Goal: Task Accomplishment & Management: Manage account settings

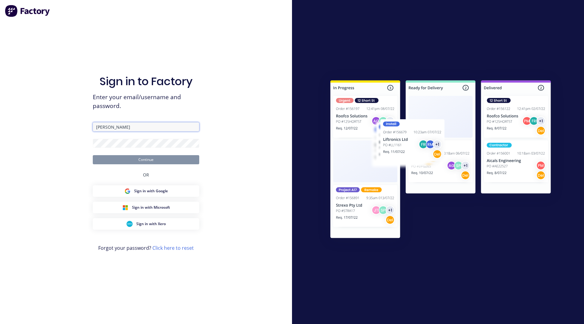
click at [115, 129] on input "Lund" at bounding box center [146, 126] width 106 height 9
type input "[EMAIL_ADDRESS][DOMAIN_NAME]"
click at [93, 155] on button "Continue" at bounding box center [146, 159] width 106 height 9
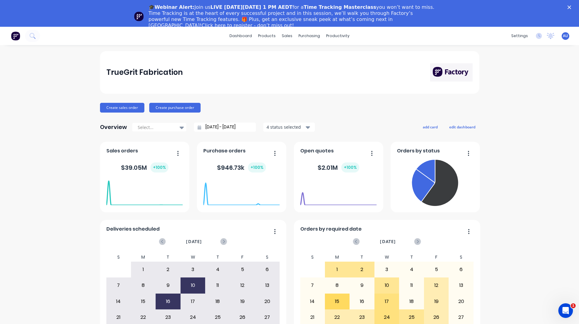
click at [66, 245] on div "TrueGrit Fabrication Create sales order Create purchase order Overview Select..…" at bounding box center [289, 209] width 579 height 317
click at [571, 6] on icon "Close" at bounding box center [570, 7] width 4 height 4
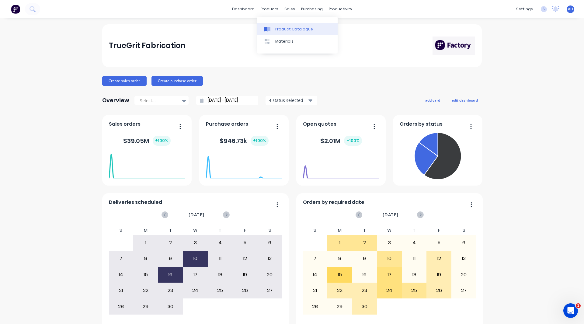
click at [276, 27] on div "Product Catalogue" at bounding box center [294, 28] width 38 height 5
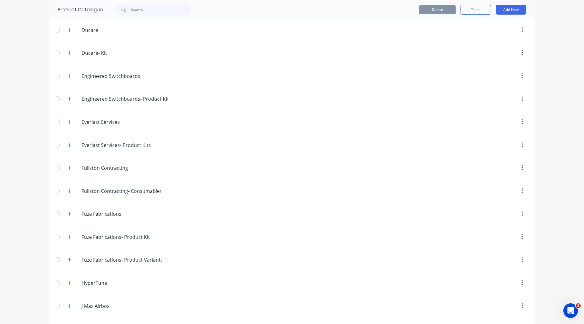
scroll to position [217, 0]
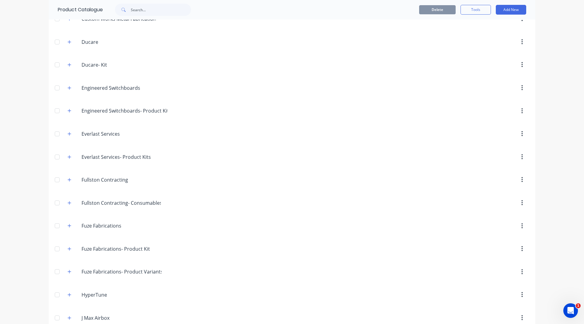
click at [16, 151] on div "dashboard products sales purchasing productivity dashboard products Product Cat…" at bounding box center [292, 162] width 584 height 324
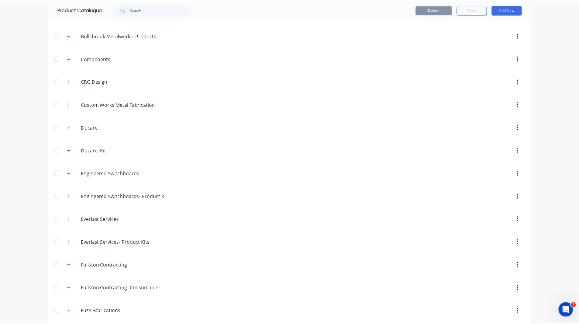
scroll to position [0, 0]
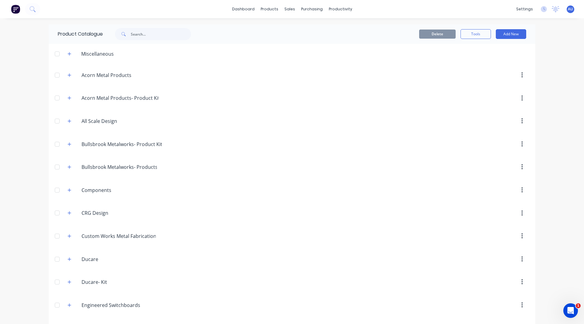
click at [17, 10] on img at bounding box center [15, 9] width 9 height 9
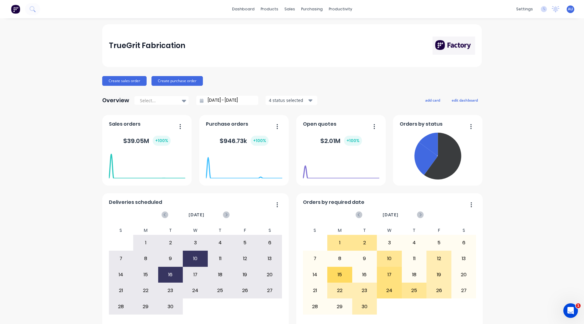
click at [59, 128] on div "TrueGrit Fabrication Create sales order Create purchase order Overview Select..…" at bounding box center [292, 182] width 584 height 317
click at [118, 82] on button "Create sales order" at bounding box center [124, 81] width 44 height 10
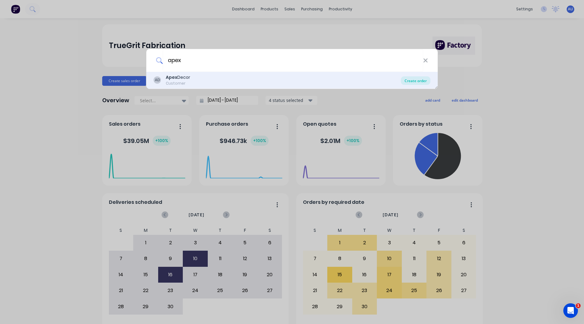
type input "apex"
click at [418, 79] on div "Create order" at bounding box center [415, 80] width 29 height 9
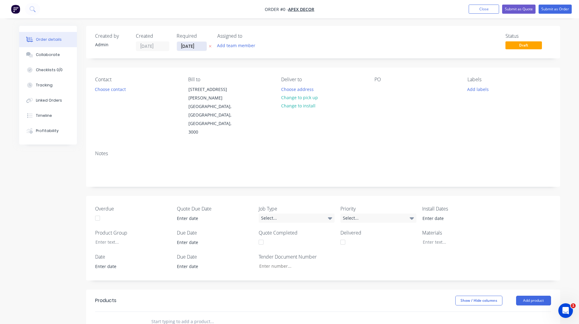
click at [193, 46] on input "[DATE]" at bounding box center [192, 46] width 30 height 9
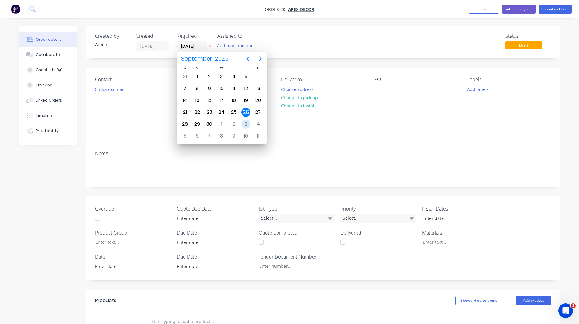
click at [247, 123] on div "3" at bounding box center [245, 124] width 9 height 9
type input "[DATE]"
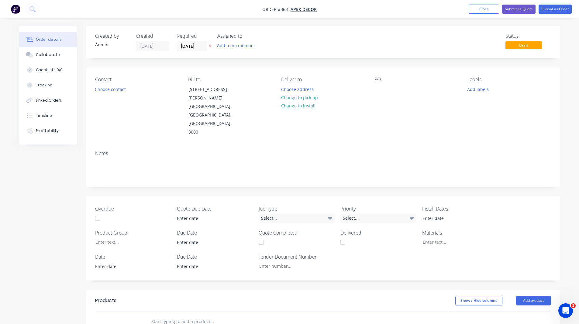
click at [175, 75] on div "Contact Choose contact Bill to 789 Collins Street Melbourne, Victoria, Australi…" at bounding box center [323, 107] width 474 height 78
click at [107, 91] on button "Choose contact" at bounding box center [110, 89] width 37 height 8
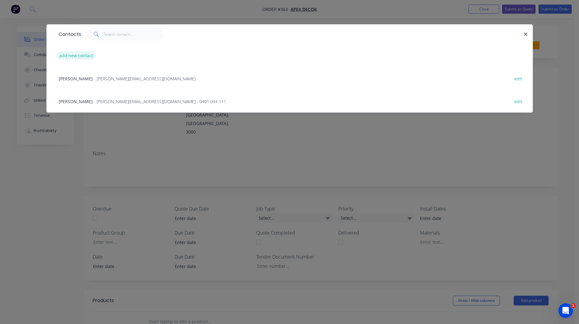
click at [76, 54] on button "add new contact" at bounding box center [76, 55] width 40 height 8
select select "AU"
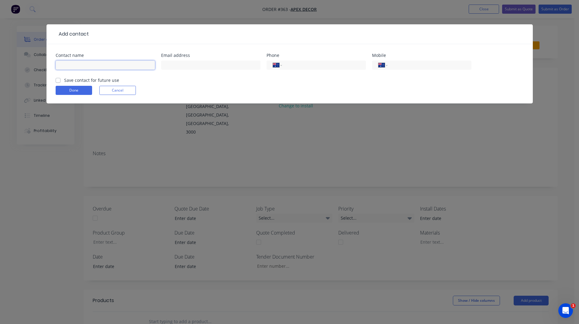
click at [83, 68] on input "text" at bounding box center [105, 65] width 99 height 9
type input "[PERSON_NAME]"
click at [401, 66] on input "tel" at bounding box center [428, 65] width 73 height 7
type input "21367504"
click at [381, 63] on select "International Afghanistan Åland Islands Albania Algeria American Samoa Andorra …" at bounding box center [383, 65] width 9 height 9
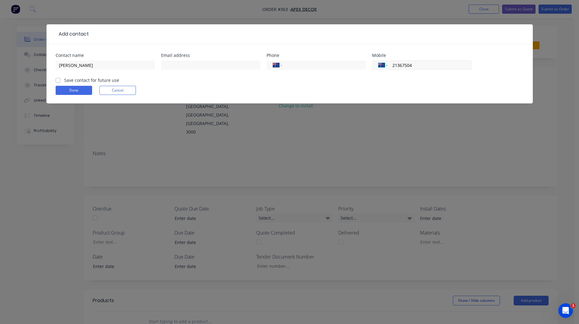
select select "NZ"
click at [379, 61] on select "International Afghanistan Åland Islands Albania Algeria American Samoa Andorra …" at bounding box center [383, 65] width 9 height 9
click at [69, 90] on button "Done" at bounding box center [74, 90] width 36 height 9
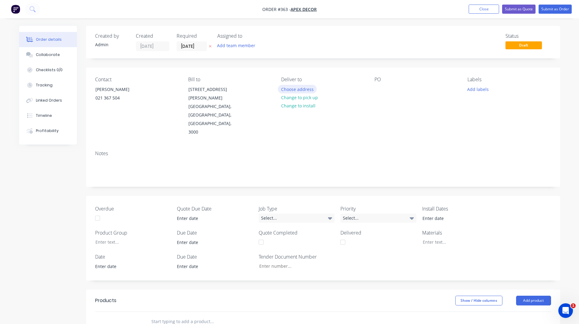
click at [292, 88] on button "Choose address" at bounding box center [297, 89] width 39 height 8
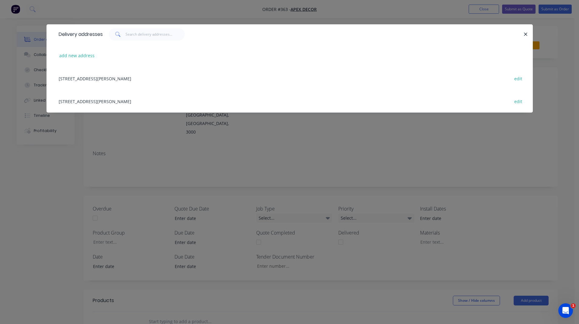
click at [104, 81] on div "789 Collins Street, Melbourne, Victoria, Australia, 3000 edit" at bounding box center [290, 78] width 468 height 23
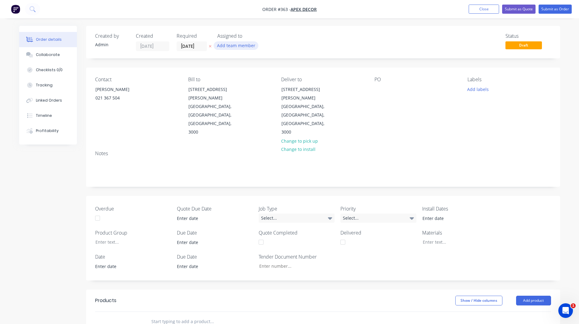
click at [226, 45] on button "Add team member" at bounding box center [236, 45] width 45 height 8
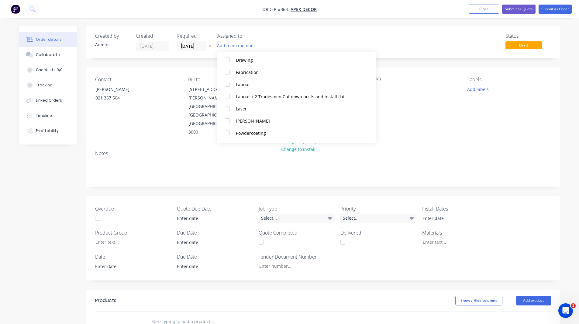
scroll to position [103, 0]
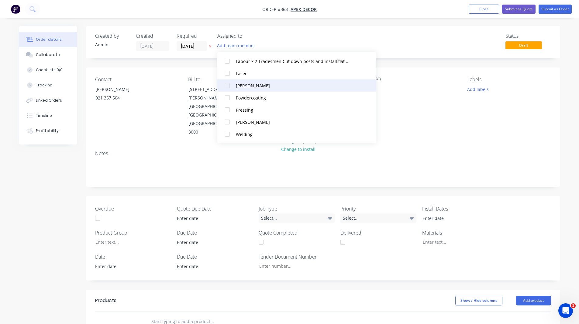
click at [227, 85] on div at bounding box center [227, 85] width 12 height 12
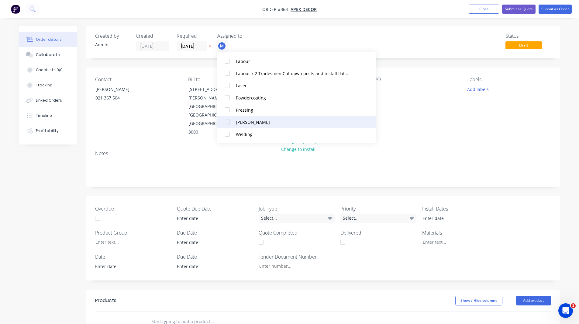
click at [226, 123] on div at bounding box center [227, 122] width 12 height 12
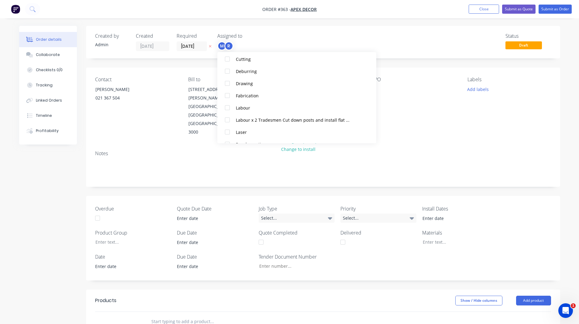
scroll to position [69, 0]
click at [227, 95] on div at bounding box center [227, 95] width 12 height 12
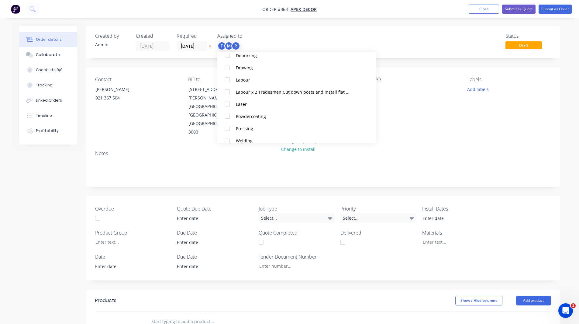
scroll to position [103, 0]
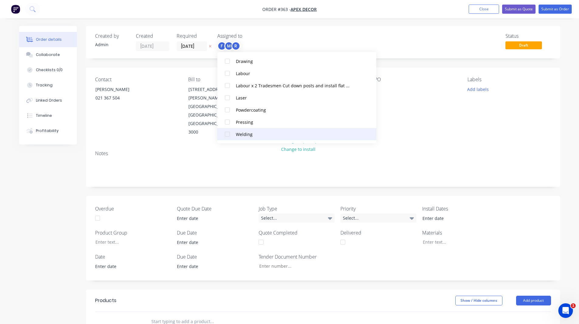
click at [226, 134] on div at bounding box center [227, 134] width 12 height 12
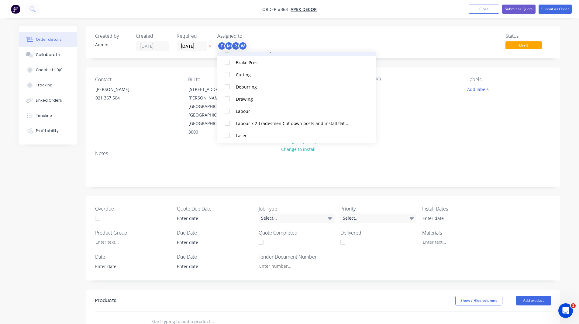
scroll to position [78, 0]
click at [299, 25] on div "Order details Collaborate Checklists 0/0 Tracking Linked Orders Timeline Profit…" at bounding box center [289, 243] width 579 height 487
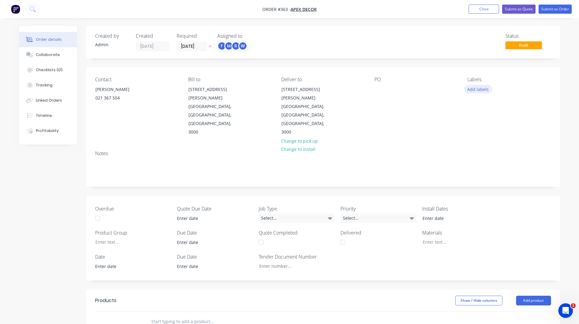
click at [475, 87] on button "Add labels" at bounding box center [478, 89] width 28 height 8
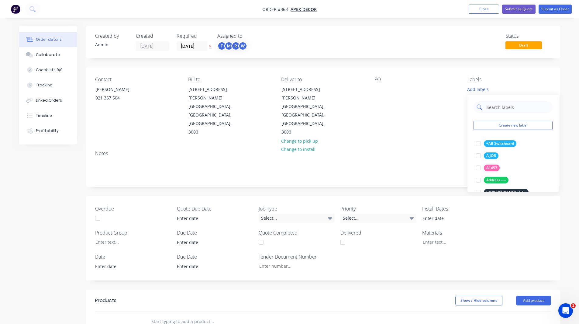
click at [498, 105] on input "text" at bounding box center [518, 107] width 64 height 12
click at [478, 143] on div at bounding box center [479, 143] width 12 height 12
click at [495, 107] on input "urgent" at bounding box center [518, 104] width 64 height 12
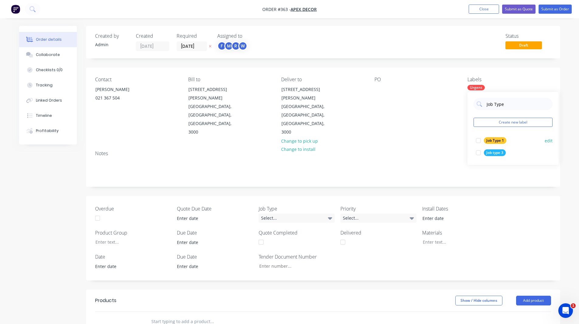
click at [478, 140] on div at bounding box center [479, 140] width 12 height 12
click at [494, 106] on input "Job Type" at bounding box center [518, 104] width 64 height 12
click at [494, 103] on input "Cutomer name" at bounding box center [518, 104] width 64 height 12
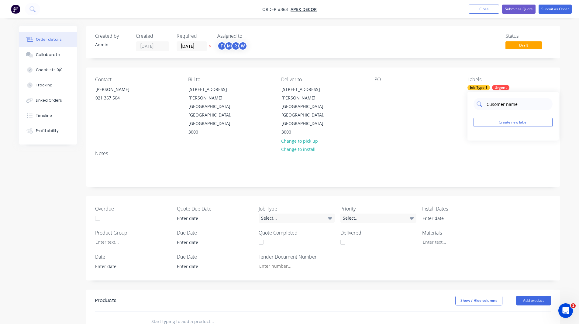
type input "Customer name"
click at [479, 141] on div at bounding box center [479, 140] width 12 height 12
drag, startPoint x: 560, startPoint y: 115, endPoint x: 567, endPoint y: 112, distance: 6.9
click at [567, 112] on div "Order details Collaborate Checklists 0/0 Tracking Linked Orders Timeline Profit…" at bounding box center [289, 243] width 579 height 487
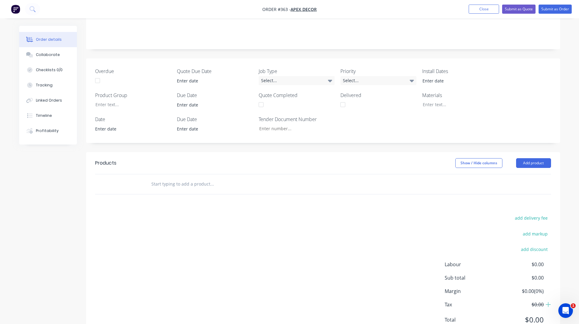
click at [162, 178] on input "text" at bounding box center [212, 184] width 122 height 12
click at [529, 158] on button "Add product" at bounding box center [533, 163] width 35 height 10
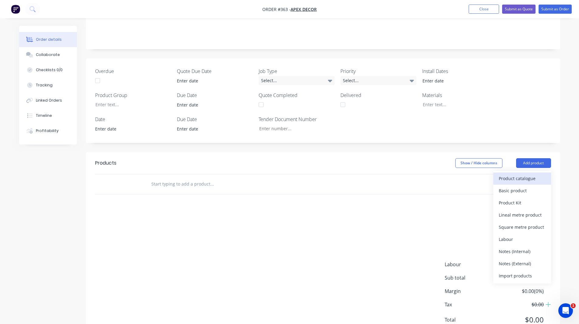
click at [518, 174] on div "Product catalogue" at bounding box center [522, 178] width 47 height 9
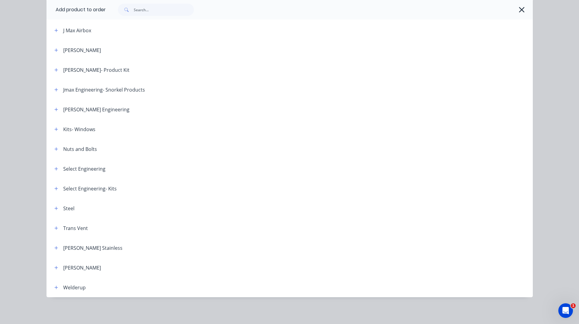
scroll to position [441, 0]
click at [54, 211] on button "button" at bounding box center [57, 209] width 8 height 8
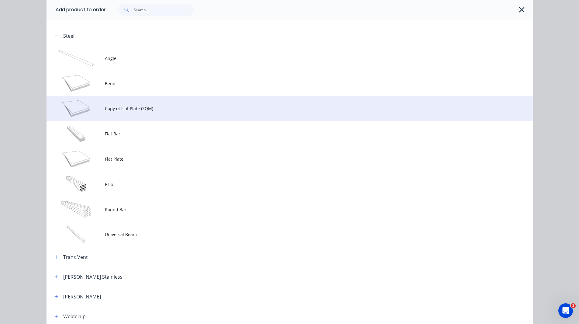
scroll to position [615, 0]
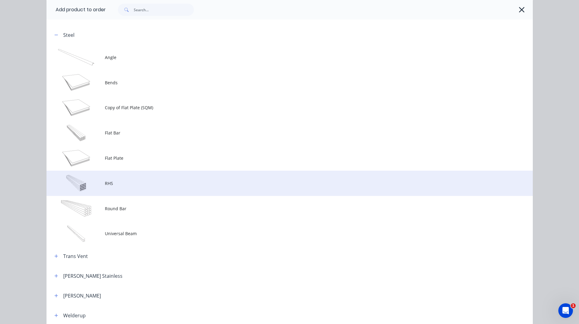
click at [117, 181] on span "RHS" at bounding box center [276, 183] width 342 height 6
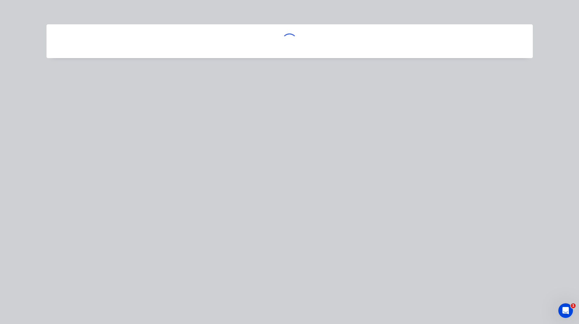
scroll to position [0, 0]
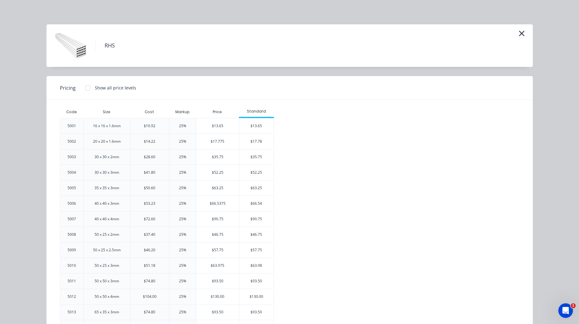
click at [107, 44] on h4 "RHS" at bounding box center [109, 46] width 29 height 12
click at [123, 46] on div "RHS" at bounding box center [290, 45] width 468 height 30
click at [109, 126] on div "16 x 16 x 1.6mm" at bounding box center [107, 125] width 28 height 5
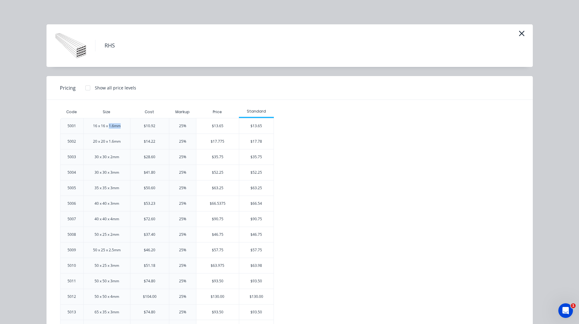
click at [109, 126] on div "16 x 16 x 1.6mm" at bounding box center [107, 125] width 28 height 5
click at [103, 144] on div "20 x 20 x 1.6mm" at bounding box center [107, 141] width 28 height 5
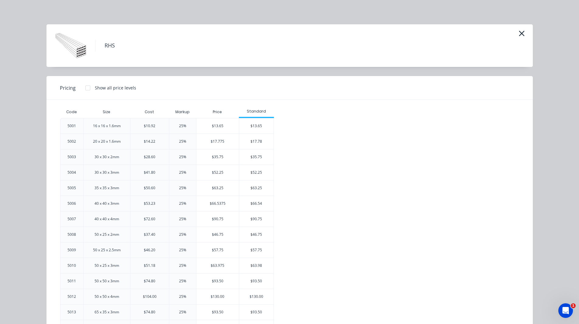
click at [145, 141] on div "$14.22" at bounding box center [150, 141] width 12 height 5
click at [265, 140] on div "$17.78" at bounding box center [256, 141] width 34 height 15
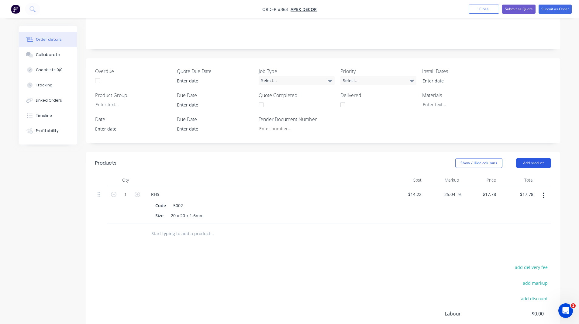
click at [542, 158] on button "Add product" at bounding box center [533, 163] width 35 height 10
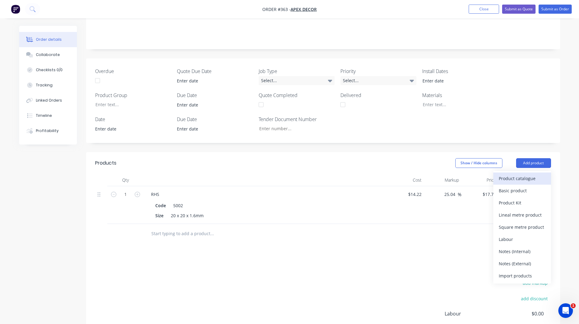
click at [528, 174] on div "Product catalogue" at bounding box center [522, 178] width 47 height 9
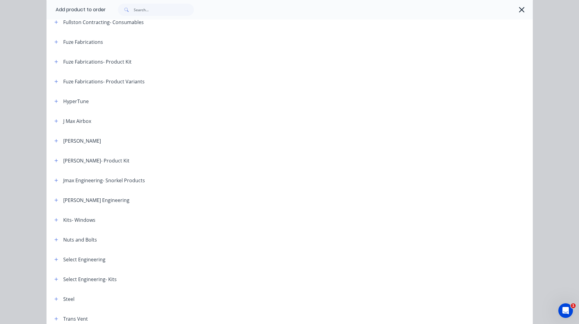
scroll to position [351, 0]
click at [54, 220] on icon "button" at bounding box center [55, 219] width 3 height 3
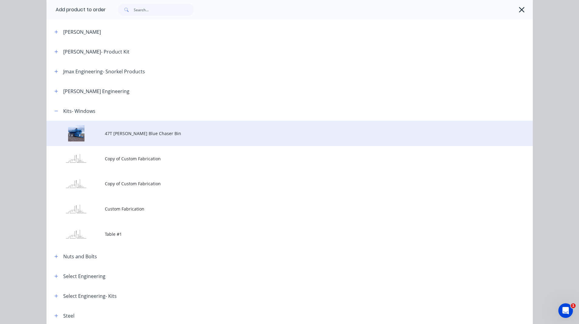
scroll to position [460, 0]
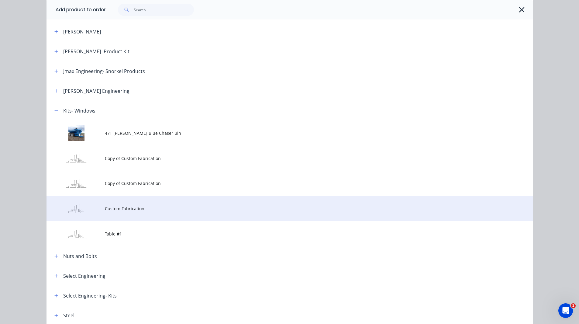
click at [113, 208] on span "Custom Fabrication" at bounding box center [276, 208] width 342 height 6
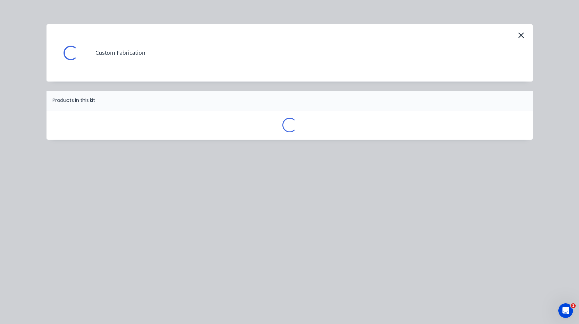
scroll to position [0, 0]
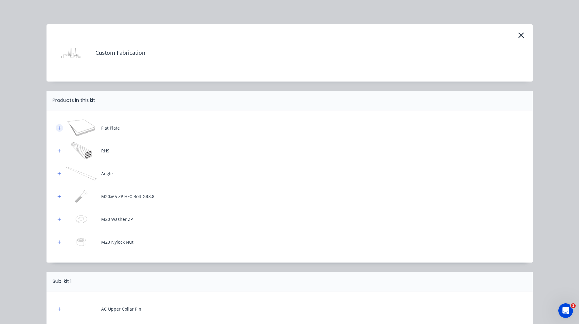
click at [57, 129] on icon "button" at bounding box center [59, 128] width 4 height 4
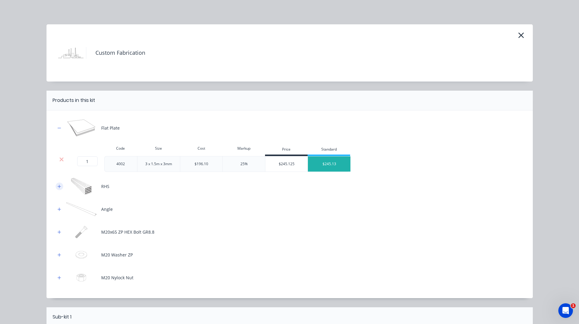
click at [57, 185] on icon "button" at bounding box center [59, 186] width 4 height 4
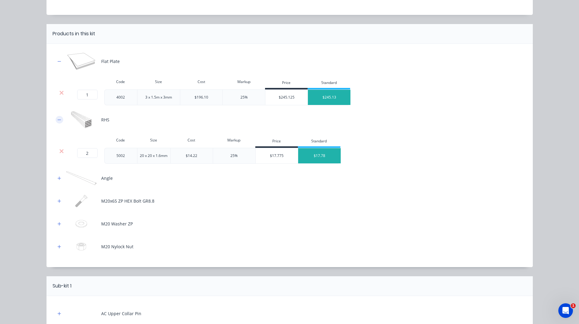
scroll to position [67, 0]
click at [57, 179] on icon "button" at bounding box center [59, 178] width 4 height 4
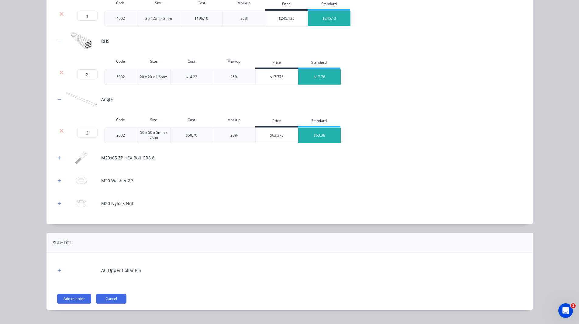
scroll to position [146, 0]
click at [80, 299] on button "Add to order" at bounding box center [74, 298] width 34 height 10
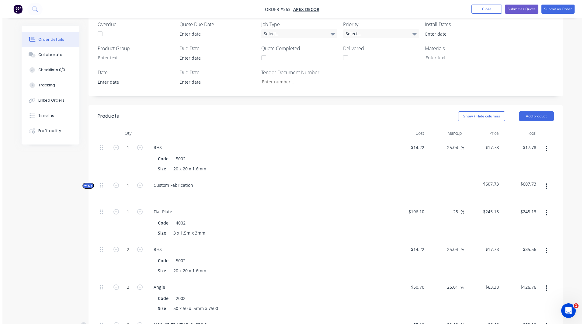
scroll to position [184, 0]
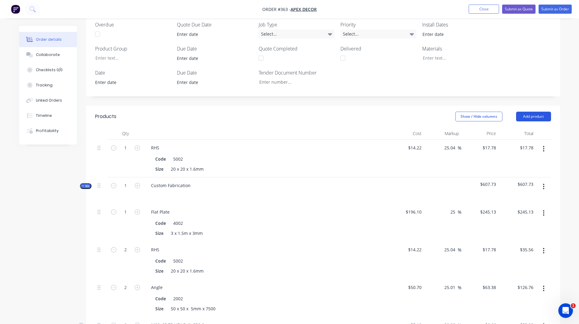
click at [532, 112] on button "Add product" at bounding box center [533, 117] width 35 height 10
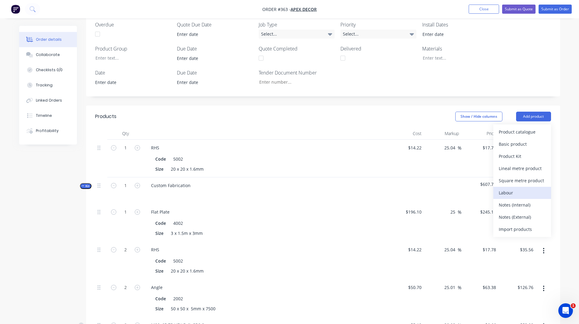
click at [508, 188] on div "Labour" at bounding box center [522, 192] width 47 height 9
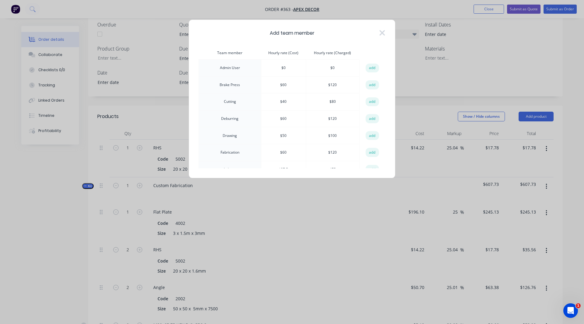
click at [236, 85] on td "Brake Press" at bounding box center [230, 84] width 62 height 17
click at [229, 104] on td "Cutting" at bounding box center [230, 101] width 62 height 17
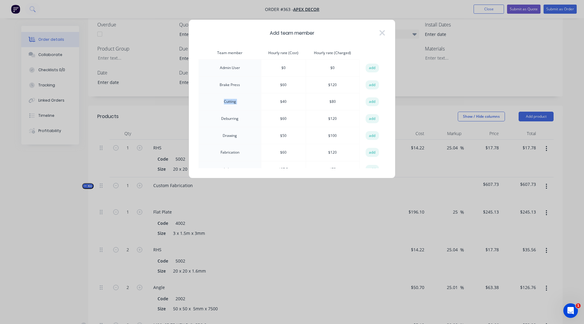
click at [229, 104] on td "Cutting" at bounding box center [230, 101] width 62 height 17
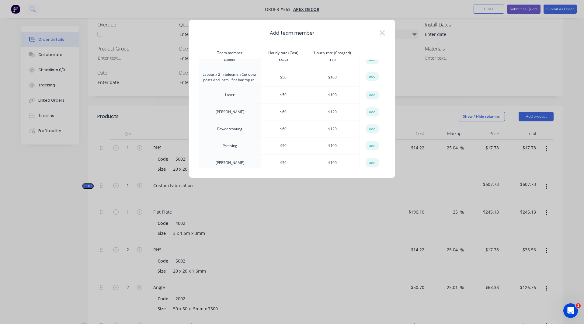
scroll to position [110, 0]
click at [227, 111] on td "[PERSON_NAME]" at bounding box center [230, 111] width 62 height 17
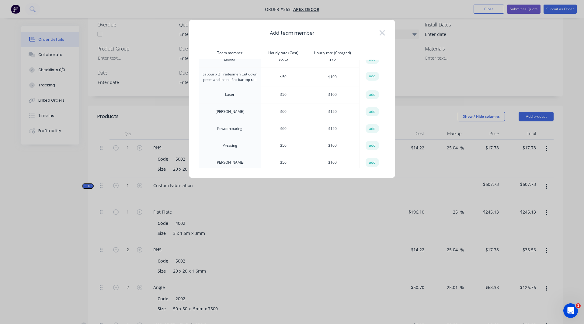
click at [292, 53] on th "Hourly rate (Cost)" at bounding box center [283, 53] width 45 height 13
click at [328, 50] on th "Hourly rate (Charged)" at bounding box center [333, 53] width 54 height 13
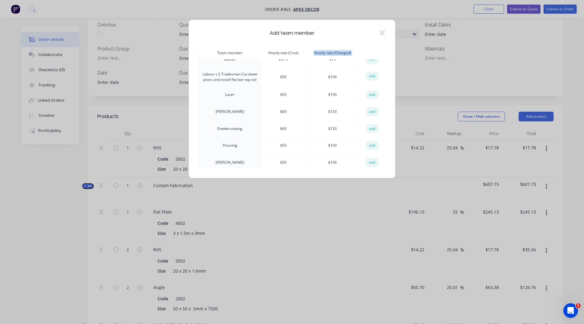
click at [328, 50] on th "Hourly rate (Charged)" at bounding box center [333, 53] width 54 height 13
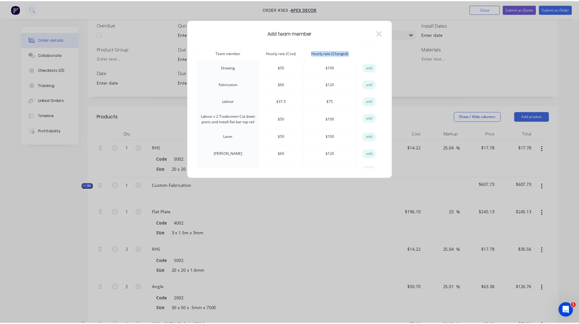
scroll to position [68, 0]
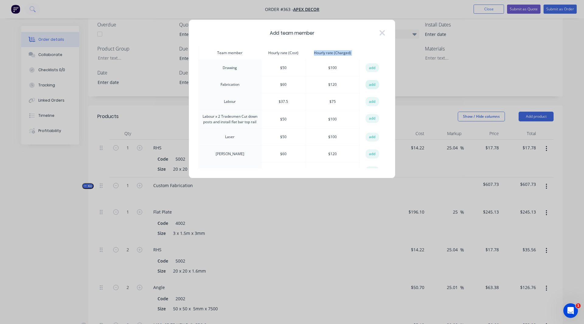
click at [371, 85] on button "add" at bounding box center [372, 84] width 13 height 9
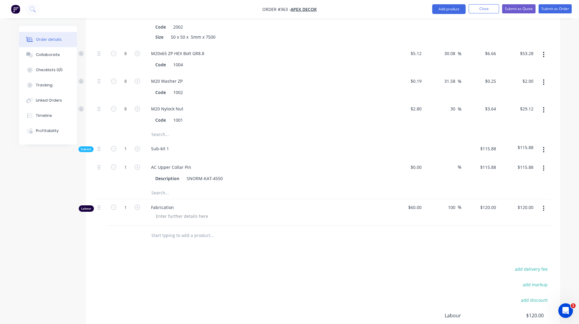
scroll to position [456, 0]
click at [125, 203] on input "1" at bounding box center [126, 207] width 16 height 9
click at [127, 203] on input "1" at bounding box center [126, 207] width 16 height 9
type input "2.5"
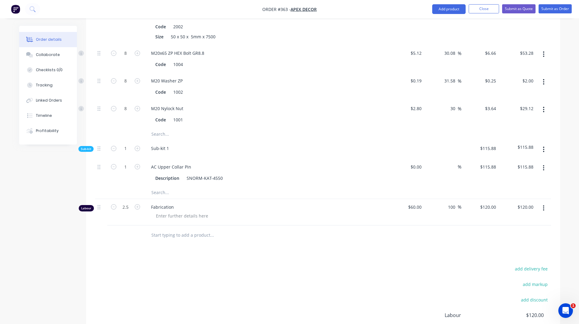
type input "$300.00"
click at [205, 223] on div "Products Show / Hide columns Add product Qty Cost Markup Price Total 1 RHS Code…" at bounding box center [323, 112] width 474 height 557
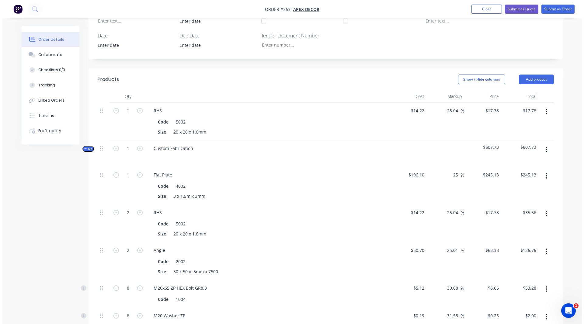
scroll to position [223, 0]
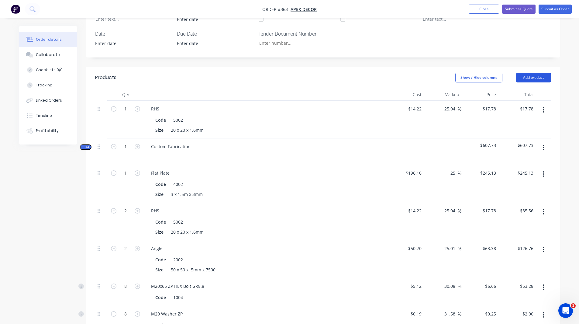
click at [535, 73] on button "Add product" at bounding box center [533, 78] width 35 height 10
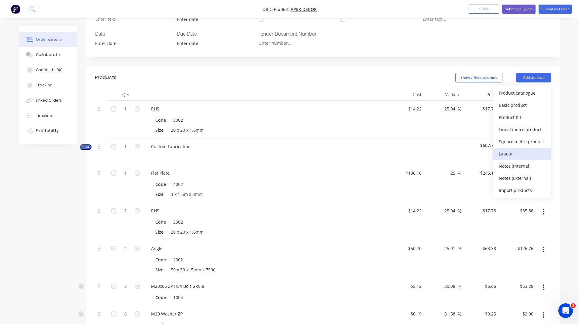
click at [501, 149] on div "Labour" at bounding box center [522, 153] width 47 height 9
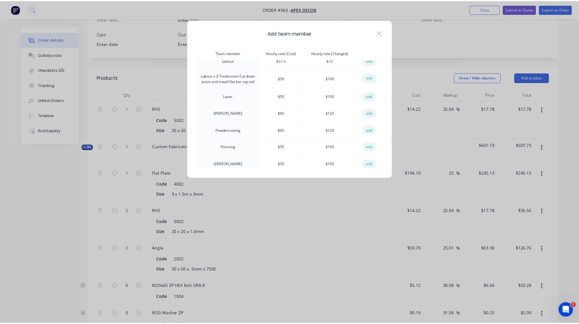
scroll to position [130, 0]
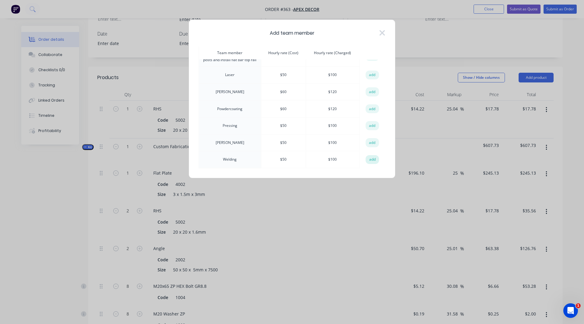
click at [366, 157] on button "add" at bounding box center [372, 159] width 13 height 9
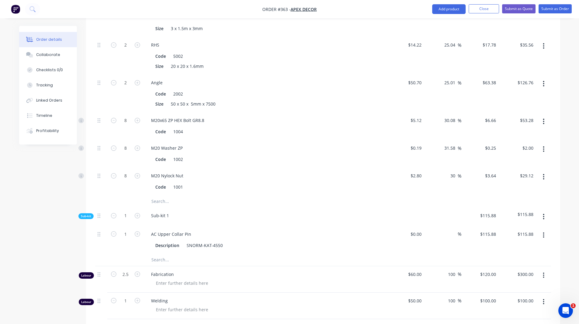
scroll to position [464, 0]
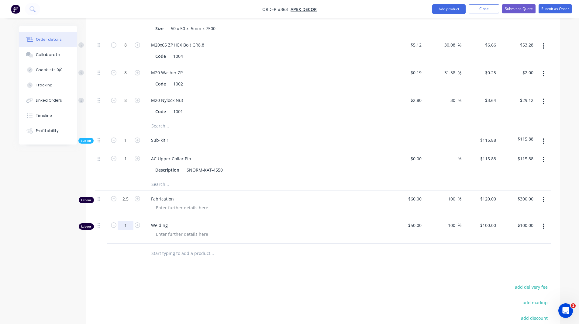
click at [128, 221] on input "1" at bounding box center [126, 225] width 16 height 9
type input "1.5"
type input "$150.00"
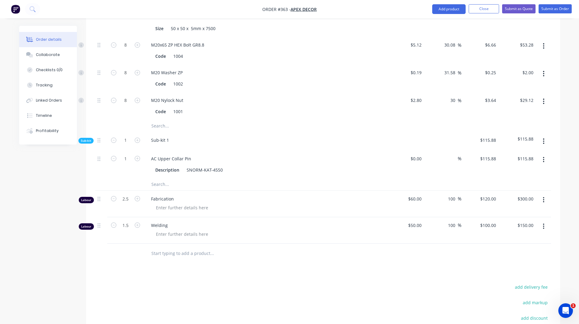
scroll to position [533, 0]
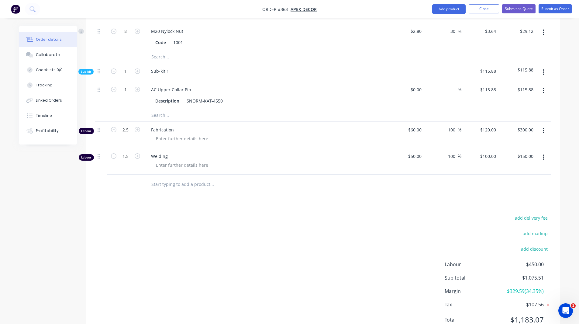
drag, startPoint x: 48, startPoint y: 0, endPoint x: 35, endPoint y: 168, distance: 169.0
click at [40, 82] on button "Tracking" at bounding box center [48, 85] width 58 height 15
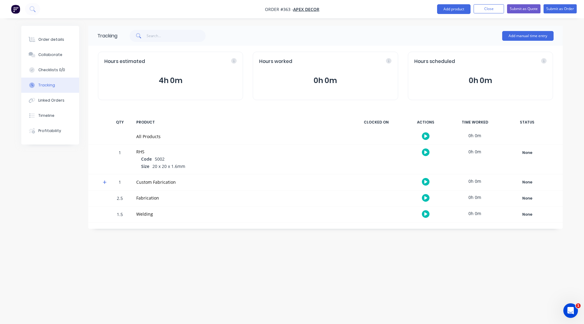
click at [134, 181] on div "Custom Fabrication" at bounding box center [241, 182] width 217 height 16
click at [424, 181] on icon "button" at bounding box center [425, 182] width 3 height 4
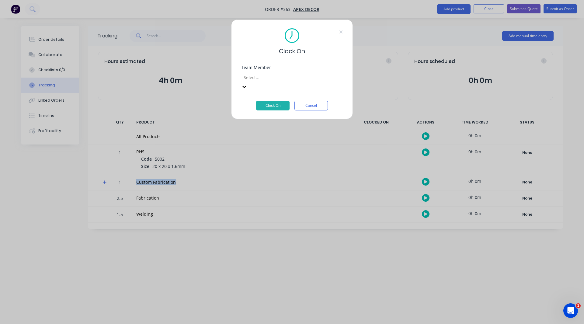
click at [281, 80] on div at bounding box center [287, 78] width 88 height 8
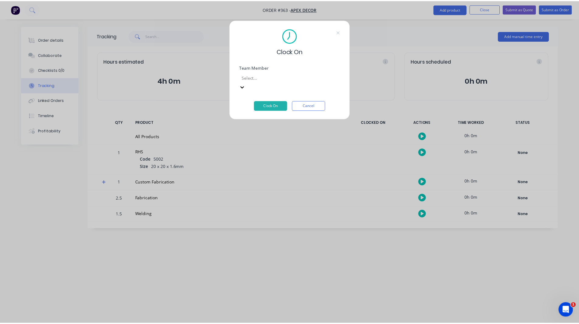
scroll to position [84, 0]
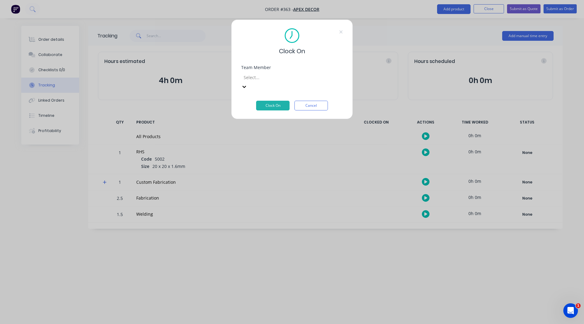
click at [281, 101] on button "Clock On" at bounding box center [272, 106] width 33 height 10
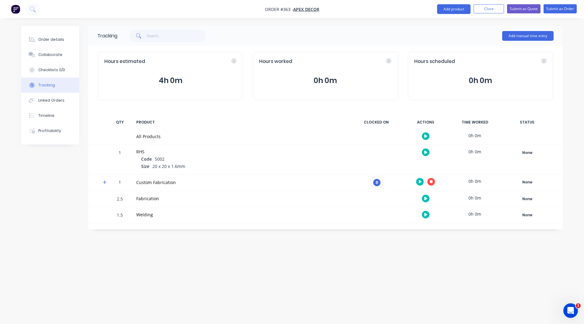
click at [431, 182] on icon "button" at bounding box center [431, 181] width 3 height 3
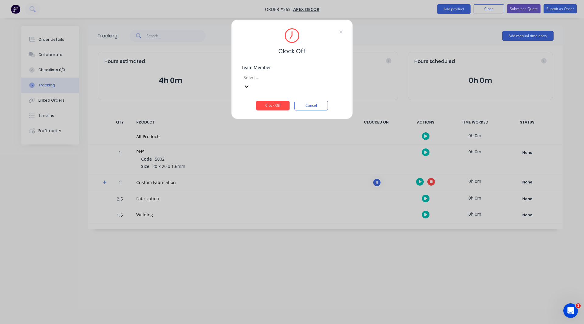
click at [265, 83] on div "Team Member Select..." at bounding box center [292, 82] width 102 height 35
click at [264, 78] on div at bounding box center [287, 78] width 88 height 8
click at [261, 324] on div "[PERSON_NAME]" at bounding box center [292, 327] width 584 height 6
click at [265, 101] on button "Clock Off" at bounding box center [272, 106] width 33 height 10
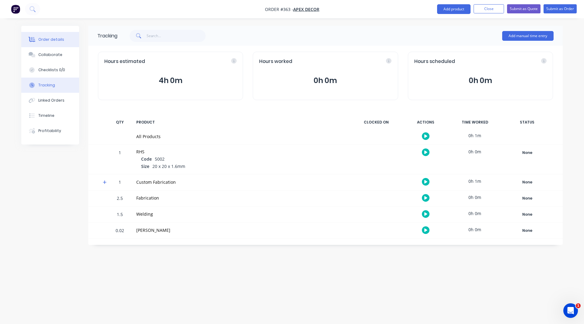
click at [48, 35] on button "Order details" at bounding box center [50, 39] width 58 height 15
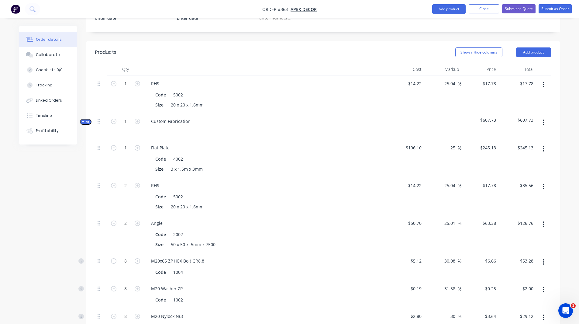
scroll to position [291, 0]
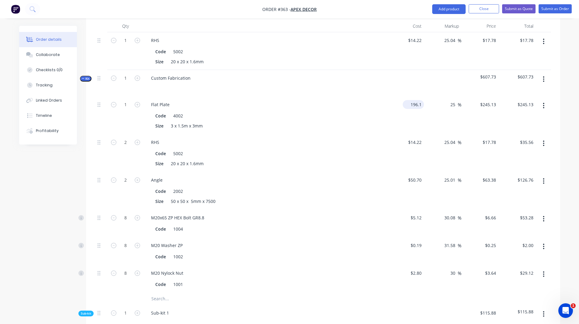
click at [417, 100] on input "196.1" at bounding box center [414, 104] width 19 height 9
click at [417, 100] on input "196.1" at bounding box center [417, 104] width 14 height 9
click at [568, 113] on div "Order details Collaborate Checklists 0/0 Tracking Linked Orders Timeline Profit…" at bounding box center [289, 163] width 579 height 909
type input "$200.00"
type input "$250.0051"
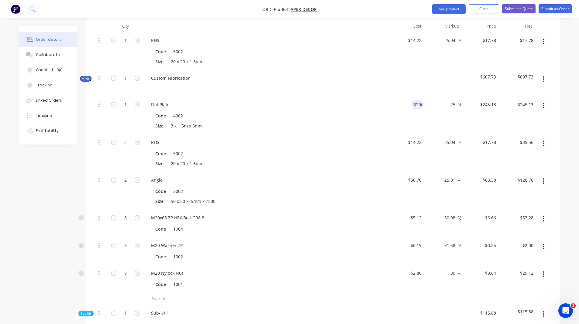
type input "$250.01"
click at [545, 102] on icon "button" at bounding box center [544, 105] width 2 height 7
click at [564, 83] on div "Order details Collaborate Checklists 0/0 Tracking Linked Orders Timeline Profit…" at bounding box center [289, 176] width 553 height 883
click at [453, 100] on input "25" at bounding box center [454, 104] width 8 height 9
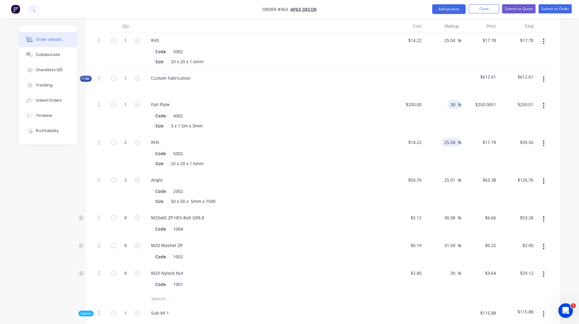
type input "30"
type input "$260.00"
click at [448, 138] on input "25.04" at bounding box center [451, 142] width 14 height 9
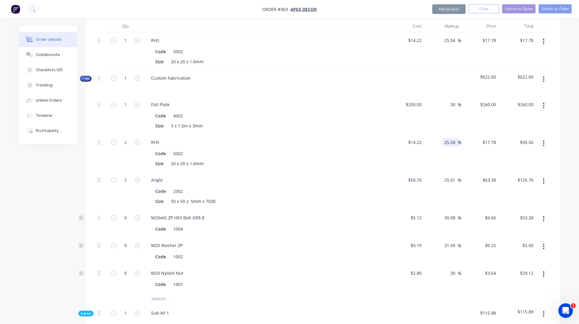
click at [448, 138] on input "25.04" at bounding box center [451, 142] width 14 height 9
type input "35"
type input "$19.197"
type input "$38.39"
click at [568, 141] on div "Order details Collaborate Checklists 0/0 Tracking Linked Orders Timeline Profit…" at bounding box center [289, 163] width 579 height 909
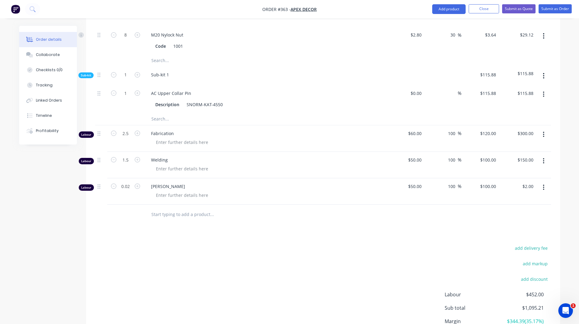
scroll to position [560, 0]
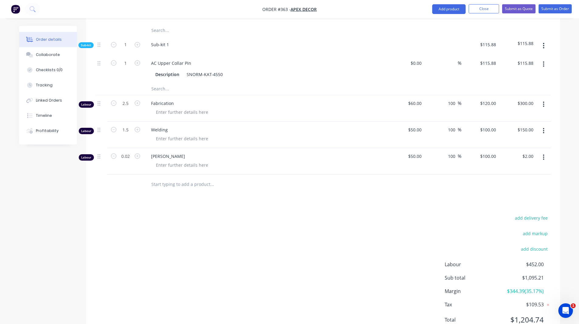
click at [530, 287] on span "$344.39 ( 35.17 %)" at bounding box center [521, 290] width 45 height 7
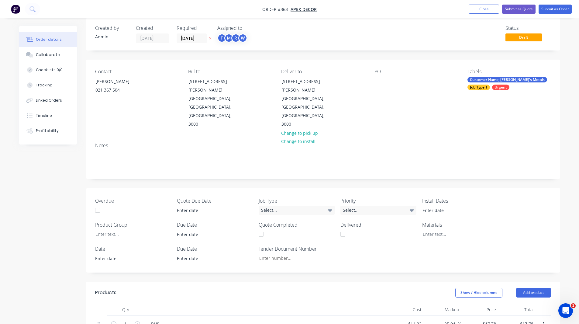
scroll to position [0, 0]
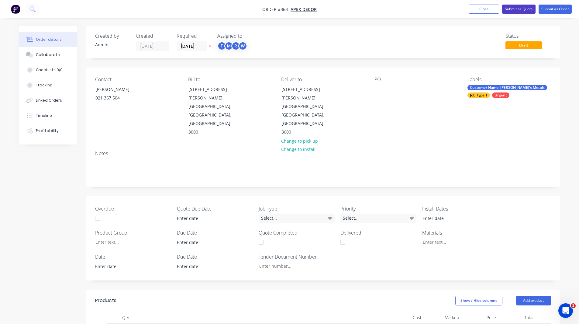
click at [519, 11] on button "Submit as Quote" at bounding box center [518, 9] width 33 height 9
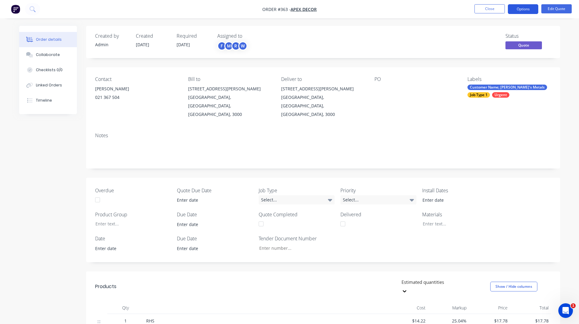
click at [515, 6] on button "Options" at bounding box center [523, 9] width 30 height 10
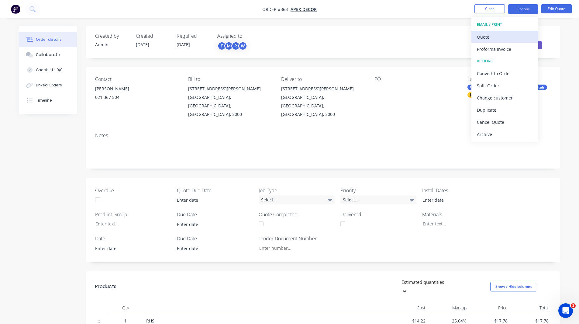
click at [489, 34] on div "Quote" at bounding box center [505, 37] width 56 height 9
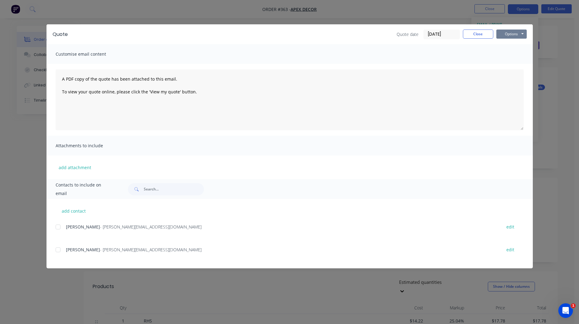
click at [503, 33] on button "Options" at bounding box center [512, 33] width 30 height 9
click at [57, 228] on div at bounding box center [58, 227] width 12 height 12
click at [505, 37] on button "Options" at bounding box center [512, 33] width 30 height 9
click at [481, 37] on button "Close" at bounding box center [478, 33] width 30 height 9
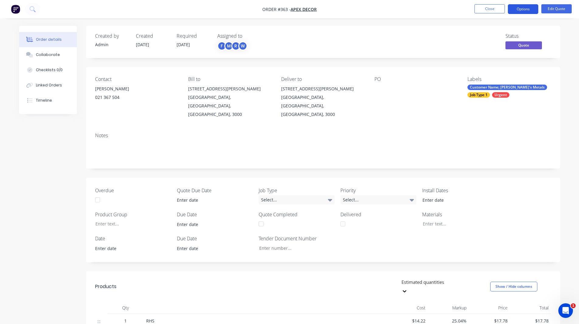
click at [513, 12] on button "Options" at bounding box center [523, 9] width 30 height 10
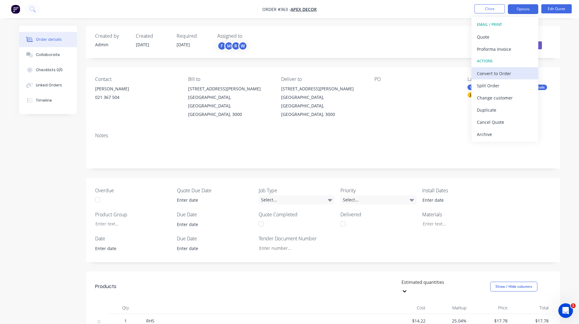
click at [486, 70] on div "Convert to Order" at bounding box center [505, 73] width 56 height 9
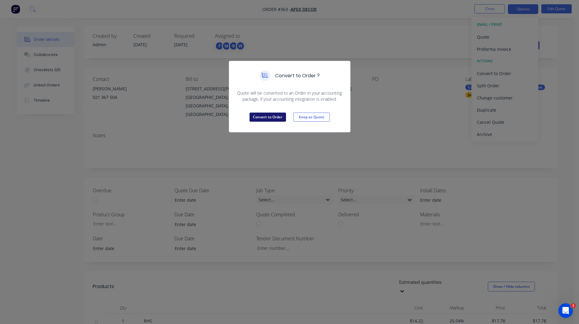
click at [273, 116] on button "Convert to Order" at bounding box center [268, 117] width 36 height 9
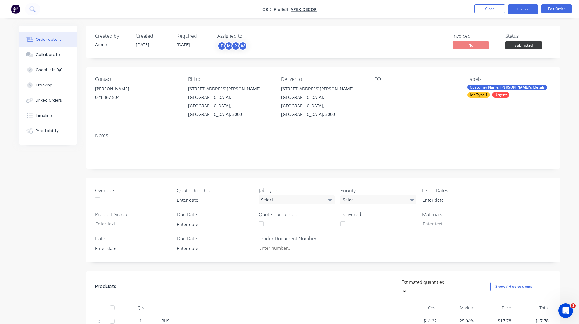
click at [528, 7] on button "Options" at bounding box center [523, 9] width 30 height 10
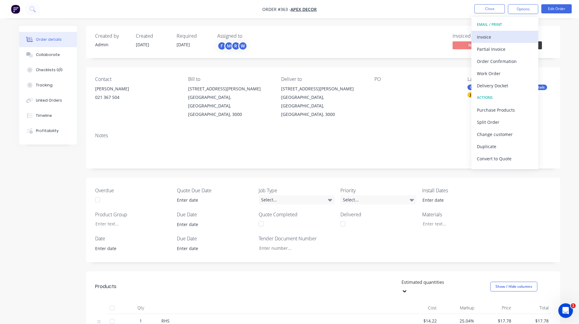
click at [487, 37] on div "Invoice" at bounding box center [505, 37] width 56 height 9
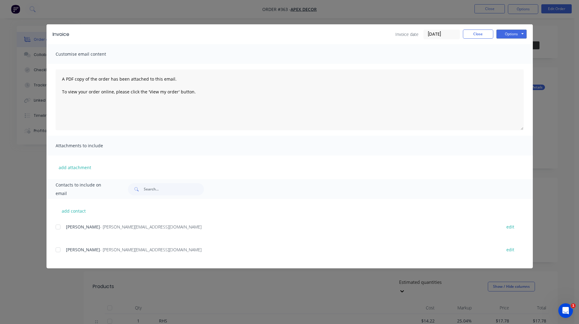
click at [59, 227] on div at bounding box center [58, 227] width 12 height 12
click at [512, 33] on button "Options" at bounding box center [512, 33] width 30 height 9
click at [472, 36] on button "Close" at bounding box center [478, 33] width 30 height 9
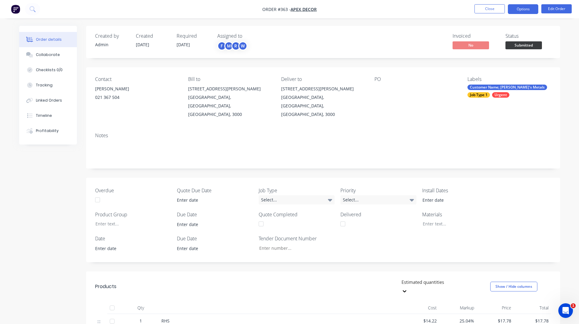
click at [519, 11] on button "Options" at bounding box center [523, 9] width 30 height 10
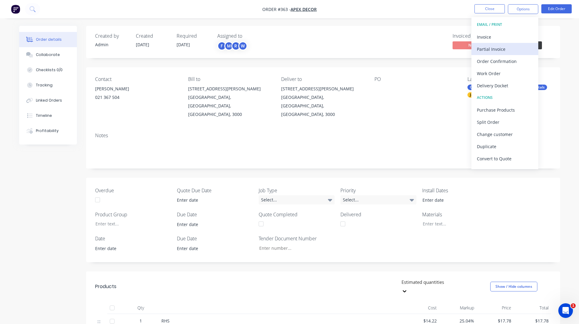
click at [500, 46] on div "Partial Invoice" at bounding box center [505, 49] width 56 height 9
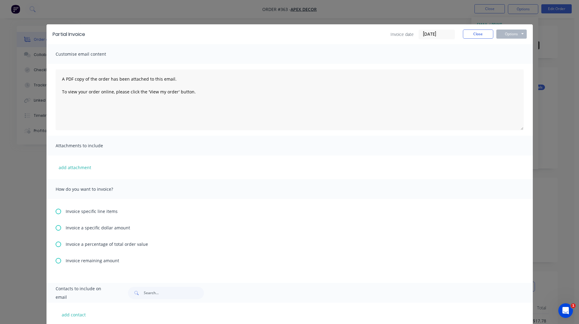
scroll to position [45, 0]
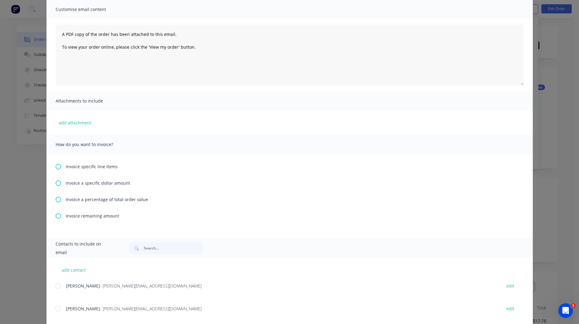
click at [56, 199] on icon at bounding box center [58, 199] width 5 height 5
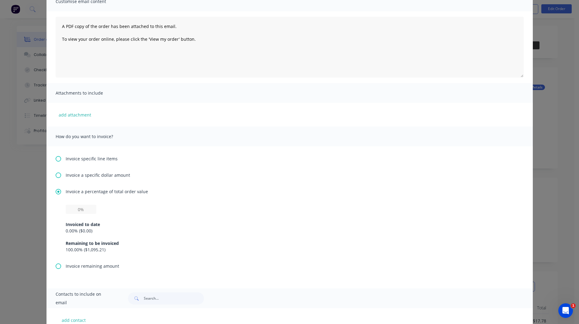
scroll to position [54, 0]
click at [77, 207] on input "text" at bounding box center [81, 208] width 31 height 9
type input "50%"
click at [137, 210] on div "50% Invoiced to date 0.00 % ( $0.00 ) Remaining to be invoiced 100.00 % ( $1,09…" at bounding box center [290, 228] width 448 height 48
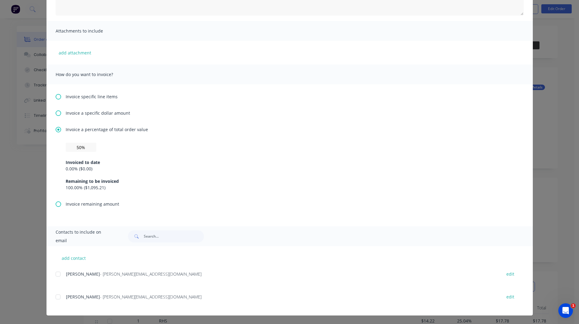
click at [55, 276] on div at bounding box center [58, 274] width 12 height 12
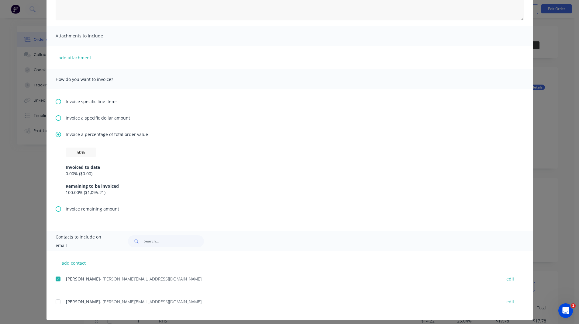
scroll to position [109, 0]
click at [56, 102] on icon at bounding box center [58, 101] width 5 height 5
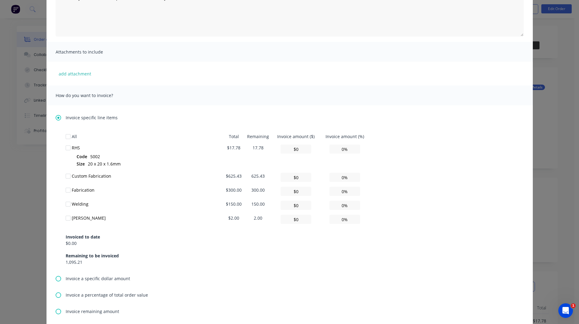
scroll to position [94, 0]
click at [67, 147] on div at bounding box center [68, 147] width 12 height 12
click at [64, 175] on div at bounding box center [68, 175] width 12 height 12
click at [65, 190] on div at bounding box center [68, 189] width 12 height 12
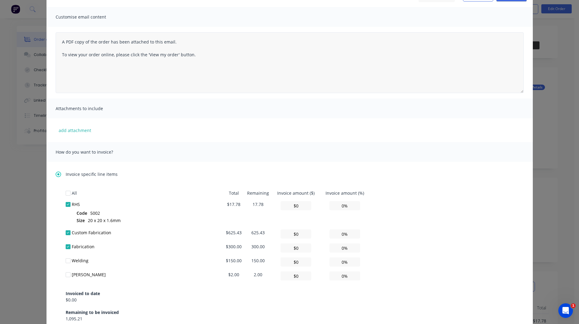
scroll to position [31, 0]
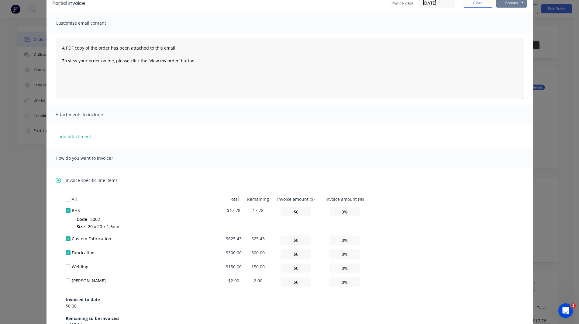
click at [506, 5] on button "Options" at bounding box center [512, 2] width 30 height 9
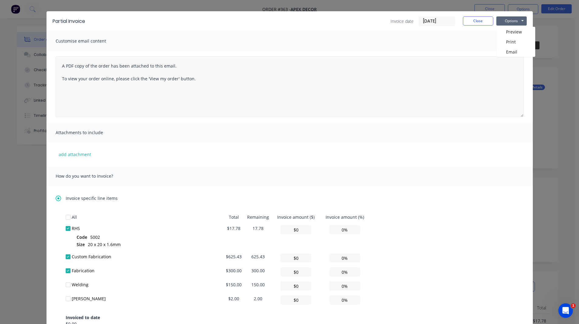
scroll to position [13, 0]
click at [474, 23] on button "Close" at bounding box center [478, 21] width 30 height 9
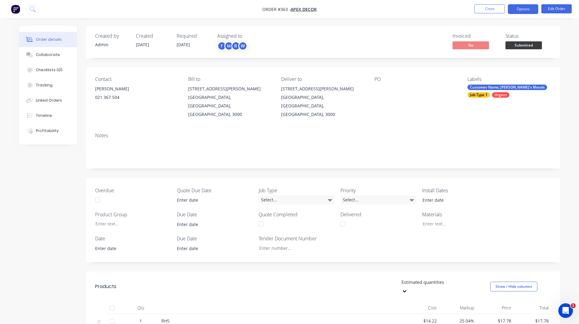
click at [522, 10] on button "Options" at bounding box center [523, 9] width 30 height 10
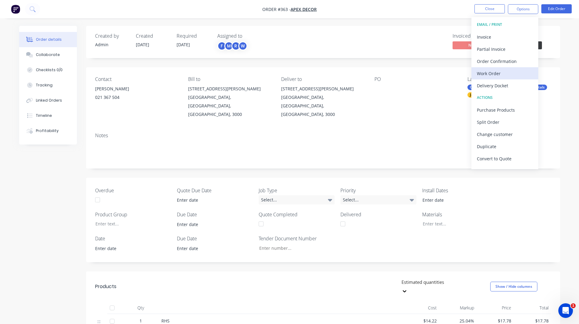
click at [492, 74] on div "Work Order" at bounding box center [505, 73] width 56 height 9
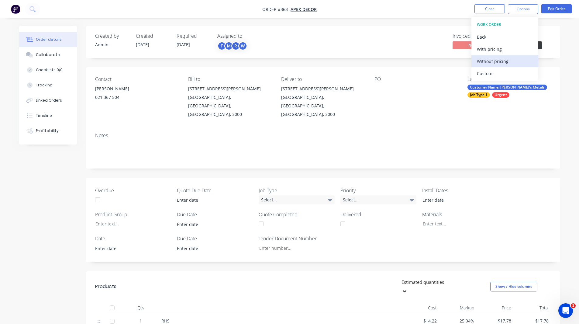
click at [493, 61] on div "Without pricing" at bounding box center [505, 61] width 56 height 9
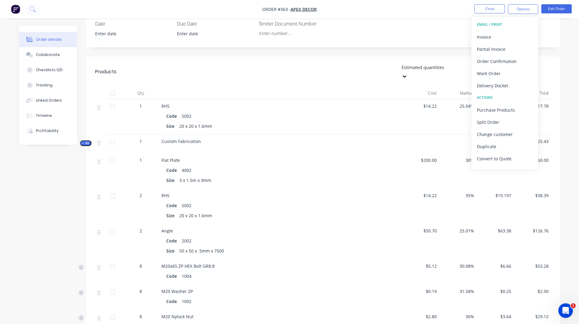
scroll to position [215, 0]
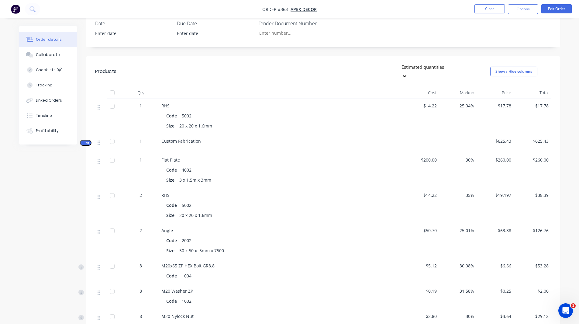
click at [238, 236] on div "Code 2002" at bounding box center [280, 240] width 229 height 9
click at [89, 140] on span "Kit" at bounding box center [86, 142] width 8 height 5
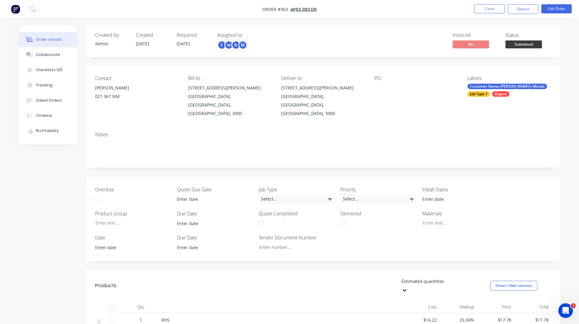
scroll to position [0, 0]
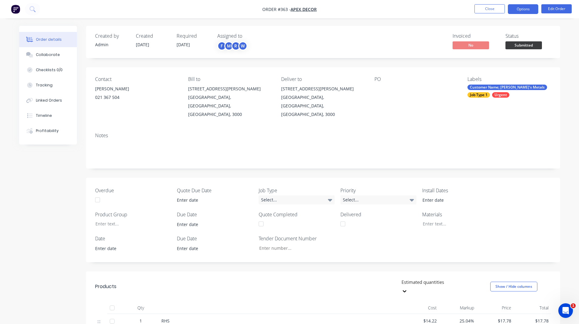
click at [521, 12] on button "Options" at bounding box center [523, 9] width 30 height 10
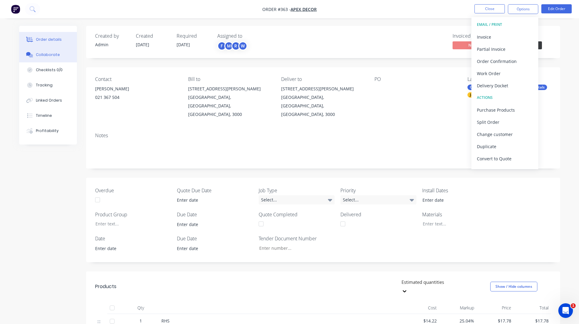
click at [53, 51] on button "Collaborate" at bounding box center [48, 54] width 58 height 15
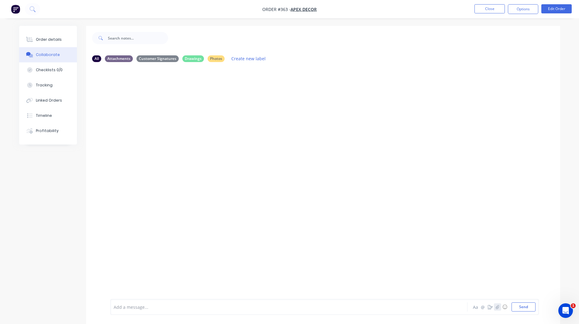
click at [496, 307] on icon "button" at bounding box center [498, 307] width 4 height 4
click at [125, 304] on div at bounding box center [272, 307] width 316 height 6
click at [490, 307] on icon "button" at bounding box center [490, 307] width 5 height 4
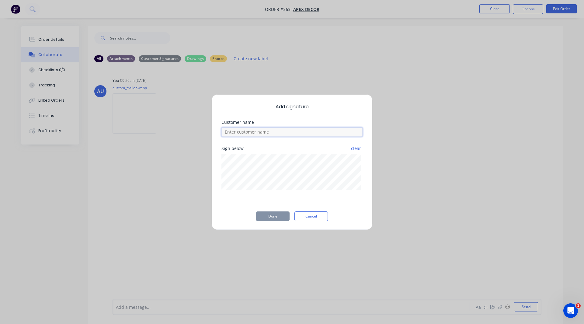
click at [259, 130] on input at bounding box center [291, 131] width 141 height 9
type input "[PERSON_NAME]"
click at [271, 219] on button "Done" at bounding box center [272, 216] width 33 height 10
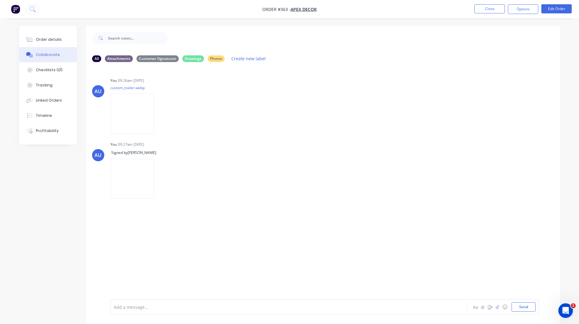
click at [273, 9] on span "Order #363 -" at bounding box center [276, 9] width 28 height 6
click at [283, 119] on div "You 09:26am 26/09/25 custom_trailer.webp Labels Download Delete" at bounding box center [205, 103] width 190 height 55
click at [61, 41] on button "Order details" at bounding box center [48, 39] width 58 height 15
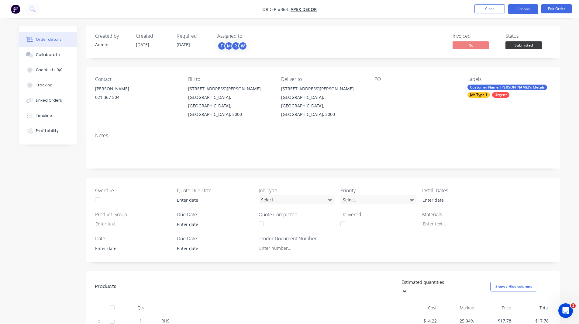
drag, startPoint x: 525, startPoint y: 9, endPoint x: 528, endPoint y: 9, distance: 3.4
click at [528, 9] on button "Options" at bounding box center [523, 9] width 30 height 10
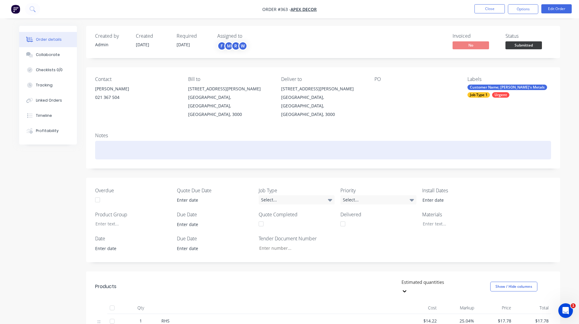
click at [186, 141] on div at bounding box center [323, 150] width 456 height 19
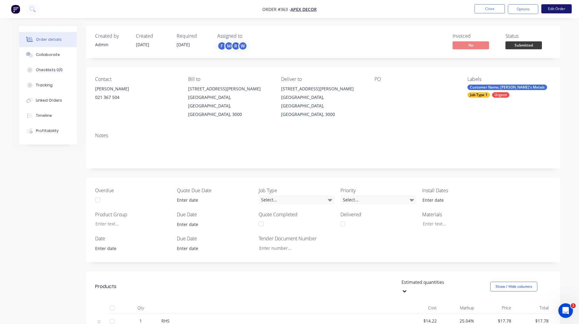
click at [555, 9] on button "Edit Order" at bounding box center [557, 8] width 30 height 9
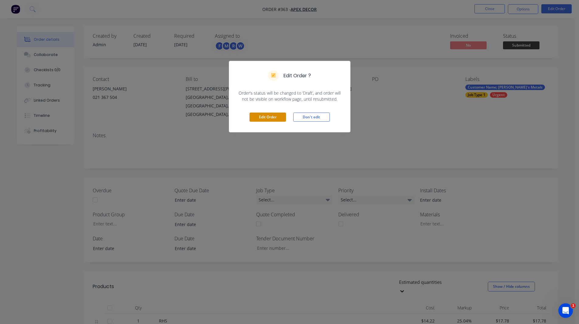
click at [268, 116] on button "Edit Order" at bounding box center [268, 117] width 36 height 9
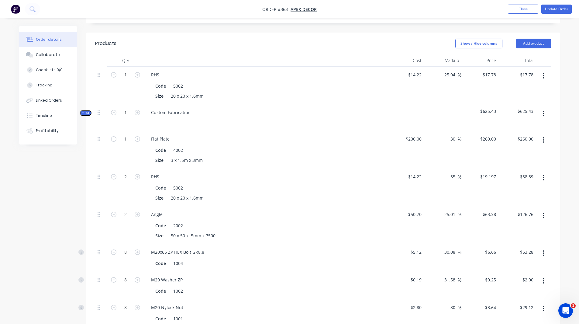
scroll to position [257, 0]
click at [128, 108] on input "1" at bounding box center [126, 112] width 16 height 9
type input "6"
click at [2, 199] on div "Order details Collaborate Checklists 0/0 Tracking Linked Orders Timeline Profit…" at bounding box center [289, 197] width 579 height 909
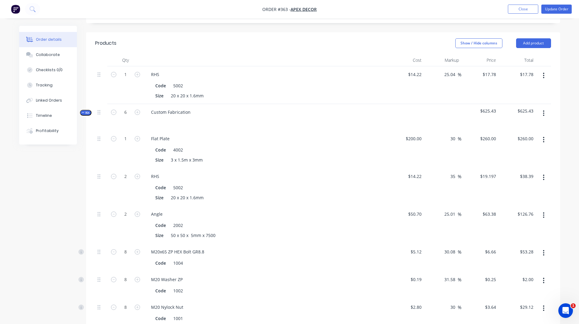
type input "6"
type input "$1,560.00"
type input "12"
type input "$230.36"
type input "12"
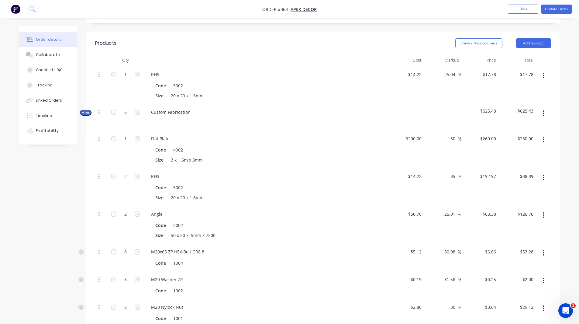
type input "$760.56"
type input "48"
type input "$319.68"
type input "48"
type input "$12.00"
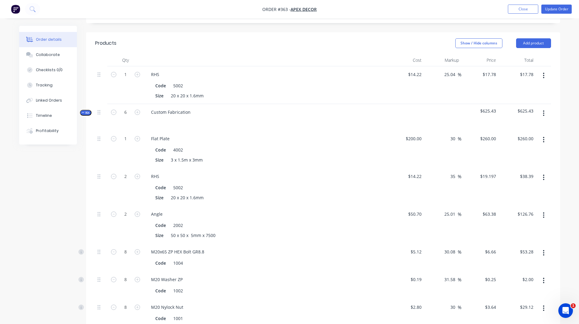
type input "48"
type input "$174.72"
type input "6"
type input "$695.28"
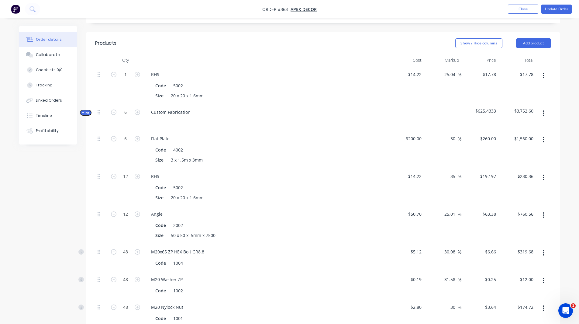
drag, startPoint x: 545, startPoint y: 87, endPoint x: 190, endPoint y: 92, distance: 354.6
click at [190, 104] on div "Kit 6 Custom Fabrication $625.4333 $3,752.60" at bounding box center [323, 117] width 456 height 26
click at [544, 110] on icon "button" at bounding box center [543, 112] width 1 height 5
click at [508, 149] on div "Duplicate" at bounding box center [522, 153] width 47 height 9
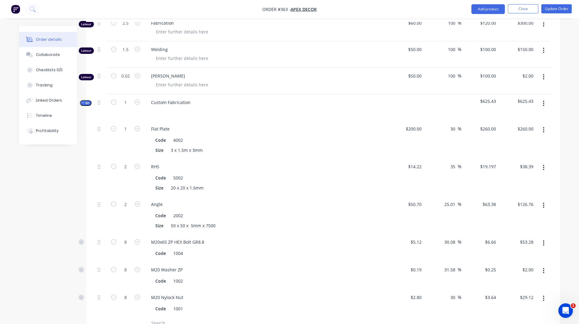
scroll to position [640, 0]
click at [542, 124] on button "button" at bounding box center [544, 129] width 14 height 11
click at [507, 165] on div "Delete" at bounding box center [522, 169] width 47 height 9
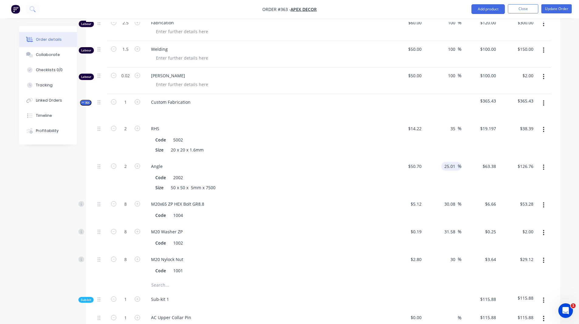
click at [453, 162] on input "25.01" at bounding box center [451, 166] width 14 height 9
type input "35"
click at [451, 199] on input "30.08" at bounding box center [451, 203] width 14 height 9
type input "$68.445"
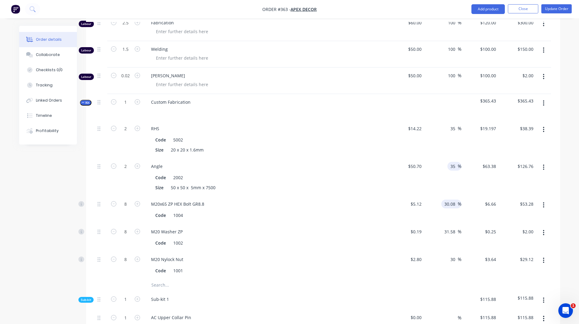
type input "$136.89"
click at [451, 199] on input "30.08" at bounding box center [451, 203] width 14 height 9
type input "35"
type input "$6.912"
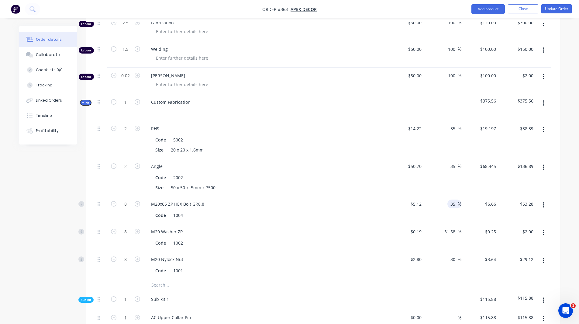
type input "$55.30"
click at [545, 98] on button "button" at bounding box center [544, 103] width 14 height 11
click at [520, 151] on div "Delete" at bounding box center [522, 155] width 47 height 9
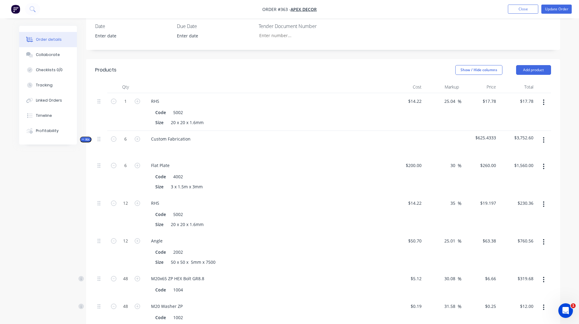
scroll to position [225, 0]
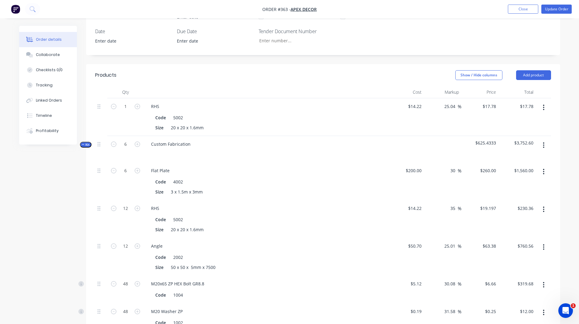
click at [545, 140] on button "button" at bounding box center [544, 145] width 14 height 11
click at [519, 193] on div "Delete" at bounding box center [522, 197] width 47 height 9
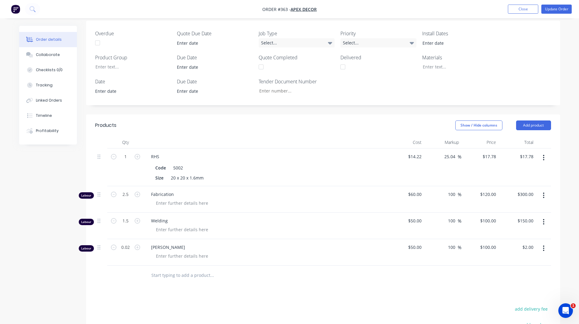
scroll to position [174, 0]
click at [194, 266] on div at bounding box center [253, 276] width 219 height 20
click at [188, 270] on input "text" at bounding box center [212, 276] width 122 height 12
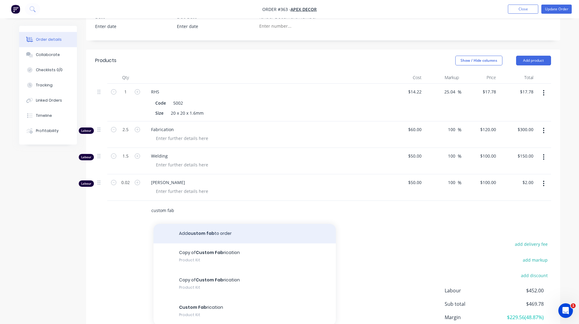
scroll to position [240, 0]
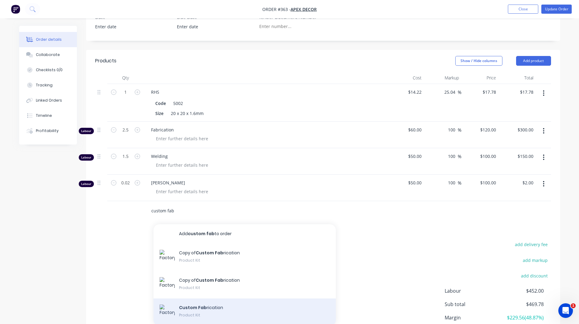
type input "custom fab"
click at [203, 298] on div "Custom Fab rication Product Kit" at bounding box center [245, 311] width 182 height 27
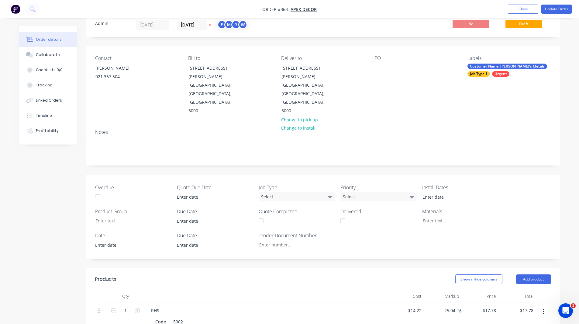
scroll to position [0, 0]
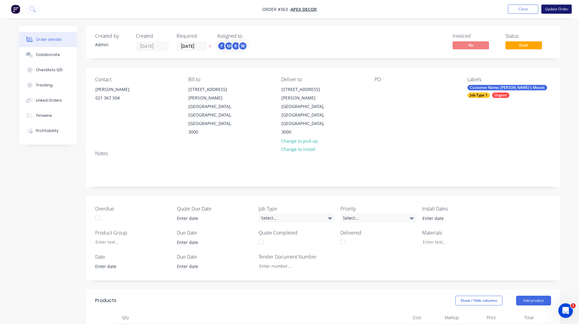
click at [558, 9] on button "Update Order" at bounding box center [557, 9] width 30 height 9
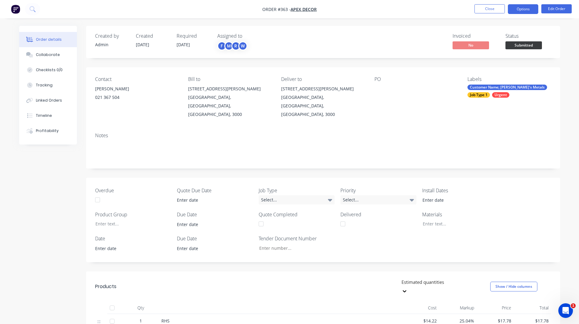
click at [521, 10] on button "Options" at bounding box center [523, 9] width 30 height 10
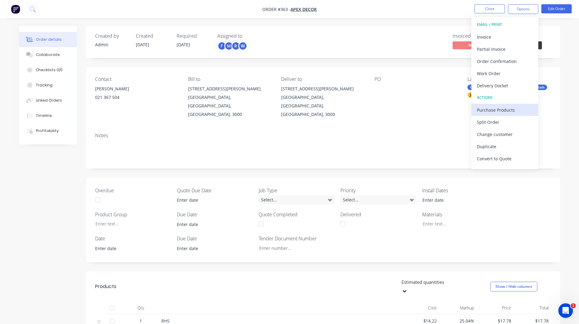
click at [488, 109] on div "Purchase Products" at bounding box center [505, 110] width 56 height 9
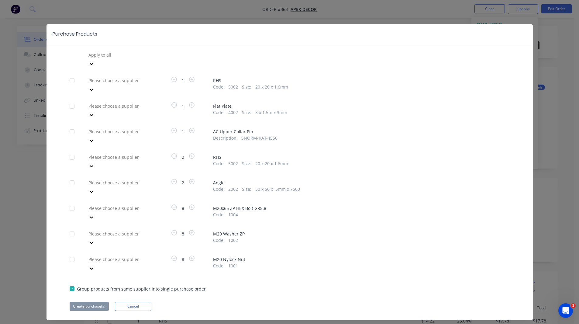
click at [107, 55] on div at bounding box center [132, 55] width 88 height 8
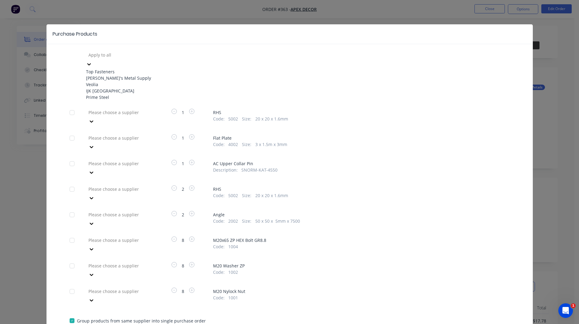
click at [108, 87] on div "Veolia" at bounding box center [119, 84] width 67 height 6
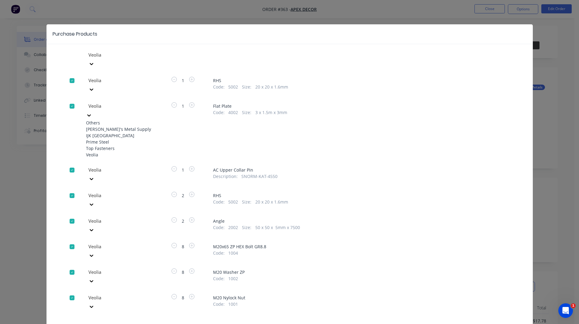
click at [108, 102] on div at bounding box center [132, 106] width 88 height 8
click at [108, 126] on div "[PERSON_NAME]'s Metal Supply" at bounding box center [119, 129] width 67 height 6
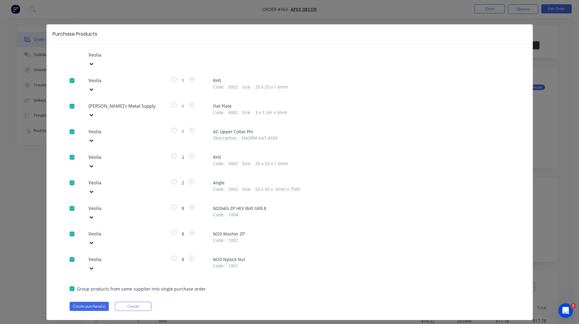
scroll to position [33, 0]
click at [101, 179] on div at bounding box center [132, 183] width 88 height 8
drag, startPoint x: 103, startPoint y: 186, endPoint x: 95, endPoint y: 156, distance: 30.8
click at [95, 179] on div at bounding box center [132, 183] width 88 height 8
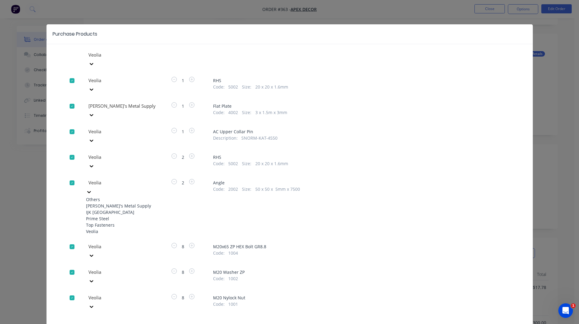
click at [99, 203] on div "[PERSON_NAME]'s Metal Supply" at bounding box center [119, 206] width 67 height 6
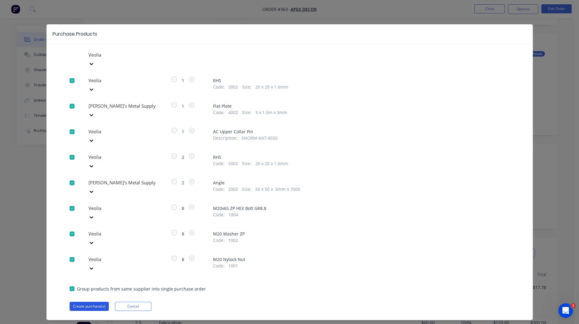
click at [91, 302] on button "Create purchase(s)" at bounding box center [89, 306] width 39 height 9
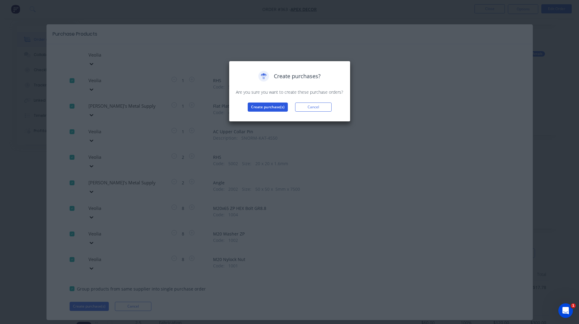
click at [264, 109] on button "Create purchase(s)" at bounding box center [268, 106] width 40 height 9
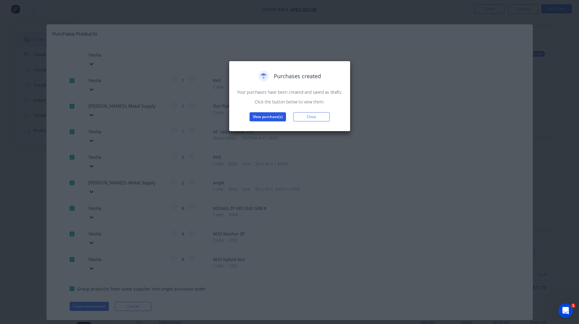
click at [266, 116] on button "View purchase(s)" at bounding box center [268, 116] width 36 height 9
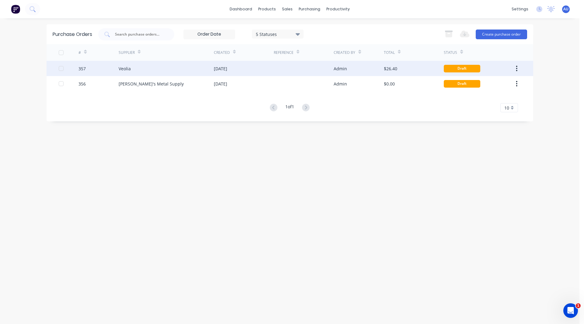
click at [134, 66] on div "Veolia" at bounding box center [166, 68] width 95 height 15
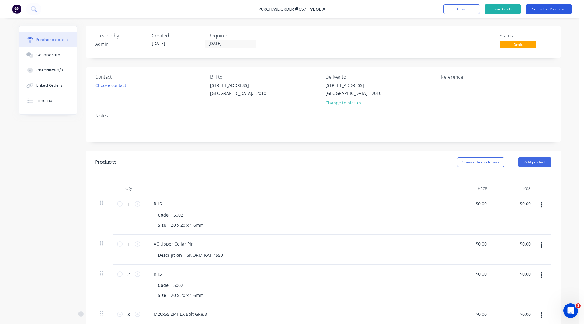
click at [555, 10] on button "Submit as Purchase" at bounding box center [549, 9] width 46 height 10
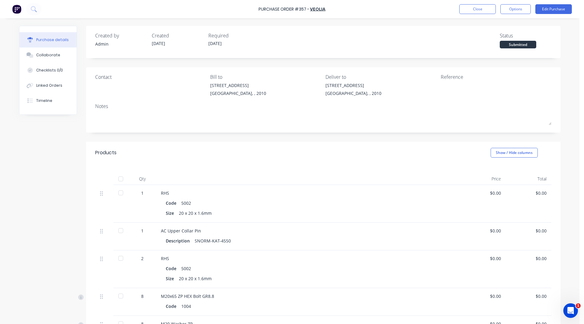
click at [118, 192] on div at bounding box center [121, 193] width 12 height 12
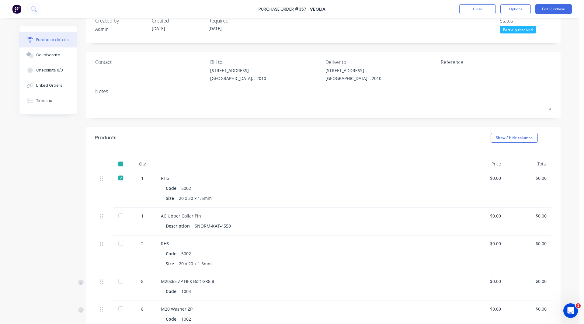
click at [117, 215] on div at bounding box center [121, 216] width 12 height 12
click at [117, 244] on div at bounding box center [121, 243] width 12 height 12
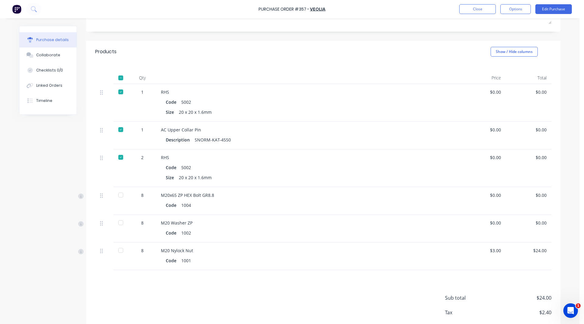
scroll to position [112, 0]
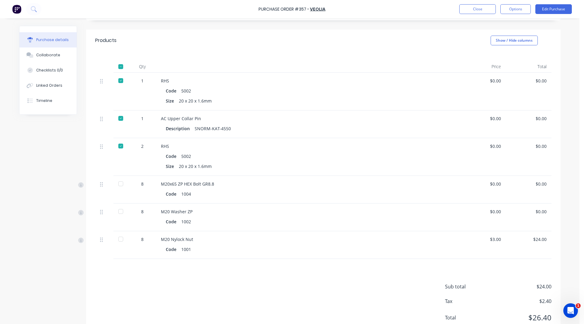
click at [118, 183] on div at bounding box center [121, 184] width 12 height 12
click at [116, 210] on div at bounding box center [121, 211] width 12 height 12
click at [117, 237] on div at bounding box center [121, 239] width 12 height 12
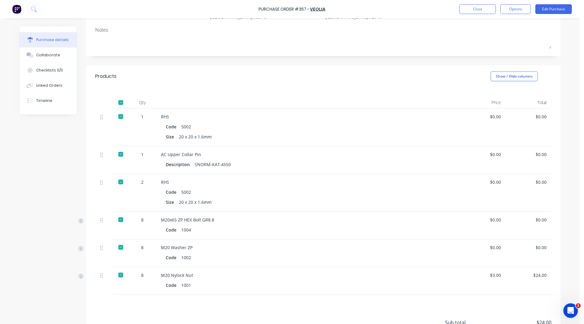
scroll to position [76, 0]
click at [568, 9] on button "Edit Purchase" at bounding box center [553, 9] width 36 height 10
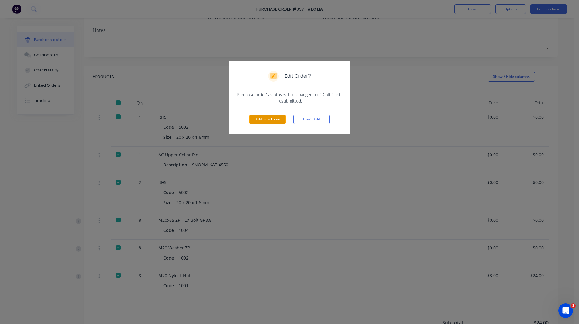
click at [262, 122] on button "Edit Purchase" at bounding box center [267, 119] width 36 height 9
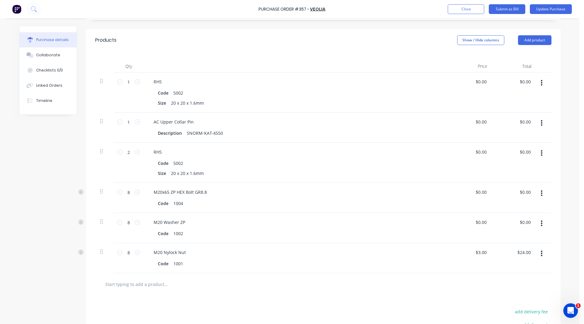
scroll to position [123, 0]
click at [541, 154] on icon "button" at bounding box center [542, 152] width 2 height 5
click at [520, 179] on button "Duplicate" at bounding box center [523, 181] width 52 height 12
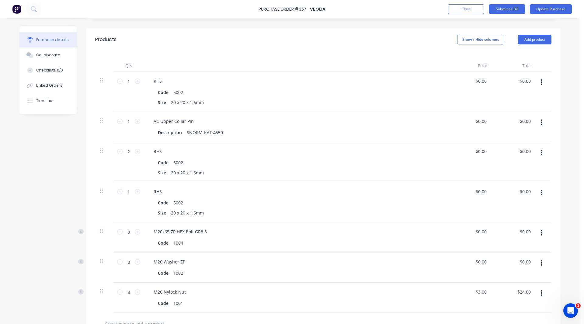
type input "1"
click at [126, 152] on input "2" at bounding box center [129, 151] width 12 height 9
click at [539, 39] on button "Add product" at bounding box center [534, 40] width 33 height 10
click at [550, 49] on div "Products Show / Hide columns Add product Product catalogue Basic product Lineal…" at bounding box center [323, 40] width 474 height 22
click at [552, 7] on button "Update Purchase" at bounding box center [551, 9] width 42 height 10
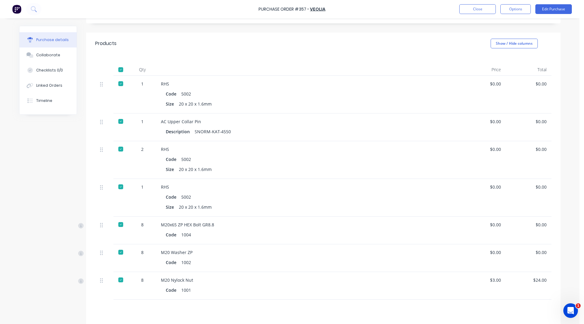
scroll to position [111, 0]
click at [117, 148] on div at bounding box center [121, 147] width 12 height 12
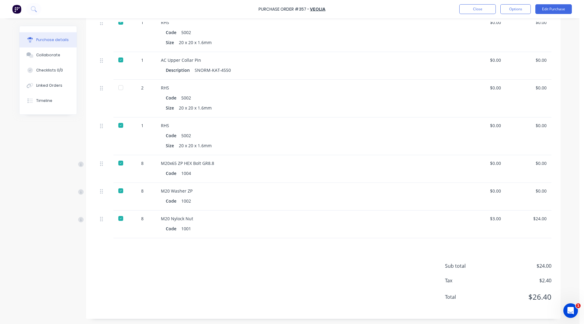
scroll to position [171, 0]
click at [546, 11] on button "Edit Purchase" at bounding box center [553, 9] width 36 height 10
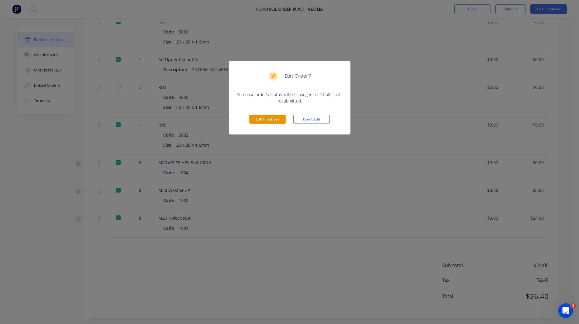
click at [278, 120] on button "Edit Purchase" at bounding box center [267, 119] width 36 height 9
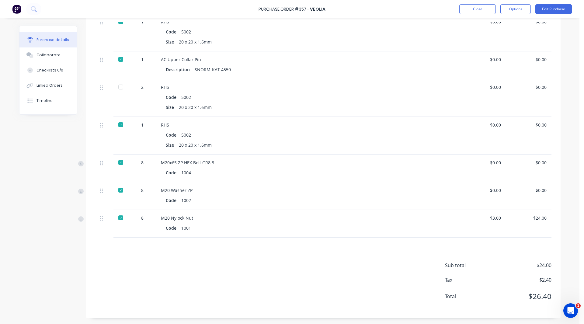
scroll to position [181, 0]
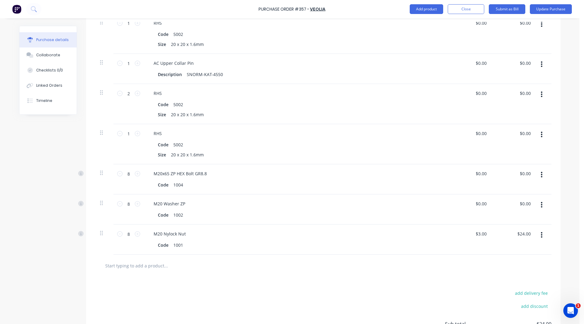
click at [541, 93] on icon "button" at bounding box center [542, 94] width 2 height 5
click at [517, 147] on button "Delete" at bounding box center [523, 147] width 52 height 12
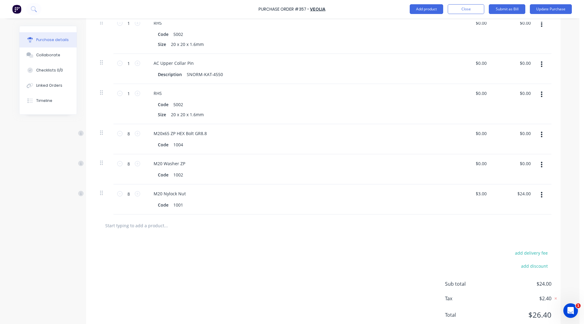
click at [568, 114] on div "Purchase Order #357 - Veolia Add product Close Submit as Bill Update Purchase P…" at bounding box center [289, 162] width 579 height 324
click at [557, 11] on button "Update Purchase" at bounding box center [551, 9] width 42 height 10
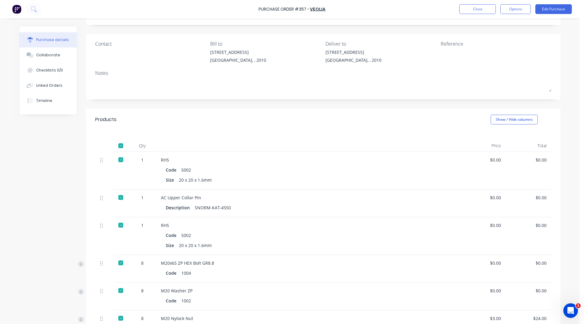
scroll to position [0, 0]
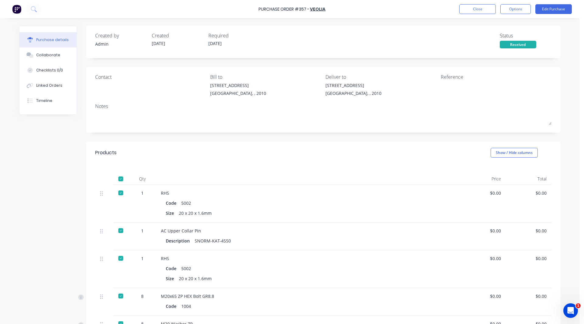
click at [12, 11] on img at bounding box center [16, 9] width 9 height 9
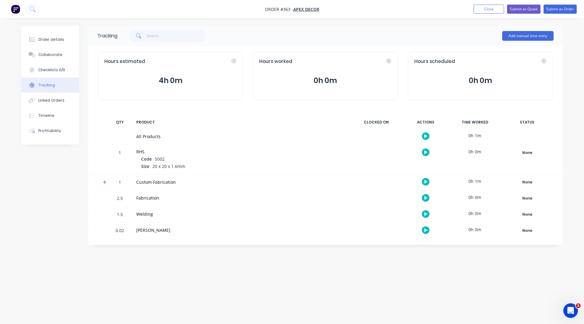
click at [17, 10] on img "button" at bounding box center [15, 9] width 9 height 9
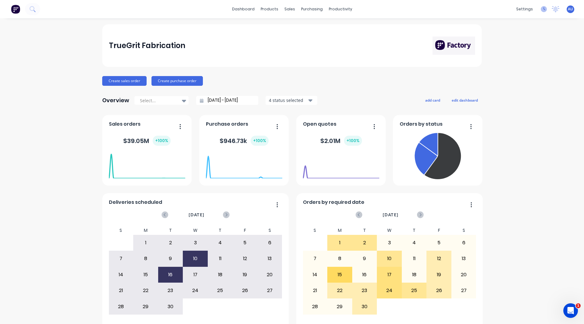
click at [543, 9] on icon at bounding box center [544, 8] width 2 height 3
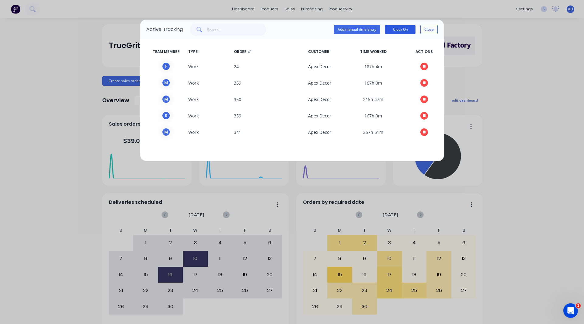
click at [406, 30] on button "Clock On" at bounding box center [400, 29] width 30 height 9
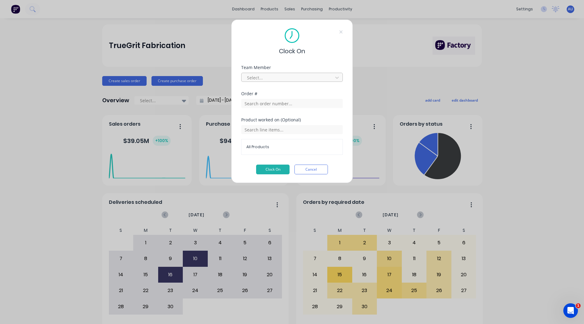
click at [256, 77] on div at bounding box center [287, 78] width 83 height 8
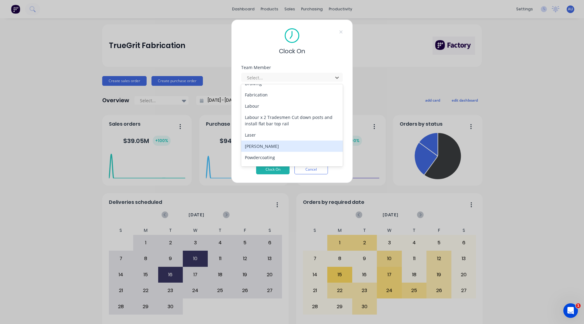
click at [260, 144] on div "[PERSON_NAME]" at bounding box center [292, 145] width 102 height 11
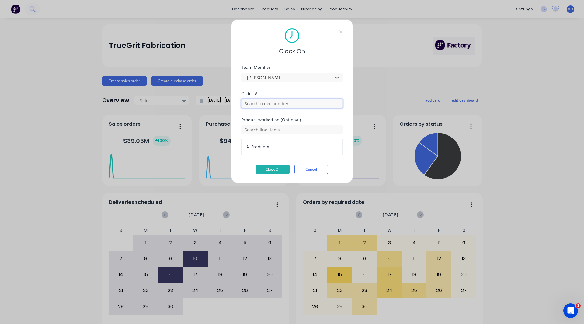
click at [263, 99] on input "text" at bounding box center [292, 103] width 102 height 9
click at [258, 132] on input "text" at bounding box center [292, 129] width 102 height 9
click at [281, 116] on div "Order #" at bounding box center [292, 105] width 102 height 26
click at [301, 168] on button "Cancel" at bounding box center [310, 170] width 33 height 10
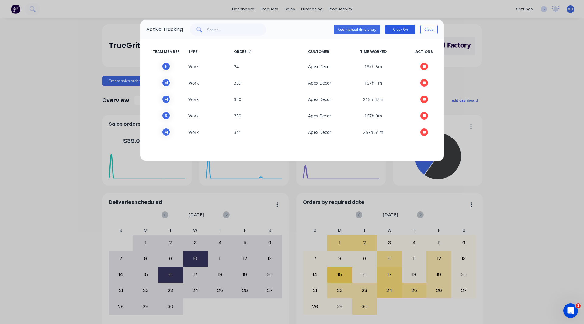
click at [399, 29] on button "Clock On" at bounding box center [400, 29] width 30 height 9
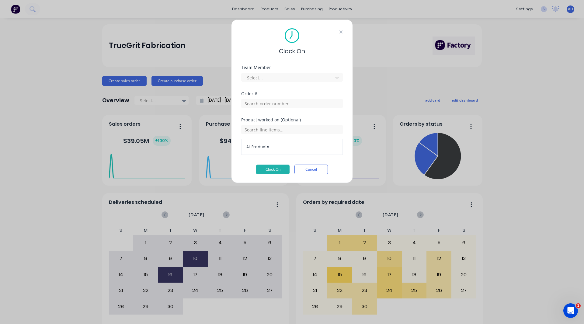
click at [339, 34] on icon at bounding box center [341, 31] width 4 height 5
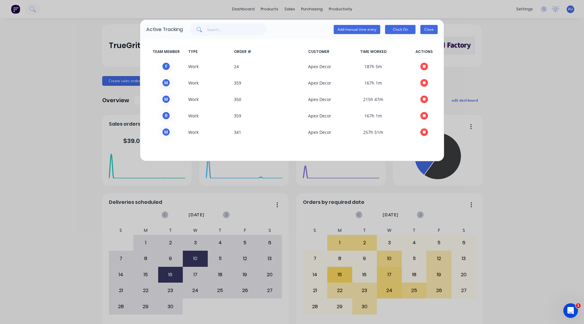
click at [421, 28] on button "Close" at bounding box center [428, 29] width 17 height 9
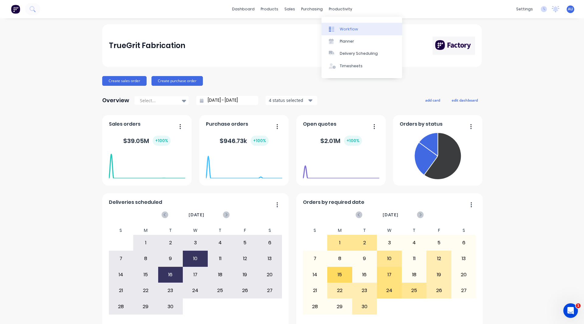
click at [337, 26] on div at bounding box center [333, 28] width 9 height 5
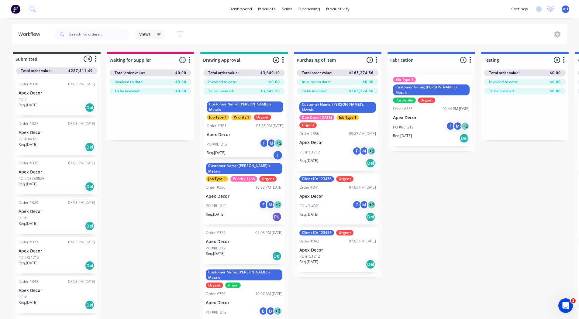
click at [244, 140] on div "Customer Name; [PERSON_NAME]'s Metals Job Type 1 Priority 1 Urgent Order #361 0…" at bounding box center [244, 217] width 88 height 244
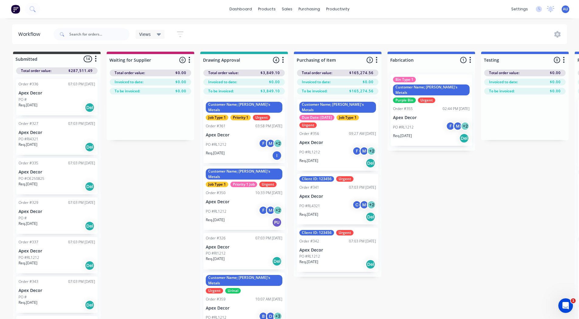
click at [243, 139] on div "PO #RL1212 F M + 2" at bounding box center [244, 145] width 77 height 12
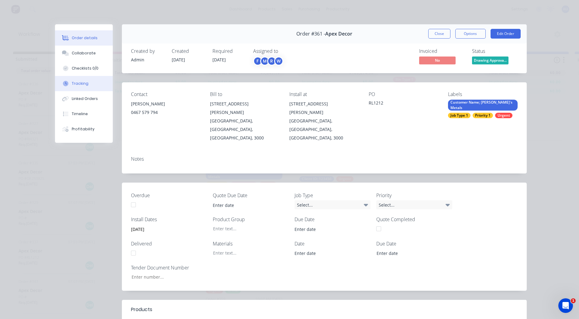
click at [89, 85] on button "Tracking" at bounding box center [84, 83] width 58 height 15
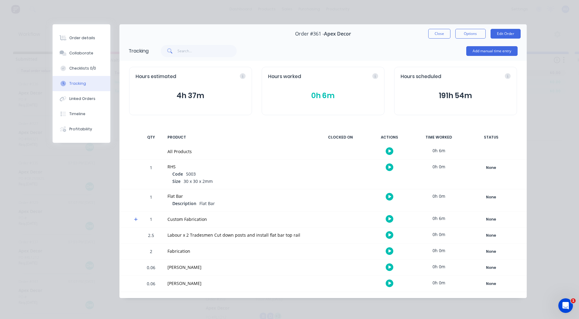
click at [389, 219] on icon "button" at bounding box center [390, 218] width 3 height 3
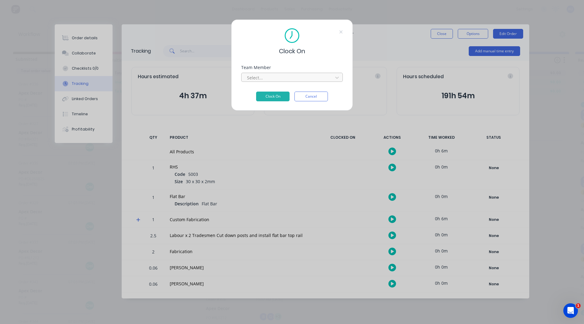
click at [280, 75] on div at bounding box center [287, 78] width 83 height 8
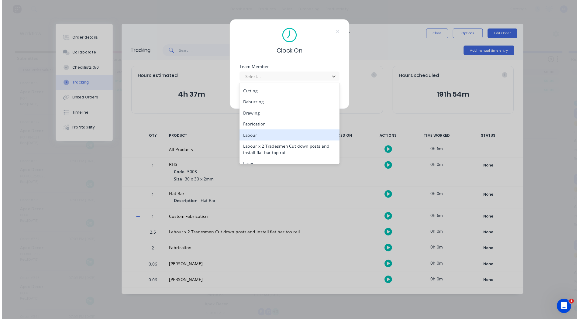
scroll to position [71, 0]
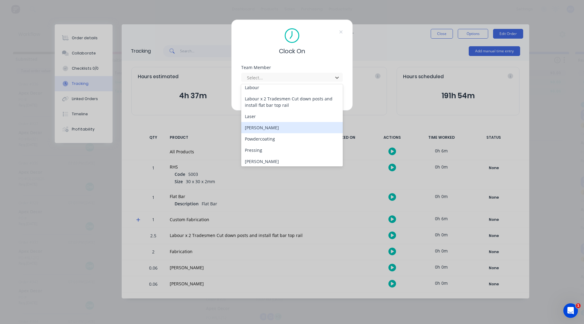
click at [259, 128] on div "[PERSON_NAME]" at bounding box center [292, 127] width 102 height 11
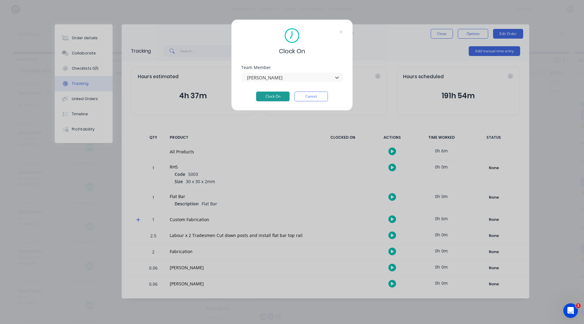
click at [280, 100] on button "Clock On" at bounding box center [272, 97] width 33 height 10
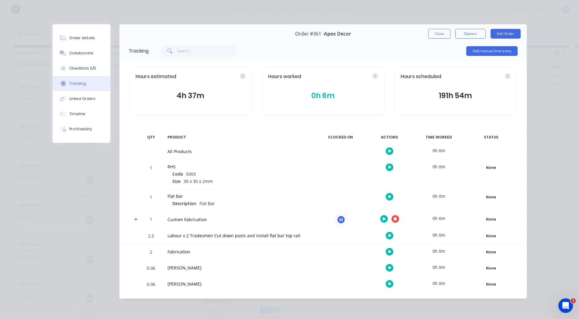
scroll to position [7, 0]
click at [176, 269] on div "[PERSON_NAME]" at bounding box center [239, 268] width 143 height 6
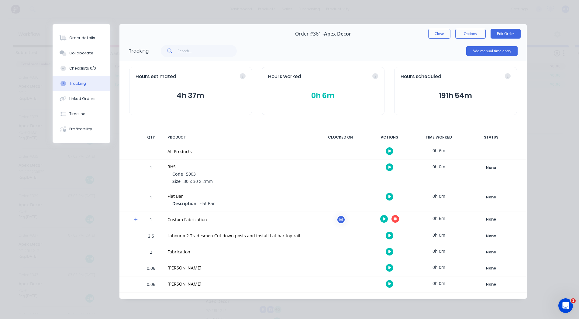
click at [191, 253] on div "Fabrication" at bounding box center [239, 252] width 143 height 6
click at [485, 52] on button "Add manual time entry" at bounding box center [492, 51] width 51 height 10
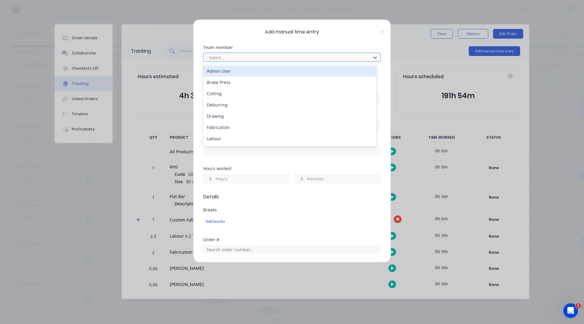
click at [237, 54] on div at bounding box center [287, 58] width 159 height 8
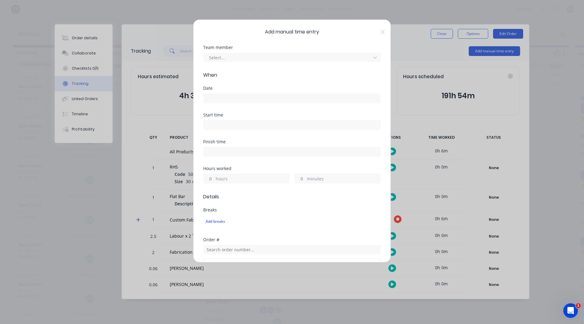
click at [243, 166] on div "Hours worked" at bounding box center [292, 168] width 178 height 4
click at [381, 33] on icon at bounding box center [383, 31] width 4 height 5
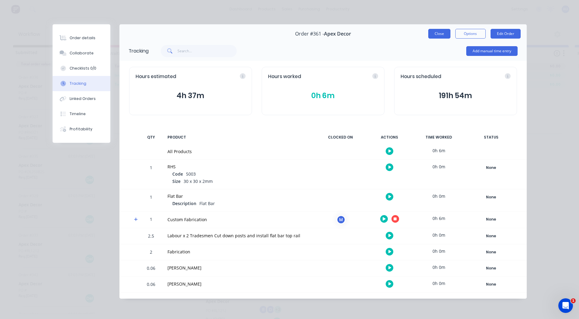
click at [442, 34] on button "Close" at bounding box center [439, 34] width 22 height 10
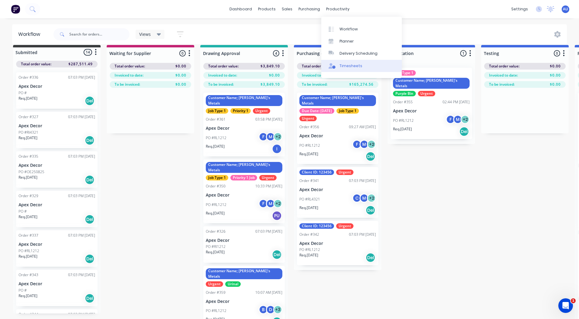
click at [349, 63] on div "Timesheets" at bounding box center [351, 65] width 23 height 5
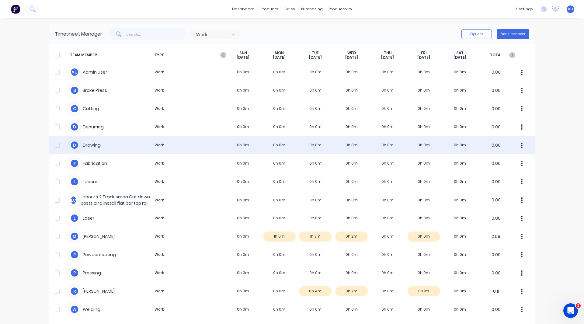
scroll to position [23, 0]
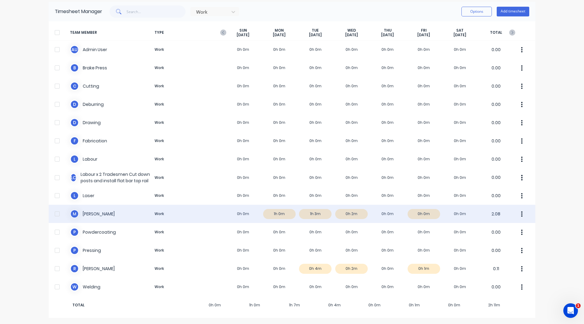
click at [282, 214] on div "M [PERSON_NAME] Work 0h 0m 1h 0m 1h 3m 0h 2m 0h 0m 0h 0m 0h 0m 2.08" at bounding box center [292, 214] width 487 height 18
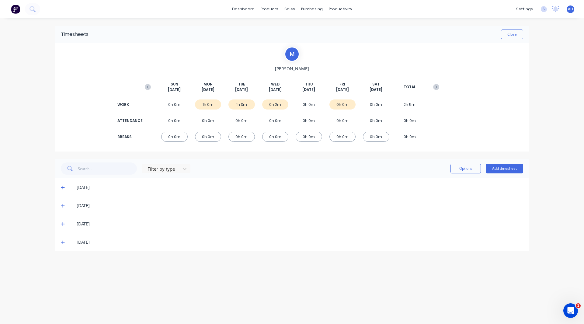
click at [64, 186] on icon at bounding box center [63, 187] width 4 height 4
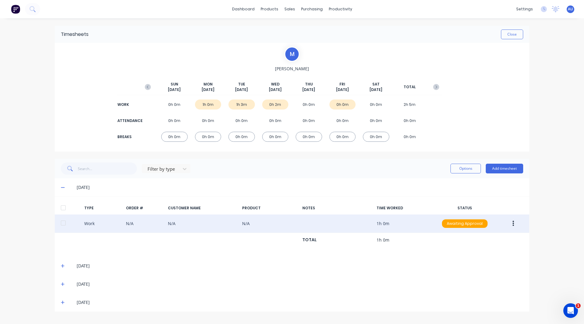
click at [512, 223] on icon "button" at bounding box center [513, 223] width 2 height 7
click at [487, 201] on div "Edit" at bounding box center [491, 200] width 47 height 9
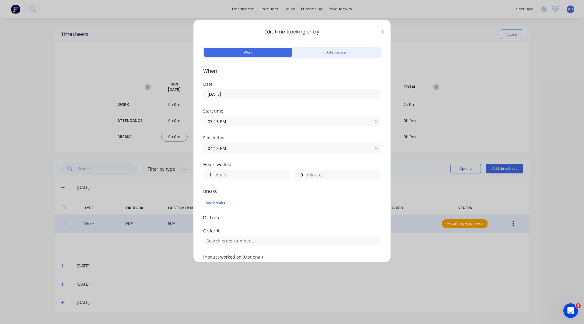
click at [381, 34] on icon at bounding box center [383, 31] width 4 height 5
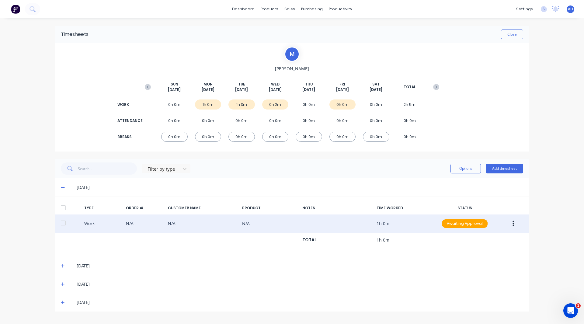
click at [512, 225] on icon "button" at bounding box center [513, 223] width 2 height 7
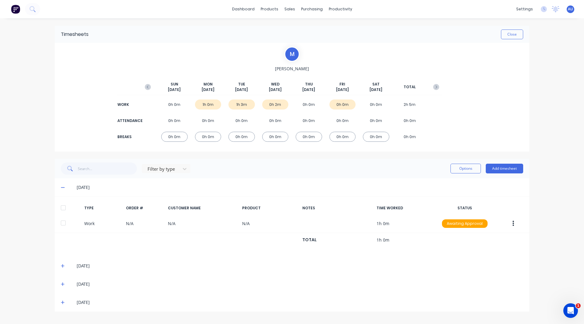
click at [540, 202] on div "dashboard products sales purchasing productivity dashboard products Product Cat…" at bounding box center [292, 162] width 584 height 324
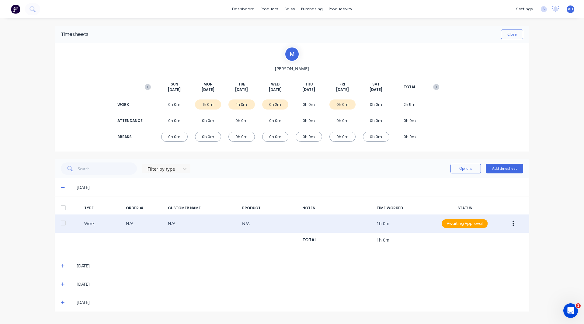
click at [515, 223] on button "button" at bounding box center [513, 223] width 14 height 11
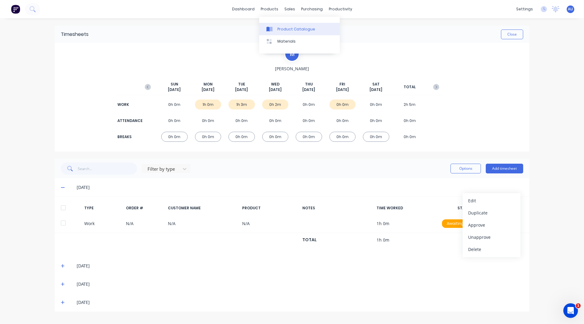
click at [276, 25] on link "Product Catalogue" at bounding box center [299, 29] width 81 height 12
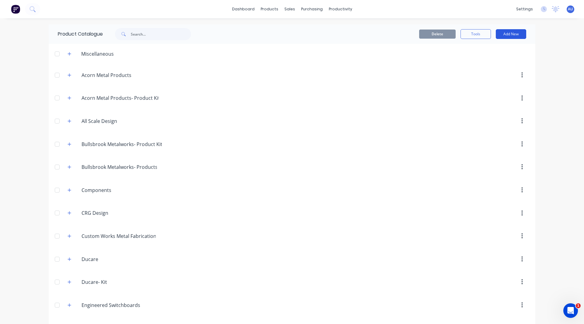
click at [508, 32] on button "Add New" at bounding box center [511, 34] width 30 height 10
click at [485, 60] on div "Product" at bounding box center [497, 61] width 47 height 9
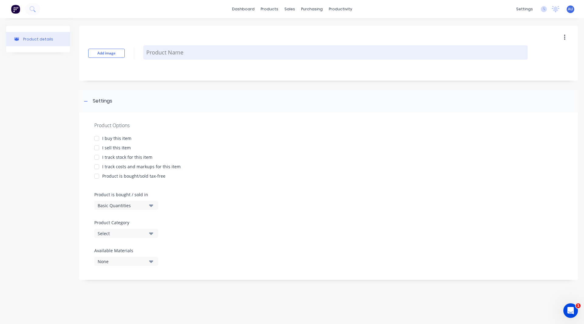
click at [171, 56] on textarea at bounding box center [335, 52] width 384 height 14
type textarea "x"
type textarea "R"
type textarea "x"
type textarea "RH"
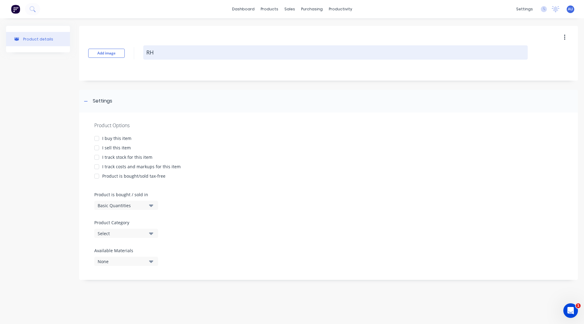
type textarea "x"
type textarea "RHS"
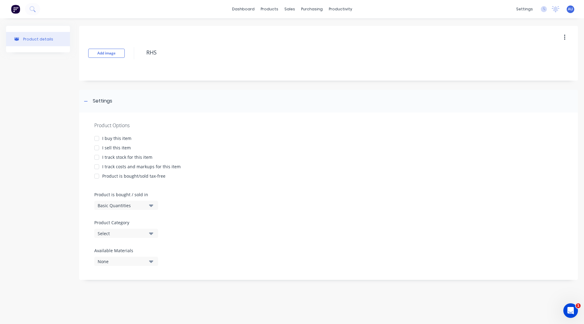
click at [98, 146] on div at bounding box center [97, 148] width 12 height 12
click at [97, 166] on div at bounding box center [97, 167] width 12 height 12
type textarea "x"
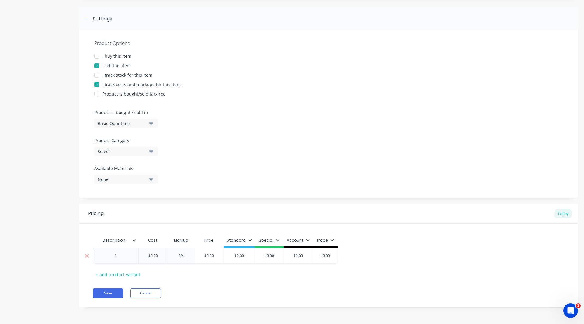
type textarea "RHS"
type textarea "x"
type textarea "RHS"
click at [117, 257] on div at bounding box center [116, 256] width 30 height 8
type textarea "x"
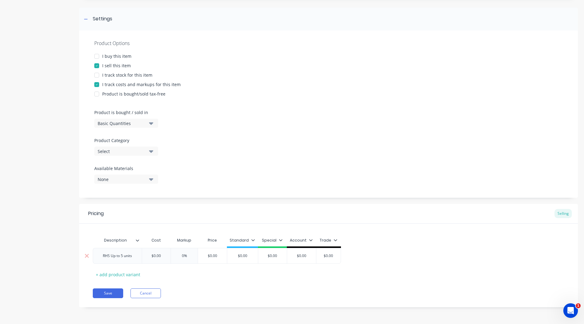
drag, startPoint x: 161, startPoint y: 255, endPoint x: 147, endPoint y: 255, distance: 14.0
click at [147, 255] on input "$0.00" at bounding box center [156, 255] width 30 height 5
type input "$1"
type textarea "x"
type input "$10"
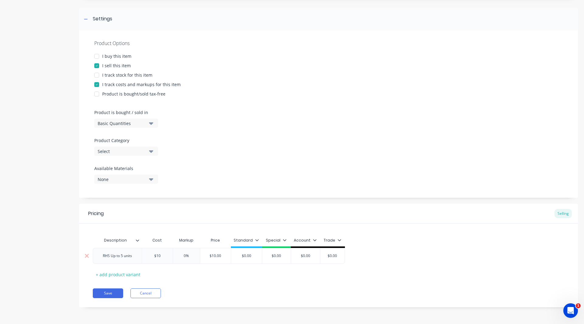
type textarea "x"
type input "$100"
type input "%"
type textarea "x"
type input "3%"
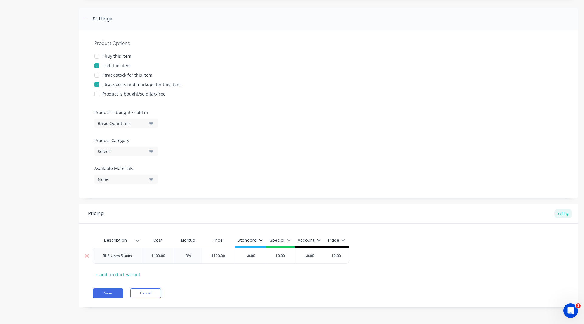
type textarea "x"
type input "30%"
click at [123, 276] on div "+ add product variant" at bounding box center [118, 274] width 50 height 9
type textarea "x"
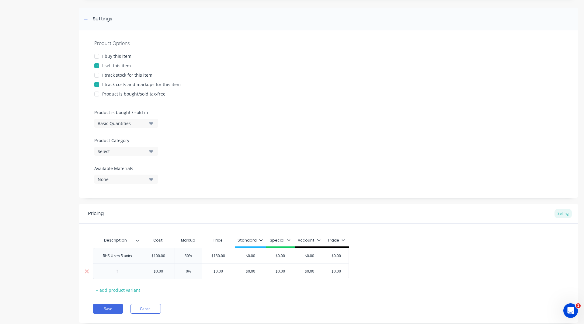
click at [116, 273] on div at bounding box center [117, 271] width 30 height 8
type input "$0.00"
type textarea "x"
type input "$"
type textarea "x"
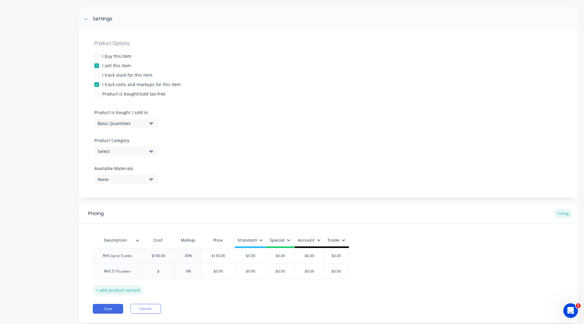
type input "$1"
type textarea "x"
type input "$15"
type textarea "x"
type input "$150"
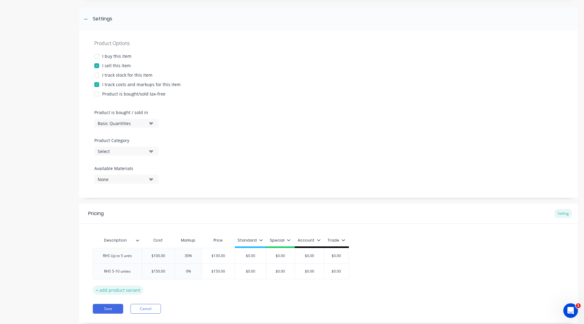
type input "%"
type textarea "x"
type input "30%"
type textarea "x"
type input "30%"
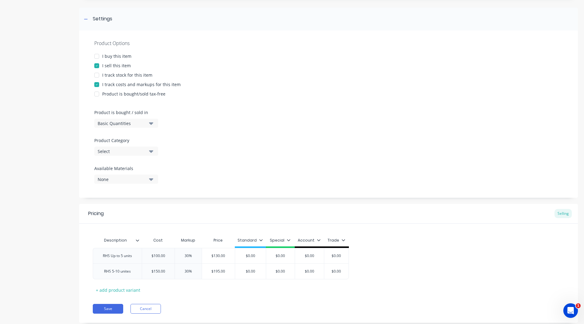
click at [178, 289] on div "Description Cost Markup Price Standard Special Account Trade RHS Up to 5 units …" at bounding box center [328, 264] width 471 height 61
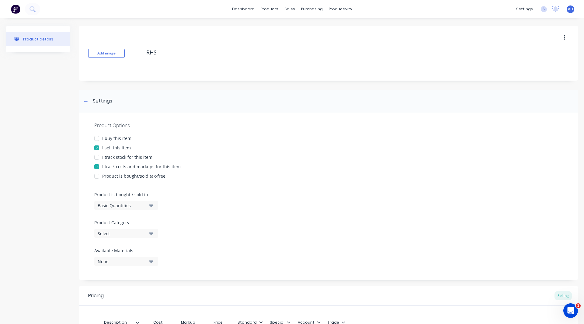
scroll to position [98, 0]
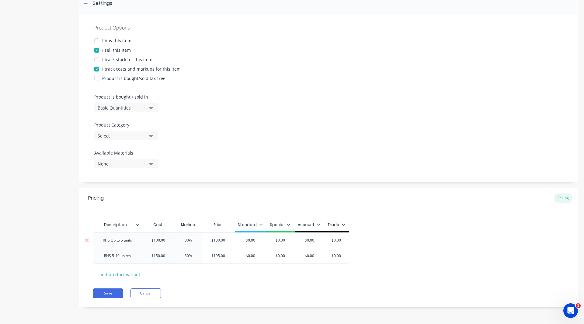
type input "$0.00"
drag, startPoint x: 258, startPoint y: 240, endPoint x: 247, endPoint y: 240, distance: 11.0
click at [247, 240] on input "$0.00" at bounding box center [250, 240] width 31 height 5
type textarea "x"
type input "$13"
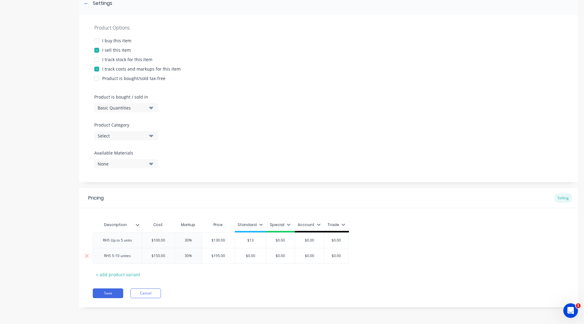
type textarea "x"
type input "$130"
type input "$0.00"
click at [256, 257] on input "$0.00" at bounding box center [250, 255] width 31 height 5
type textarea "x"
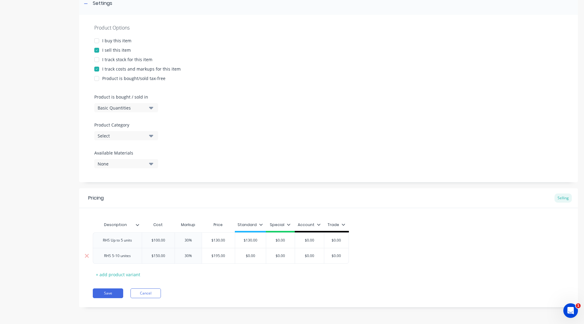
type input "$0.0"
type textarea "x"
type input "$0."
type textarea "x"
type input "$0"
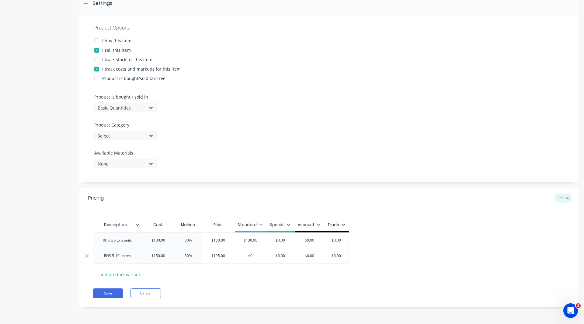
type textarea "x"
type input "$"
type textarea "x"
type input "$1"
type textarea "x"
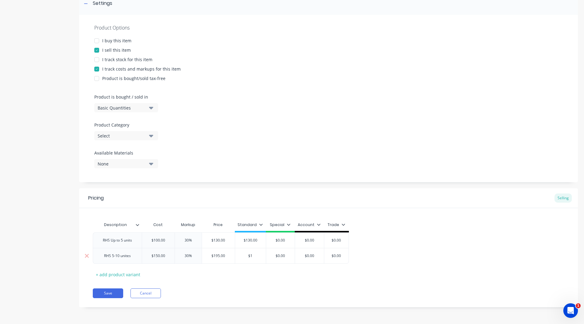
type input "$13"
type textarea "x"
type input "$130"
click at [260, 223] on icon at bounding box center [261, 225] width 4 height 4
click at [228, 241] on div at bounding box center [228, 242] width 12 height 12
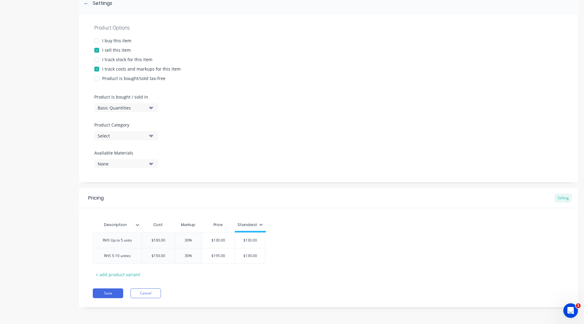
click at [212, 281] on div "Pricing Selling Description Cost Markup Price Standard RHS Up to 5 units $100.0…" at bounding box center [328, 247] width 499 height 119
click at [103, 292] on button "Save" at bounding box center [108, 293] width 30 height 10
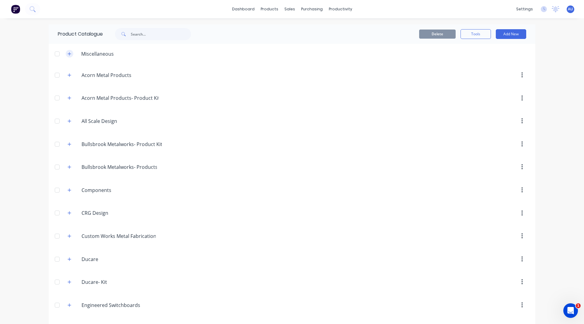
click at [68, 52] on icon "button" at bounding box center [70, 54] width 4 height 4
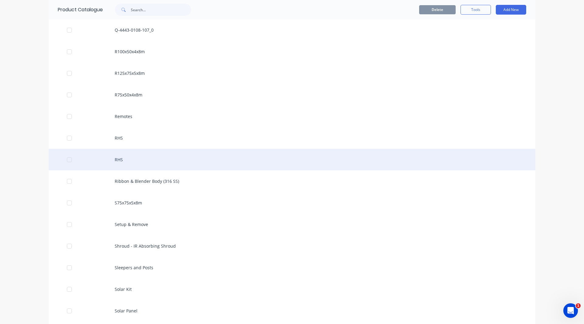
scroll to position [2981, 0]
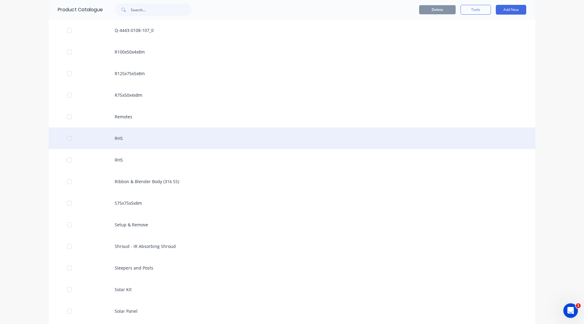
click at [120, 141] on div "RHS" at bounding box center [292, 138] width 487 height 22
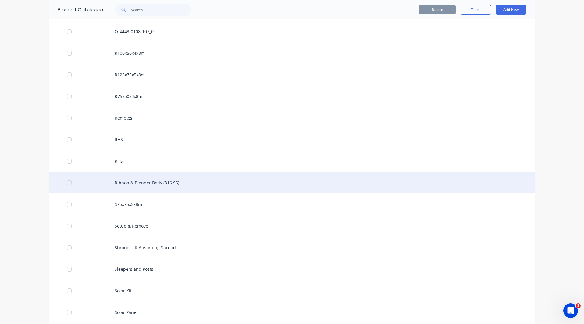
scroll to position [2979, 0]
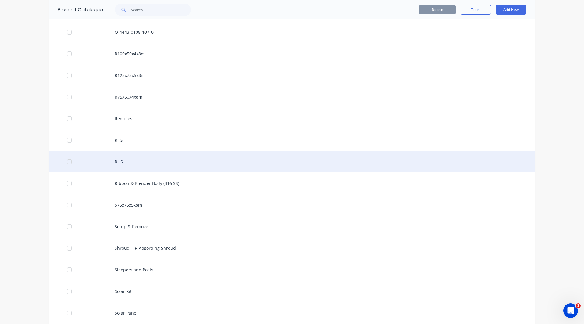
click at [119, 161] on div "RHS" at bounding box center [292, 162] width 487 height 22
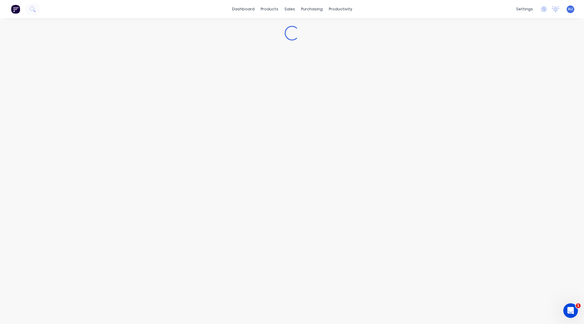
type textarea "x"
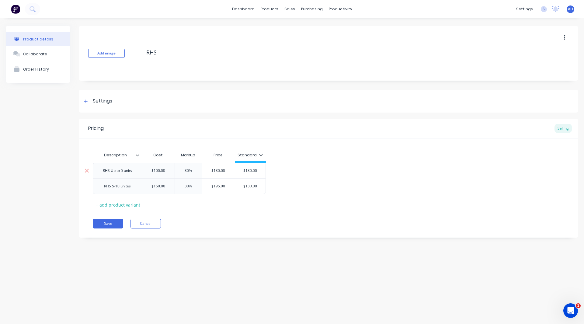
type input "30%"
click at [189, 170] on input "30%" at bounding box center [188, 170] width 30 height 5
type input "30%"
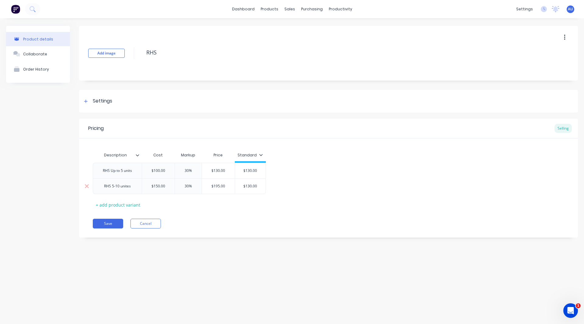
click at [189, 186] on input "30%" at bounding box center [188, 185] width 30 height 5
click at [188, 204] on div "Description Cost Markup Price Standard RHS Up to 5 units $100.00 30% 30% $130.0…" at bounding box center [328, 179] width 471 height 61
click at [324, 43] on div "Suppliers" at bounding box center [324, 41] width 18 height 5
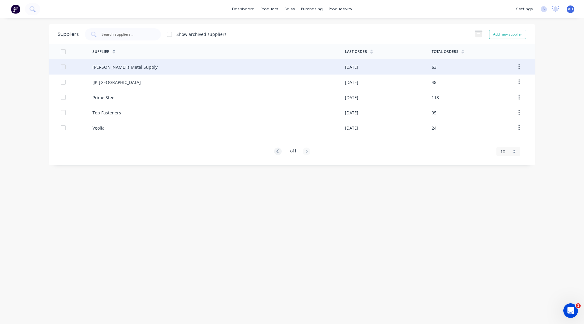
click at [118, 68] on div "[PERSON_NAME]'s Metal Supply" at bounding box center [124, 67] width 65 height 6
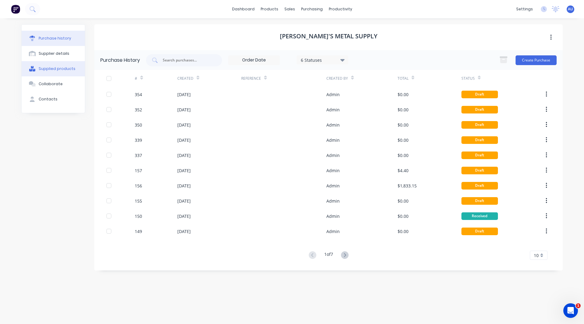
click at [64, 65] on button "Supplied products" at bounding box center [53, 68] width 63 height 15
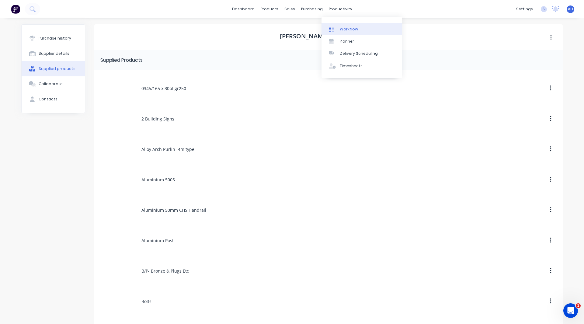
click at [343, 25] on link "Workflow" at bounding box center [361, 29] width 81 height 12
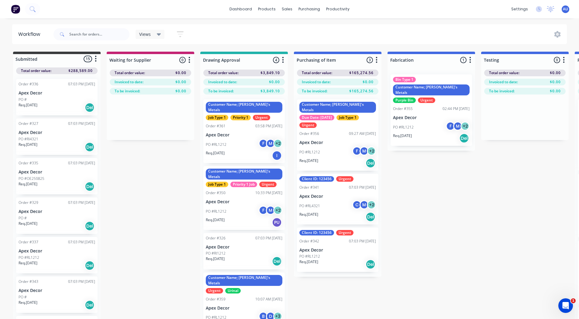
click at [235, 126] on div "Customer Name; [PERSON_NAME]'s Metals Job Type 1 Priority 1 Urgent Order #361 0…" at bounding box center [244, 131] width 82 height 64
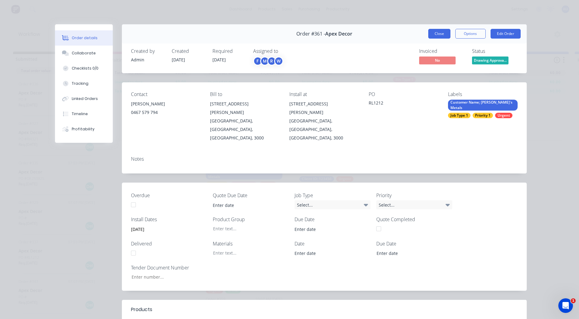
click at [438, 31] on button "Close" at bounding box center [439, 34] width 22 height 10
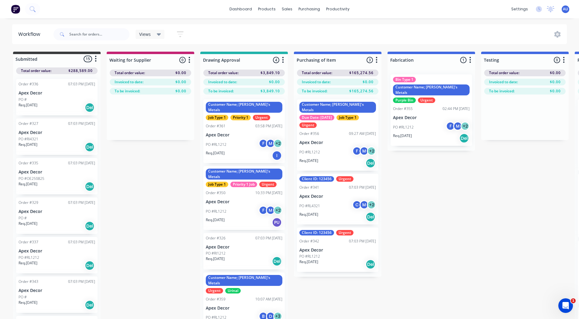
click at [284, 61] on icon "button" at bounding box center [283, 60] width 2 height 8
click at [248, 91] on button "Summaries" at bounding box center [256, 93] width 61 height 10
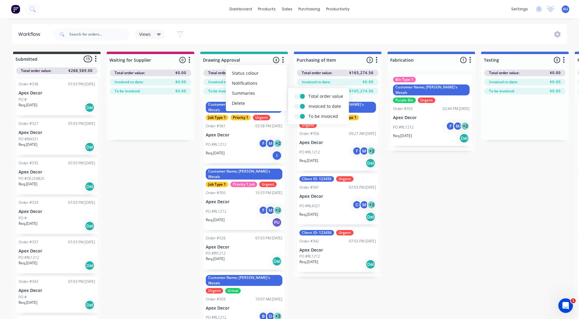
click at [182, 159] on div "Submitted 15 Status colour #3A3C3E hex #3A3C3E Save Cancel Summaries Total orde…" at bounding box center [458, 196] width 926 height 289
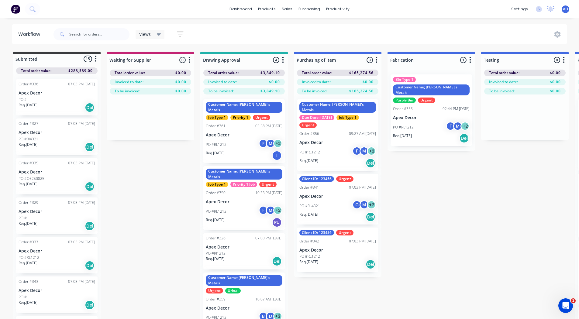
click at [268, 71] on span "$3,849.10" at bounding box center [270, 72] width 19 height 5
click at [276, 81] on span "$0.00" at bounding box center [274, 81] width 11 height 5
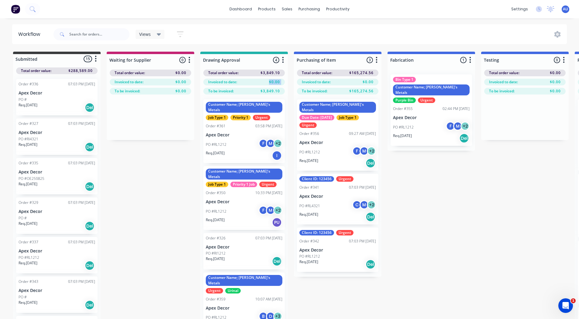
click at [276, 81] on span "$0.00" at bounding box center [274, 81] width 11 height 5
click at [267, 92] on span "$3,849.10" at bounding box center [270, 90] width 19 height 5
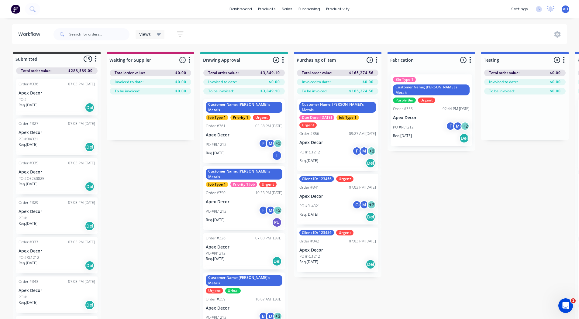
click at [154, 200] on div "Submitted 15 Status colour #3A3C3E hex #3A3C3E Save Cancel Summaries Total orde…" at bounding box center [458, 196] width 926 height 289
click at [227, 133] on p "Apex Decor" at bounding box center [244, 135] width 77 height 5
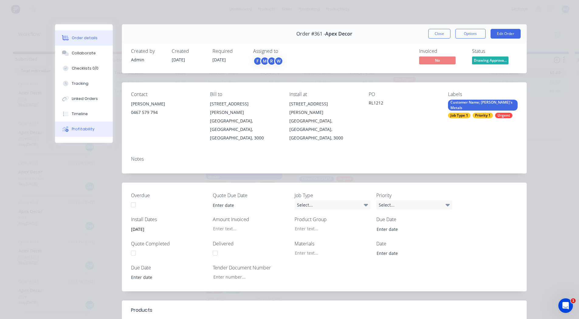
click at [77, 125] on button "Profitability" at bounding box center [84, 129] width 58 height 15
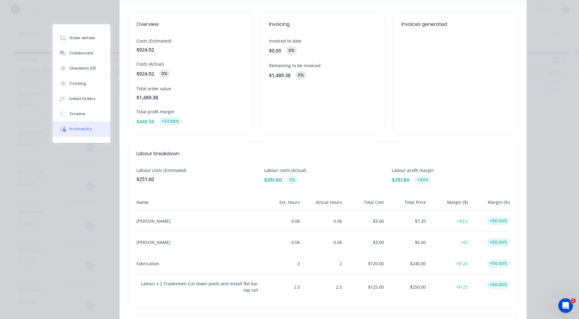
scroll to position [58, 0]
click at [281, 23] on span "Invoicing" at bounding box center [323, 23] width 108 height 7
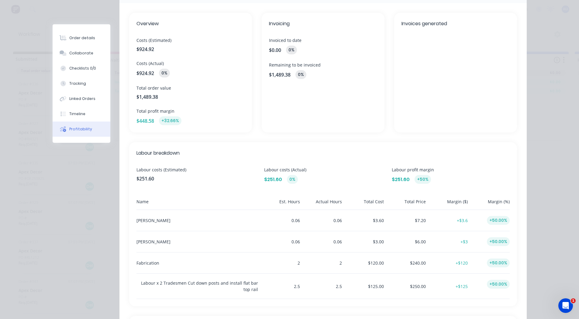
click at [281, 39] on span "Invoiced to date" at bounding box center [323, 40] width 108 height 6
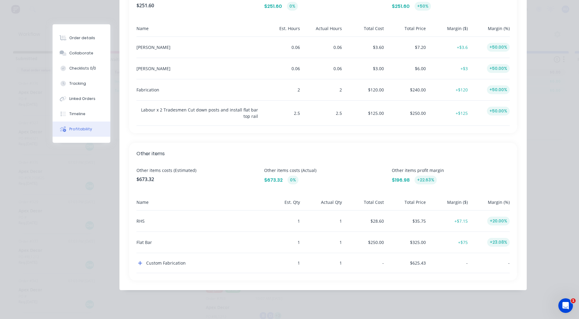
scroll to position [6, 0]
click at [138, 263] on icon "button" at bounding box center [140, 263] width 4 height 5
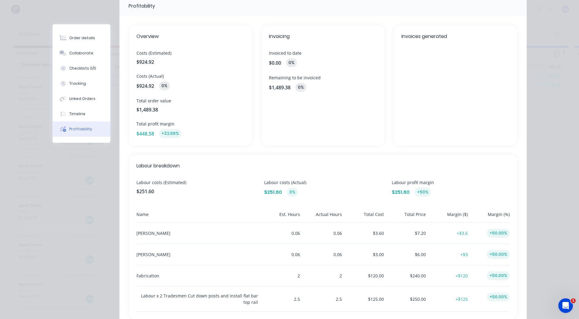
scroll to position [0, 0]
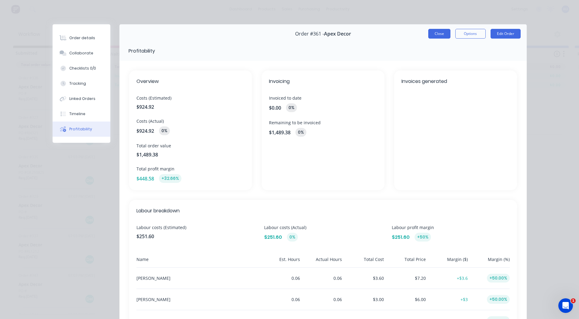
click at [440, 36] on button "Close" at bounding box center [439, 34] width 22 height 10
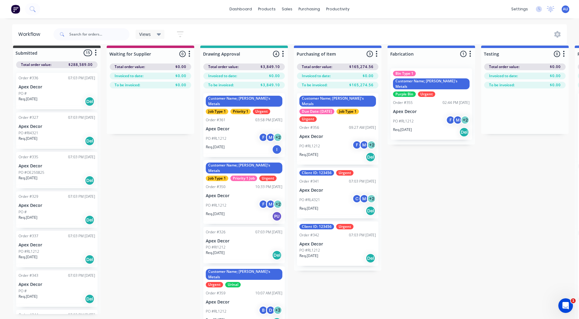
click at [501, 198] on div "Submitted 15 Status colour #3A3C3E hex #3A3C3E Save Cancel Summaries Total orde…" at bounding box center [458, 190] width 926 height 289
click at [283, 33] on div "Views Save new view None (Default) edit +AB Switchboard Jobs edit Custom View- …" at bounding box center [309, 34] width 515 height 18
click at [245, 9] on link "dashboard" at bounding box center [241, 9] width 29 height 9
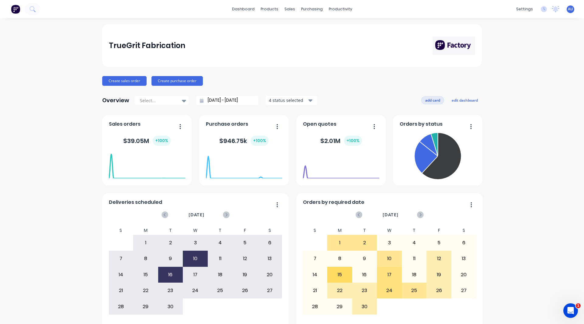
click at [431, 100] on button "add card" at bounding box center [432, 100] width 23 height 8
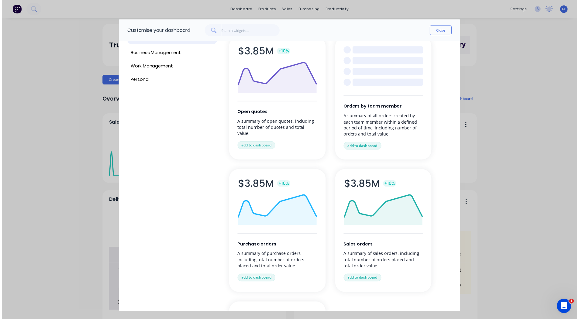
scroll to position [33, 0]
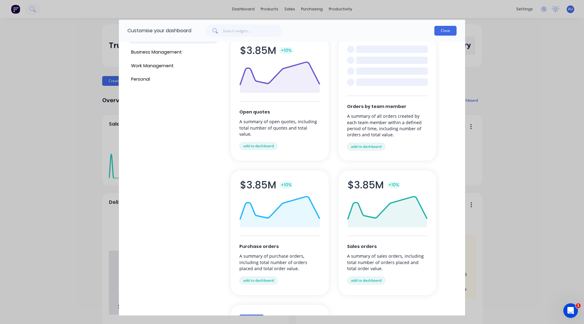
click at [444, 32] on button "Close" at bounding box center [445, 31] width 22 height 10
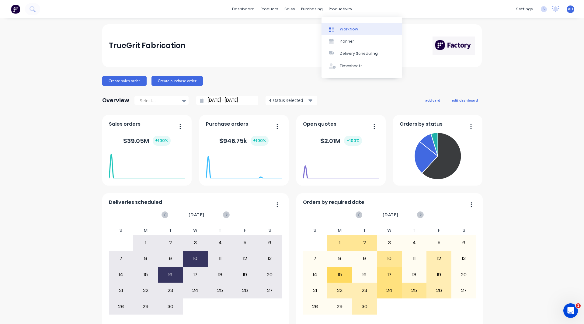
click at [344, 27] on div "Workflow" at bounding box center [349, 28] width 18 height 5
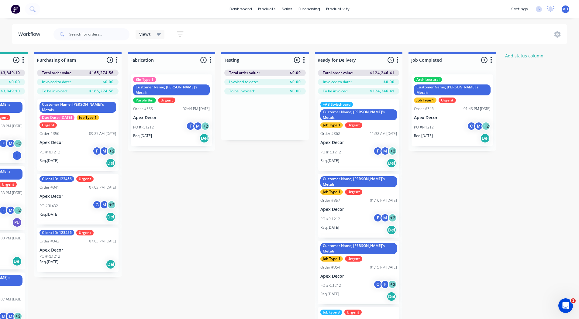
scroll to position [0, 347]
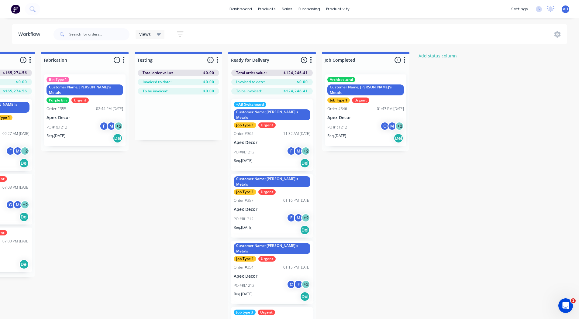
click at [369, 115] on p "Apex Decor" at bounding box center [366, 117] width 77 height 5
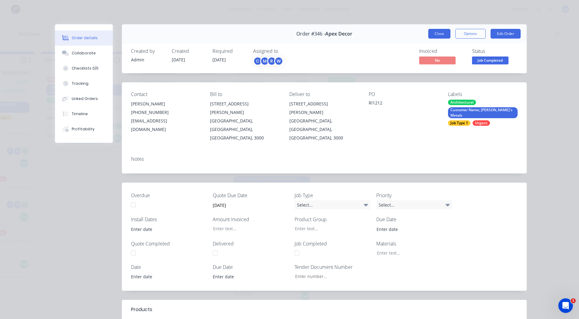
click at [442, 33] on button "Close" at bounding box center [439, 34] width 22 height 10
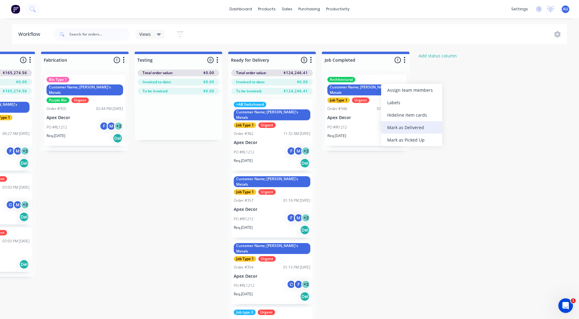
click at [425, 129] on div "Mark as Delivered" at bounding box center [411, 127] width 61 height 12
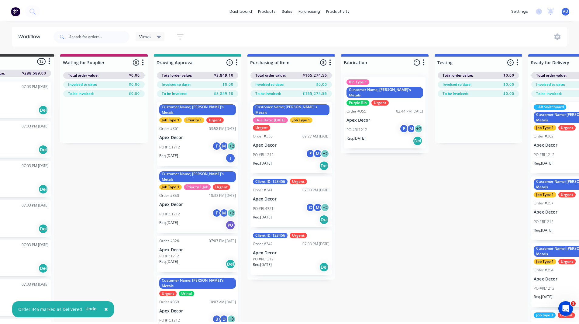
scroll to position [0, 0]
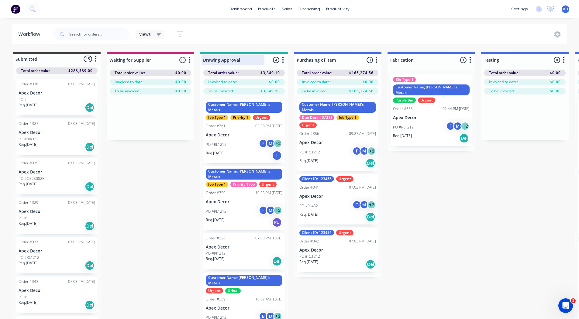
click at [221, 60] on div at bounding box center [244, 60] width 88 height 12
click at [221, 60] on input "Drawing Approval" at bounding box center [233, 60] width 60 height 6
click at [123, 186] on div "Submitted 15 Status colour #3A3C3E hex #3A3C3E Save Cancel Summaries Total orde…" at bounding box center [458, 196] width 926 height 289
click at [247, 60] on input "Drawing Approval" at bounding box center [233, 60] width 60 height 6
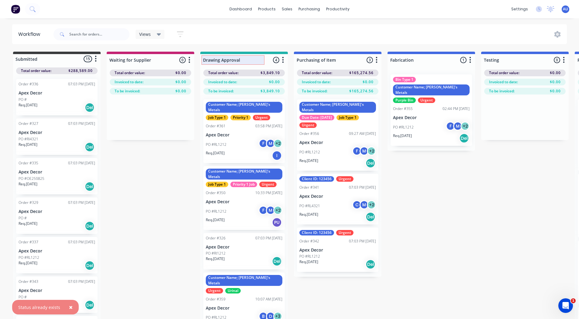
click at [247, 60] on input "Drawing Approval" at bounding box center [233, 60] width 60 height 6
type input "Fabricate"
click at [165, 178] on div "Submitted 15 Status colour #3A3C3E hex #3A3C3E Save Cancel Summaries Total orde…" at bounding box center [458, 196] width 926 height 289
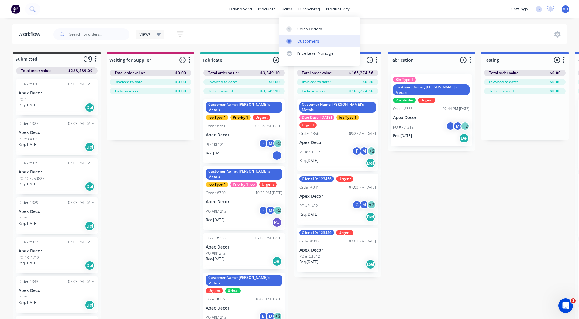
click at [306, 39] on div "Customers" at bounding box center [308, 41] width 22 height 5
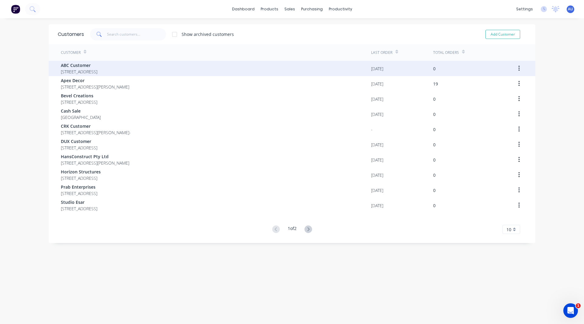
click at [85, 72] on span "[STREET_ADDRESS]" at bounding box center [79, 71] width 36 height 6
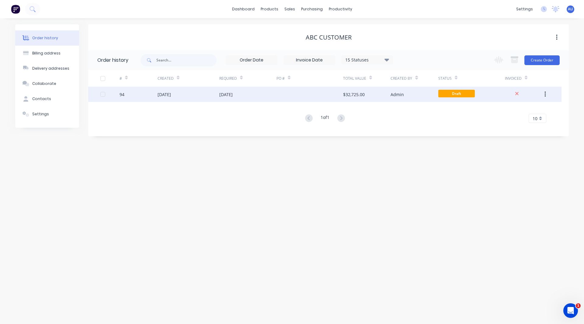
click at [546, 94] on icon "button" at bounding box center [544, 94] width 1 height 5
click at [515, 120] on div "Duplicate" at bounding box center [523, 122] width 47 height 9
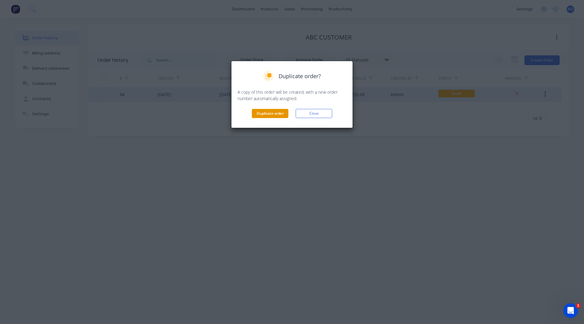
click at [271, 115] on button "Duplicate order" at bounding box center [270, 113] width 36 height 9
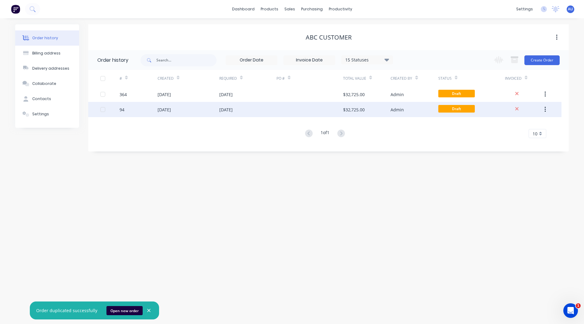
click at [270, 107] on div "[DATE]" at bounding box center [247, 109] width 57 height 15
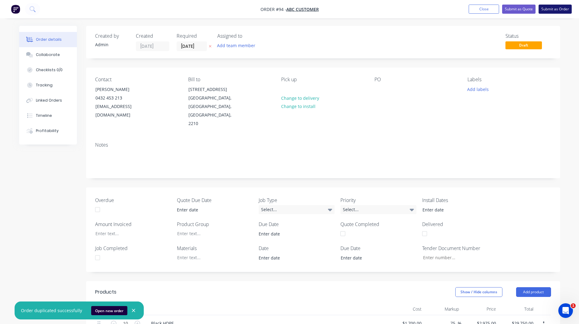
click at [555, 9] on button "Submit as Order" at bounding box center [555, 9] width 33 height 9
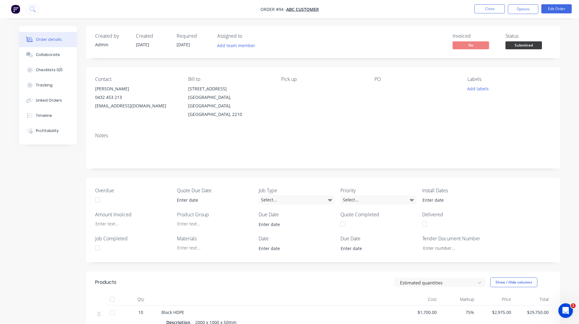
click at [16, 9] on img "button" at bounding box center [15, 9] width 9 height 9
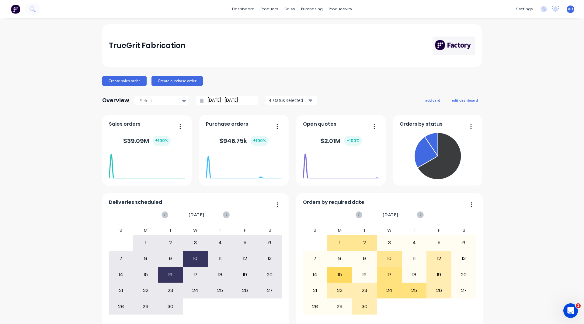
click at [224, 29] on div "TrueGrit Fabrication" at bounding box center [292, 45] width 380 height 43
click at [302, 40] on div "Customers" at bounding box center [308, 41] width 22 height 5
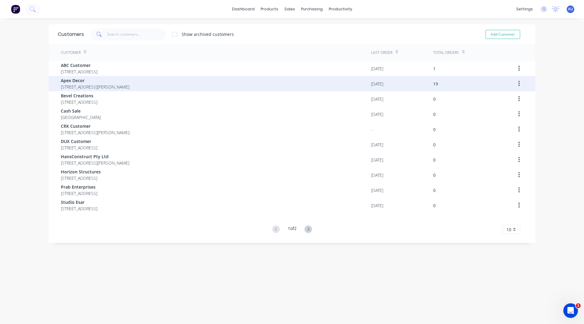
click at [129, 84] on span "[STREET_ADDRESS][PERSON_NAME]" at bounding box center [95, 87] width 68 height 6
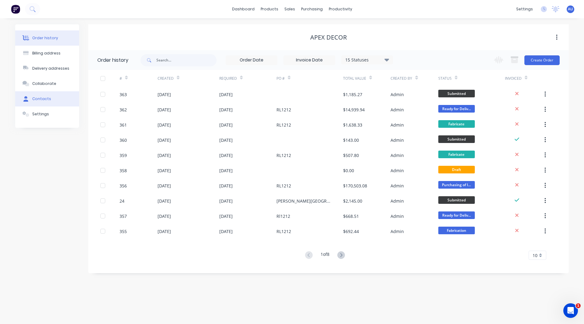
click at [44, 99] on div "Contacts" at bounding box center [41, 98] width 19 height 5
select select "AU"
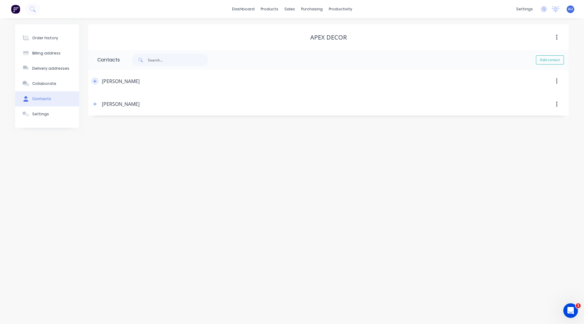
click at [97, 80] on button "button" at bounding box center [95, 81] width 8 height 8
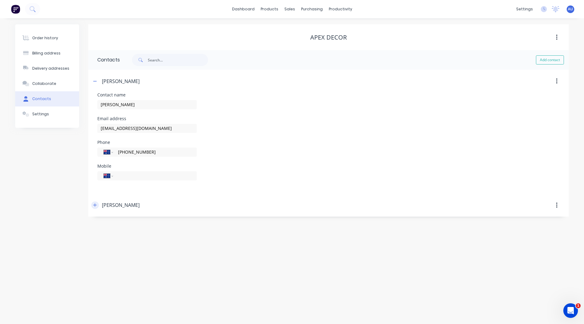
click at [94, 205] on icon "button" at bounding box center [94, 204] width 3 height 3
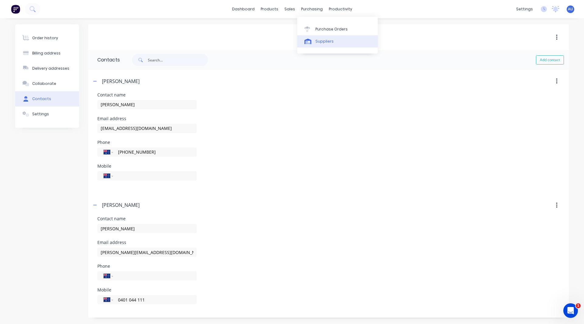
click at [322, 43] on div "Suppliers" at bounding box center [324, 41] width 18 height 5
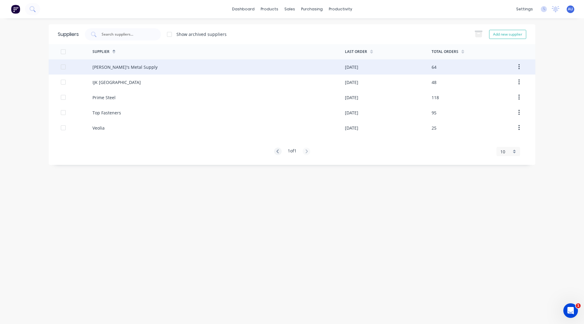
click at [113, 68] on div "[PERSON_NAME]'s Metal Supply" at bounding box center [124, 67] width 65 height 6
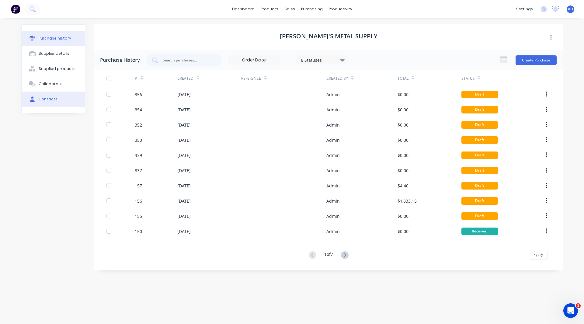
click at [42, 98] on div "Contacts" at bounding box center [48, 98] width 19 height 5
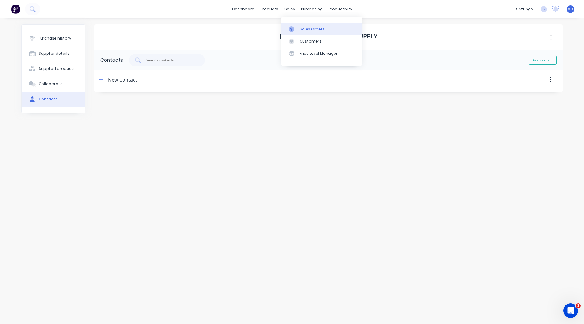
click at [304, 27] on div "Sales Orders" at bounding box center [312, 28] width 25 height 5
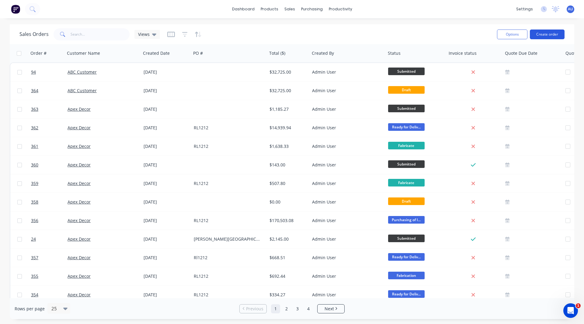
click at [548, 34] on button "Create order" at bounding box center [547, 34] width 35 height 10
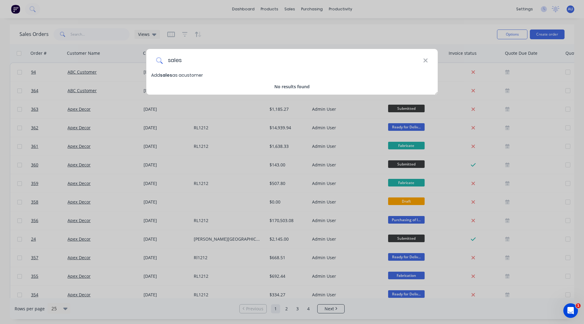
click at [198, 61] on input "sales" at bounding box center [293, 60] width 260 height 23
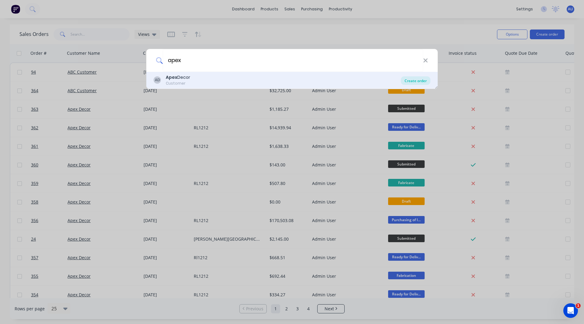
type input "apex"
click at [410, 79] on div "Create order" at bounding box center [415, 80] width 29 height 9
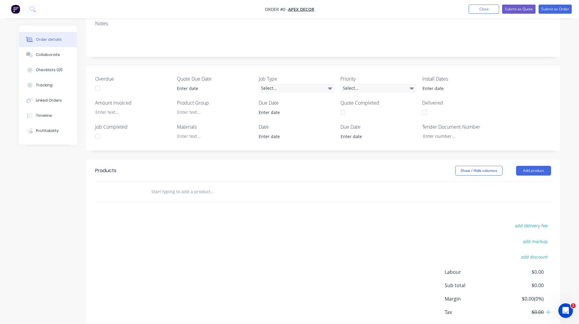
scroll to position [137, 0]
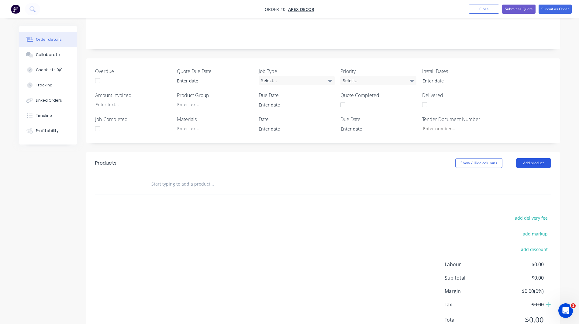
click at [532, 158] on button "Add product" at bounding box center [533, 163] width 35 height 10
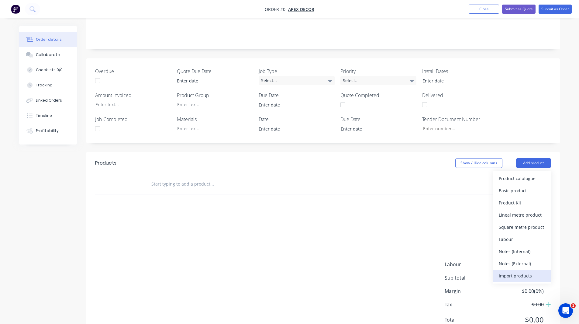
click at [516, 271] on div "Import products" at bounding box center [522, 275] width 47 height 9
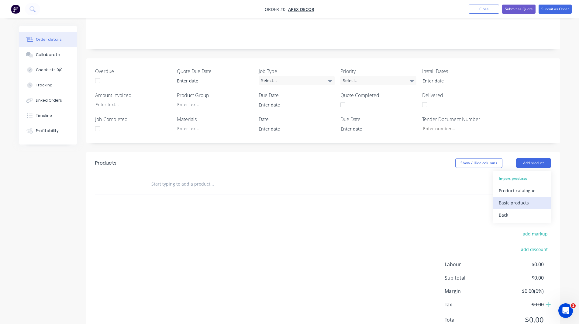
click at [517, 198] on div "Basic products" at bounding box center [522, 202] width 47 height 9
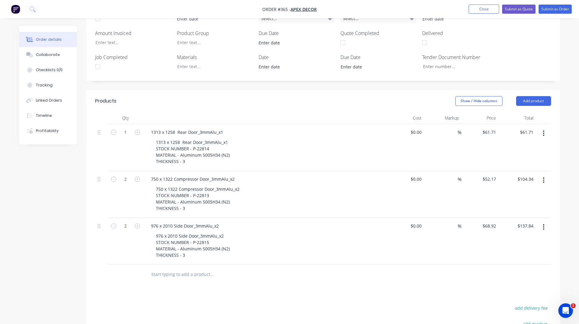
scroll to position [200, 0]
click at [166, 137] on div "1313 x 1258 Rear Door_3mmAlu_x1 STOCK NUMBER - P-22814 MATERIAL - Aluminum 5005…" at bounding box center [193, 151] width 84 height 28
click at [163, 137] on div "1313 x 1258 Rear Door_3mmAlu_x1 STOCK NUMBER - P-22814 MATERIAL - Aluminum 5005…" at bounding box center [193, 151] width 84 height 28
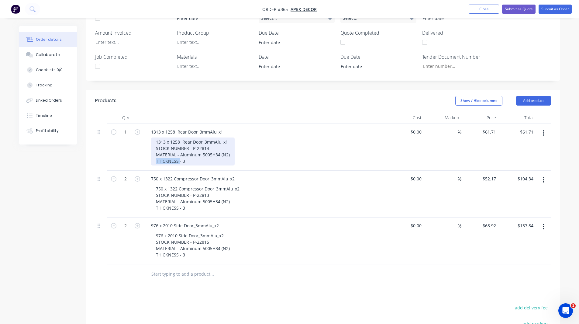
click at [163, 137] on div "1313 x 1258 Rear Door_3mmAlu_x1 STOCK NUMBER - P-22814 MATERIAL - Aluminum 5005…" at bounding box center [193, 151] width 84 height 28
click at [164, 137] on div "1313 x 1258 Rear Door_3mmAlu_x1 STOCK NUMBER - P-22814 MATERIAL - Aluminum 5005…" at bounding box center [193, 151] width 84 height 28
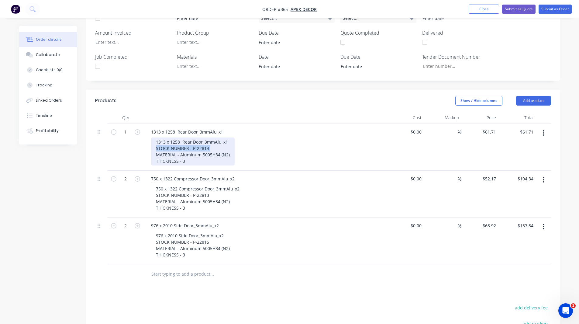
click at [177, 137] on div "1313 x 1258 Rear Door_3mmAlu_x1 STOCK NUMBER - P-22814 MATERIAL - Aluminum 5005…" at bounding box center [193, 151] width 84 height 28
click at [546, 127] on button "button" at bounding box center [544, 132] width 14 height 11
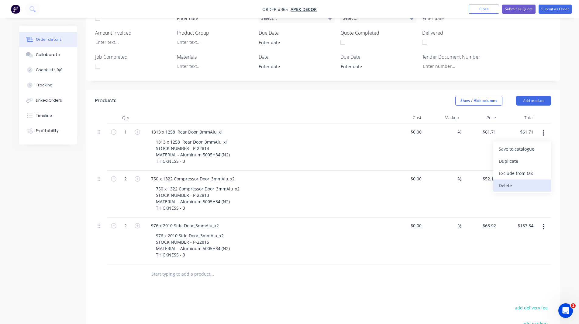
click at [523, 181] on div "Delete" at bounding box center [522, 185] width 47 height 9
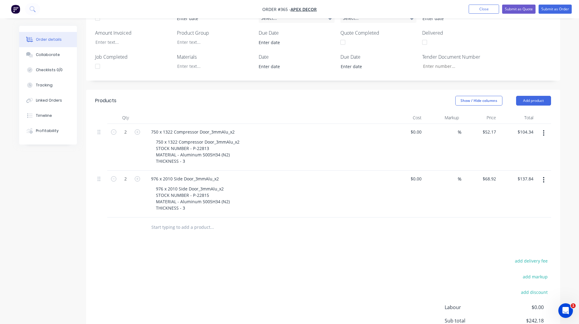
click at [547, 127] on button "button" at bounding box center [544, 132] width 14 height 11
click at [523, 181] on div "Delete" at bounding box center [522, 185] width 47 height 9
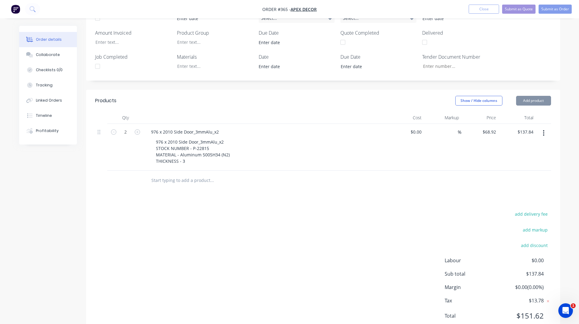
scroll to position [196, 0]
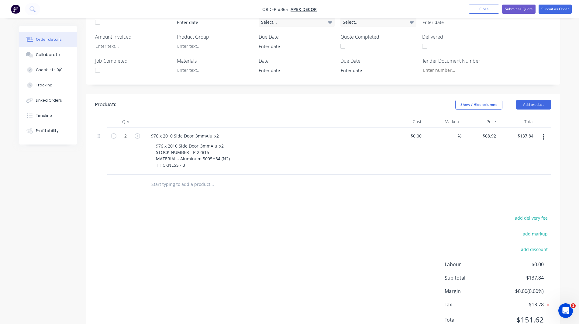
click at [543, 131] on button "button" at bounding box center [544, 136] width 14 height 11
click at [516, 185] on div "Delete" at bounding box center [522, 189] width 47 height 9
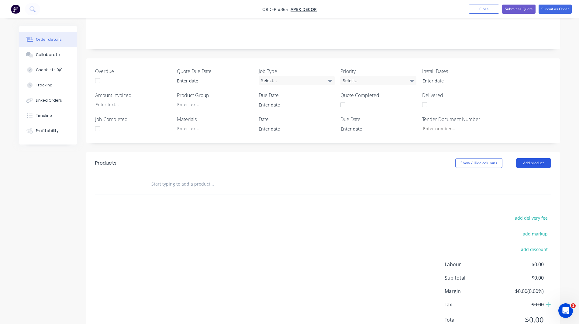
click at [525, 158] on button "Add product" at bounding box center [533, 163] width 35 height 10
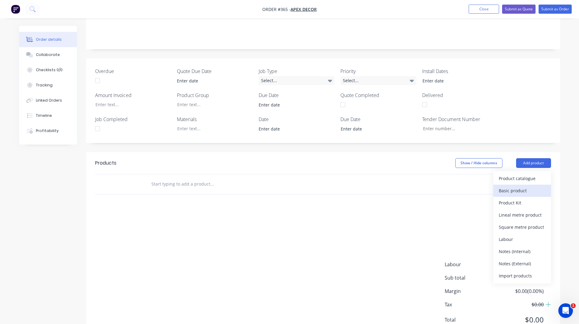
click at [511, 186] on div "Basic product" at bounding box center [522, 190] width 47 height 9
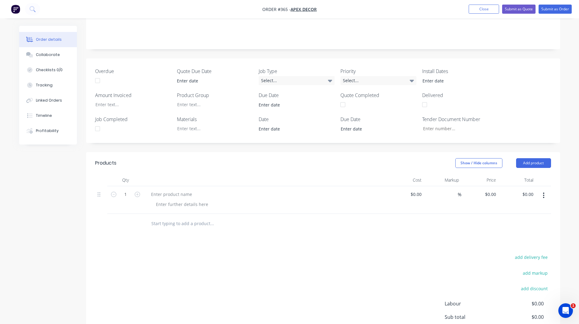
click at [176, 186] on div at bounding box center [265, 200] width 243 height 28
click at [173, 190] on div at bounding box center [171, 194] width 51 height 9
click at [172, 200] on div at bounding box center [182, 204] width 62 height 9
drag, startPoint x: 172, startPoint y: 177, endPoint x: 173, endPoint y: 171, distance: 6.4
click at [173, 186] on div "Material" at bounding box center [265, 200] width 243 height 28
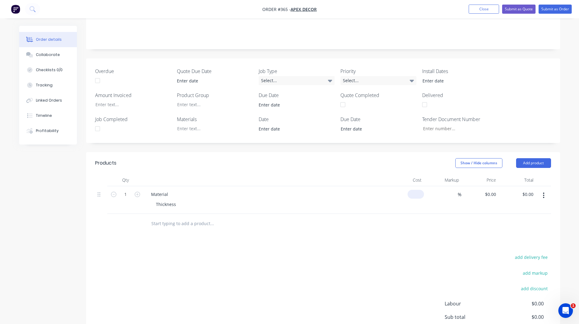
click at [416, 190] on div "$0.00" at bounding box center [416, 194] width 16 height 9
click at [416, 190] on div "0 0" at bounding box center [419, 194] width 9 height 9
type input "$100.00"
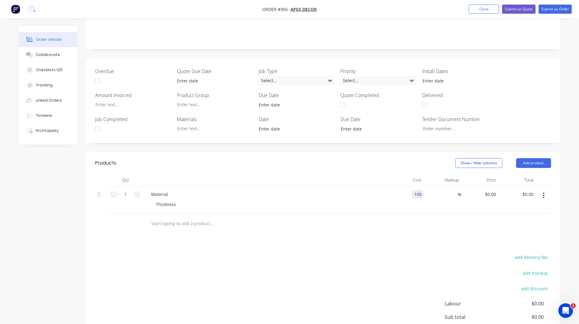
type input "$100.00"
type input "30"
click at [477, 214] on div at bounding box center [323, 224] width 456 height 20
type input "$130.00"
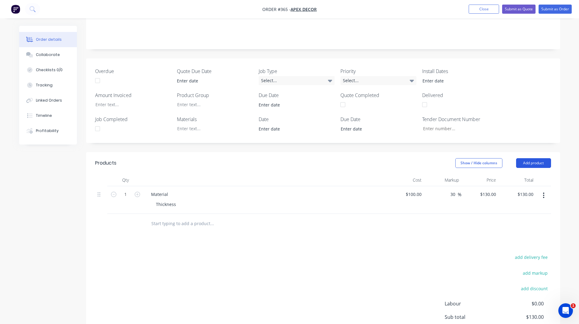
click at [531, 158] on button "Add product" at bounding box center [533, 163] width 35 height 10
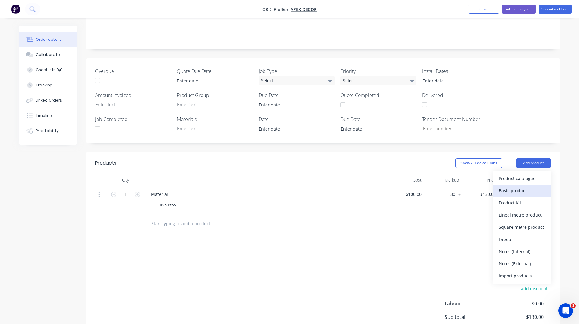
click at [523, 186] on div "Basic product" at bounding box center [522, 190] width 47 height 9
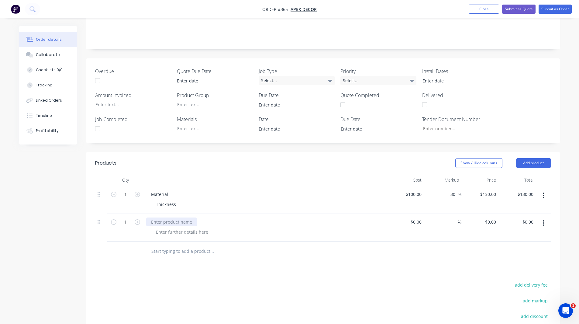
click at [175, 217] on div at bounding box center [171, 221] width 51 height 9
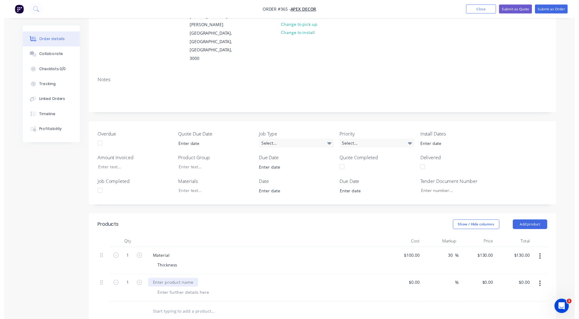
scroll to position [0, 0]
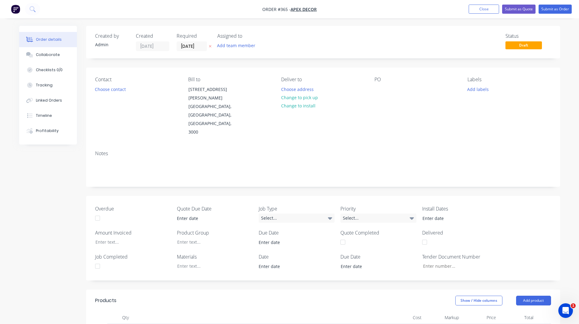
click at [18, 8] on img "button" at bounding box center [15, 9] width 9 height 9
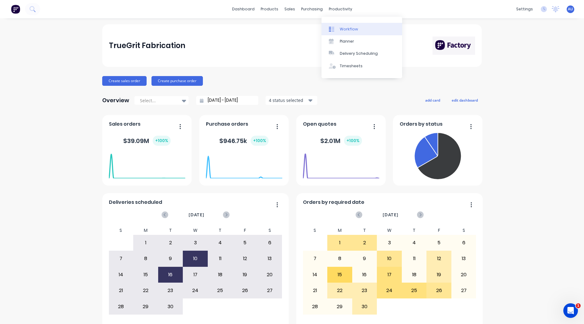
click at [341, 24] on link "Workflow" at bounding box center [361, 29] width 81 height 12
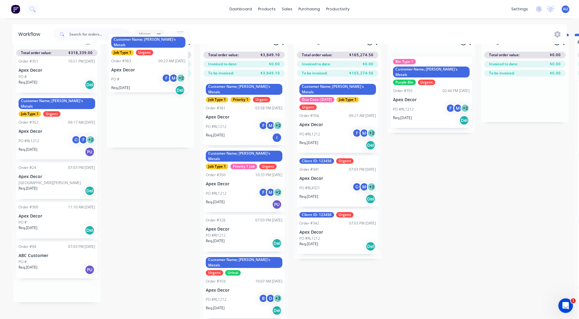
scroll to position [16, 0]
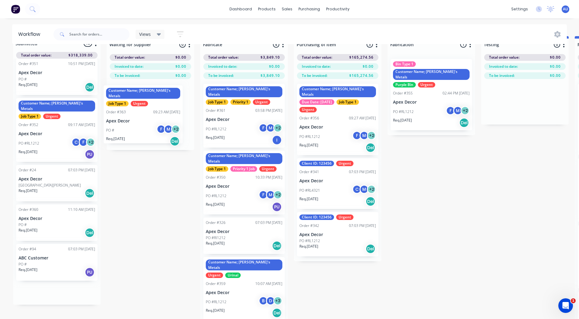
drag, startPoint x: 50, startPoint y: 259, endPoint x: 138, endPoint y: 114, distance: 169.6
click at [138, 114] on div "Submitted 16 Status colour #3A3C3E hex #3A3C3E Save Cancel Summaries Total orde…" at bounding box center [458, 180] width 926 height 289
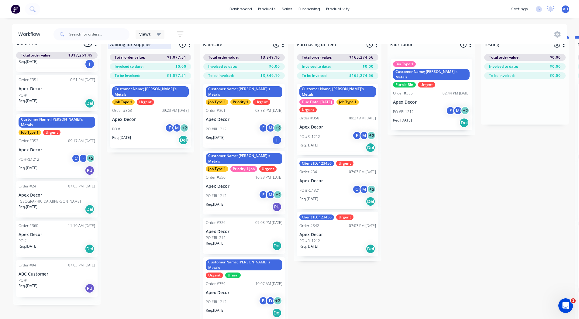
scroll to position [379, 0]
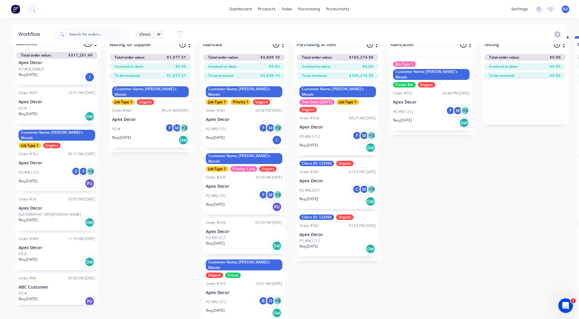
click at [137, 123] on div "PO # F M + 2" at bounding box center [150, 129] width 77 height 12
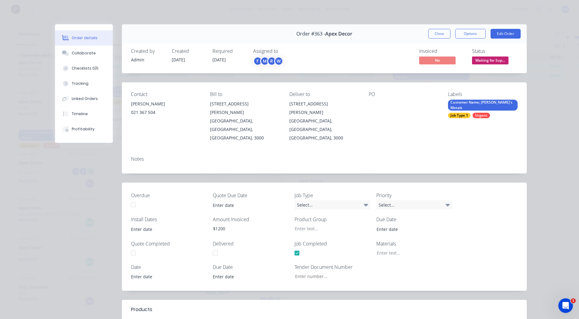
click at [435, 33] on button "Close" at bounding box center [439, 34] width 22 height 10
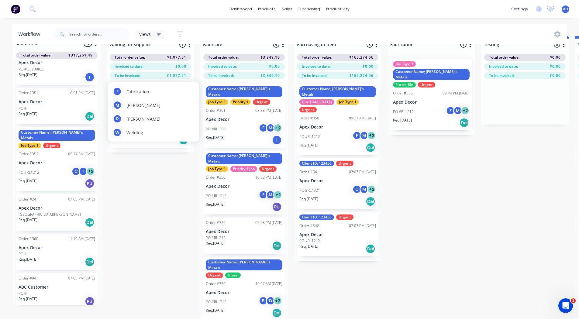
scroll to position [0, 0]
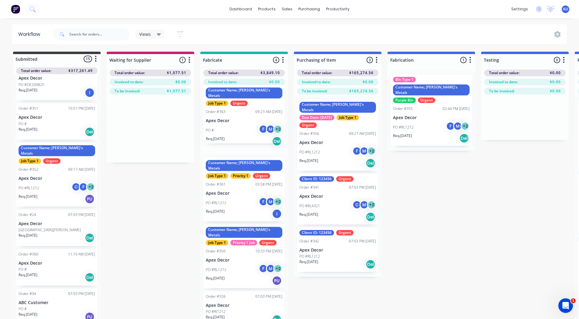
drag, startPoint x: 133, startPoint y: 141, endPoint x: 228, endPoint y: 126, distance: 96.7
click at [228, 126] on div "Submitted 15 Status colour #3A3C3E hex #3A3C3E Save Cancel Summaries Total orde…" at bounding box center [458, 196] width 926 height 289
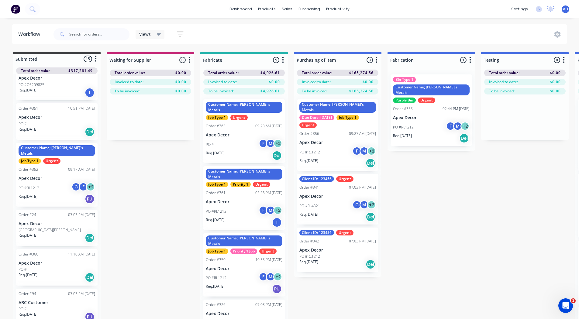
click at [282, 59] on button "button" at bounding box center [282, 60] width 7 height 7
click at [266, 85] on button "Notifications" at bounding box center [256, 83] width 61 height 10
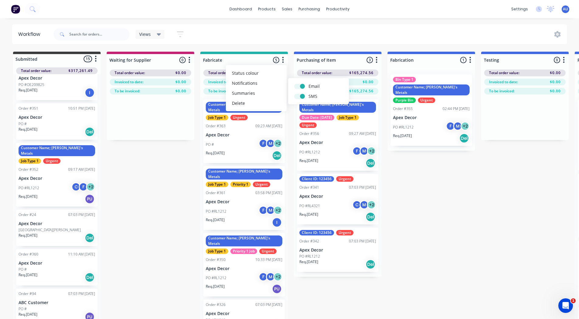
click at [198, 184] on div "Submitted 15 Status colour #3A3C3E hex #3A3C3E Save Cancel Summaries Total orde…" at bounding box center [458, 196] width 926 height 289
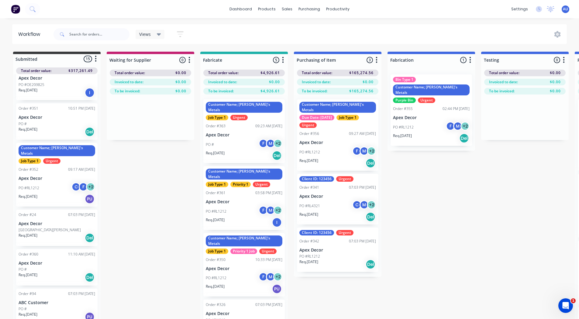
click at [283, 61] on icon "button" at bounding box center [283, 60] width 2 height 8
click at [268, 83] on button "Notifications" at bounding box center [256, 83] width 61 height 10
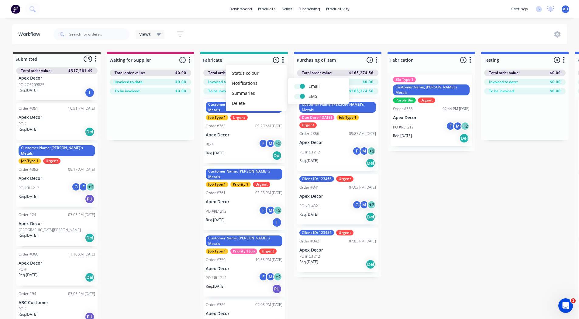
click at [161, 176] on div "Submitted 15 Status colour #3A3C3E hex #3A3C3E Save Cancel Summaries Total orde…" at bounding box center [458, 196] width 926 height 289
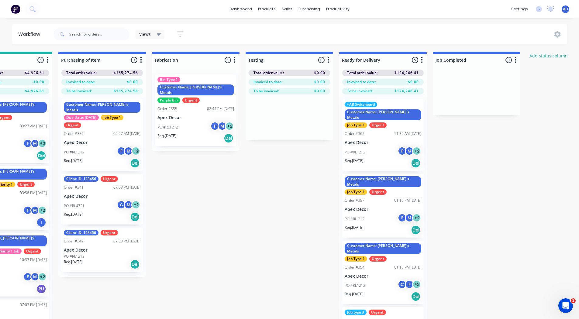
scroll to position [0, 236]
click at [422, 58] on icon "button" at bounding box center [422, 60] width 2 height 8
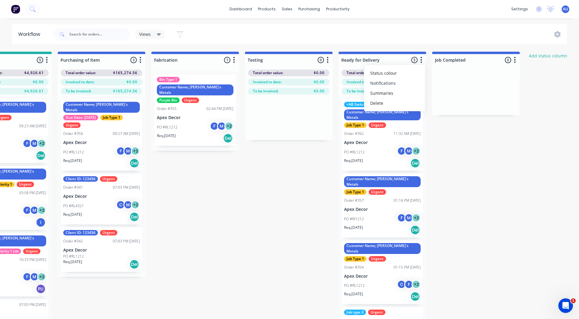
click at [404, 82] on button "Notifications" at bounding box center [394, 83] width 61 height 10
click at [447, 83] on label at bounding box center [447, 83] width 0 height 0
click at [438, 88] on input "checkbox" at bounding box center [435, 86] width 5 height 6
checkbox input "false"
click at [250, 190] on div "Submitted 15 Status colour #3A3C3E hex #3A3C3E Save Cancel Summaries Total orde…" at bounding box center [222, 196] width 926 height 289
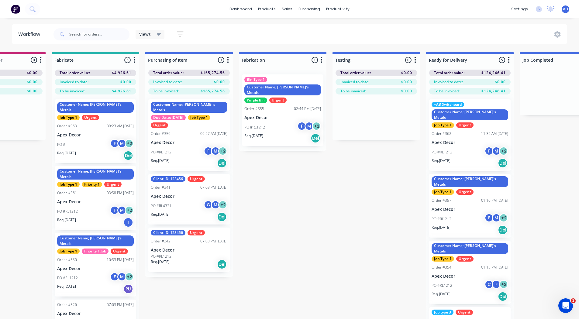
scroll to position [0, 0]
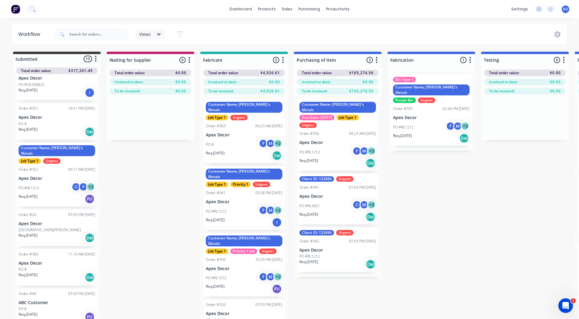
click at [144, 32] on span "Views" at bounding box center [145, 34] width 12 height 6
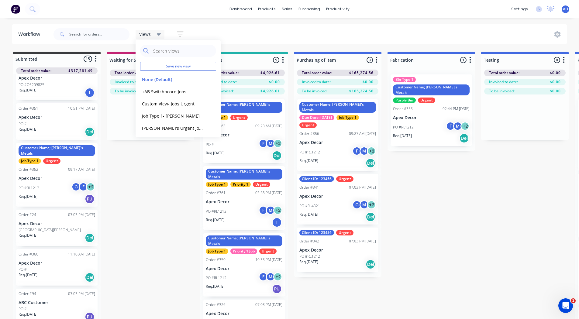
click at [176, 32] on button "button" at bounding box center [180, 34] width 19 height 12
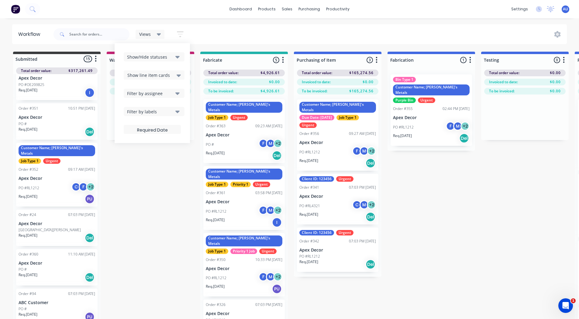
click at [140, 112] on div "Filter by labels" at bounding box center [150, 112] width 46 height 6
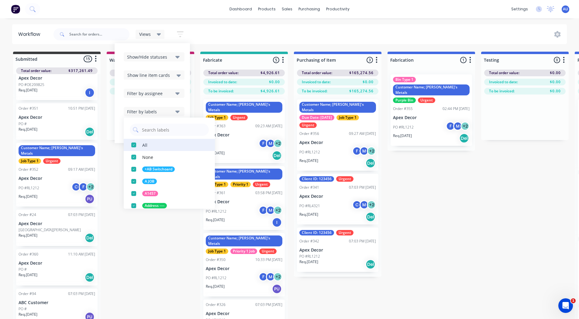
click at [135, 143] on div "button" at bounding box center [134, 145] width 12 height 12
click at [150, 133] on input "text" at bounding box center [173, 130] width 64 height 12
type input "urgent"
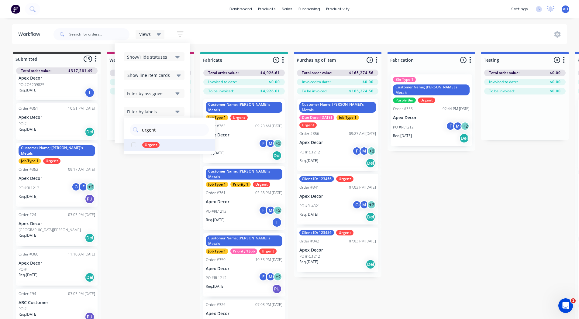
click at [134, 144] on div "button" at bounding box center [134, 145] width 12 height 12
click at [145, 189] on div "Submitted 15 Status colour #3A3C3E hex #3A3C3E Save Cancel Summaries Total orde…" at bounding box center [458, 196] width 926 height 289
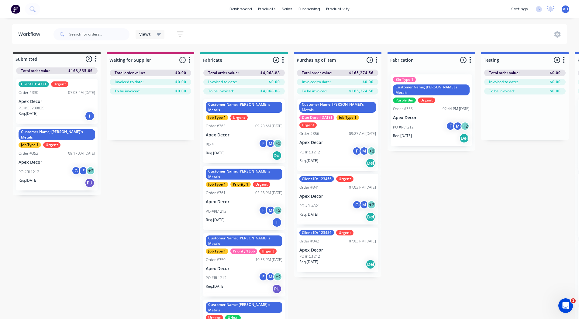
click at [158, 32] on icon at bounding box center [159, 34] width 4 height 7
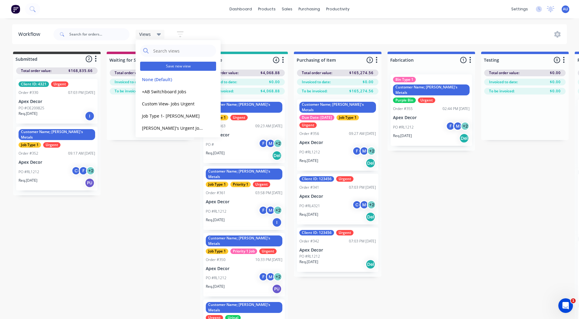
click at [167, 65] on button "Save new view" at bounding box center [178, 66] width 76 height 9
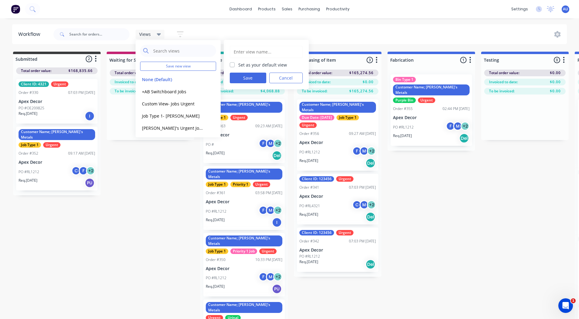
click at [250, 54] on input "text" at bounding box center [266, 52] width 66 height 12
type input "[PERSON_NAME]'s Urgent Jobs"
click at [240, 78] on button "Save" at bounding box center [248, 78] width 36 height 11
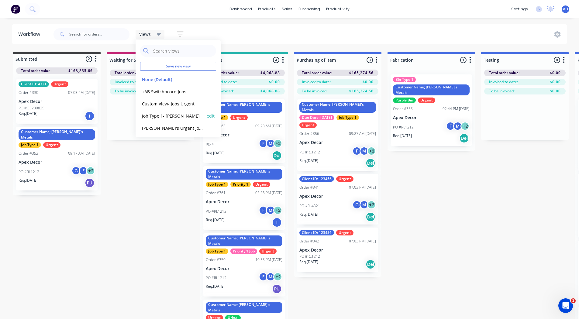
scroll to position [99, 0]
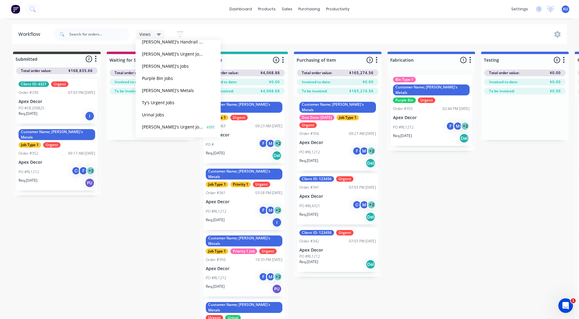
click at [165, 125] on button "[PERSON_NAME]'s Urgent Jobs" at bounding box center [172, 126] width 65 height 7
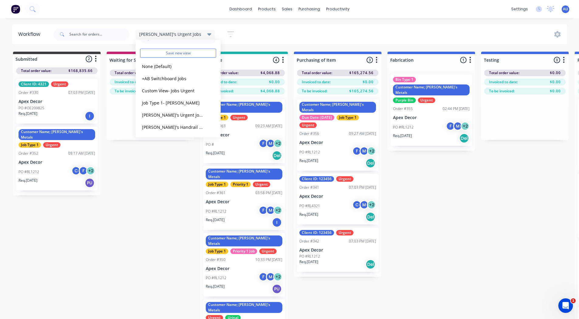
scroll to position [6, 0]
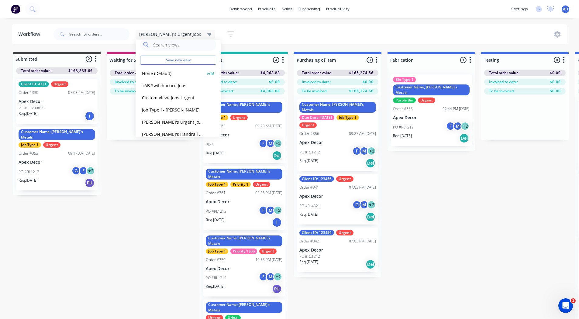
click at [158, 73] on button "None (Default)" at bounding box center [172, 73] width 65 height 7
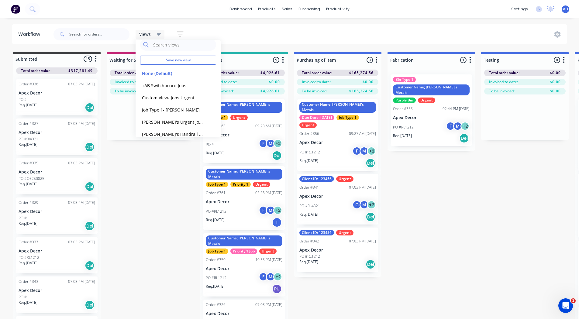
click at [160, 182] on div "Submitted 15 Status colour #3A3C3E hex #3A3C3E Save Cancel Summaries Total orde…" at bounding box center [458, 196] width 926 height 289
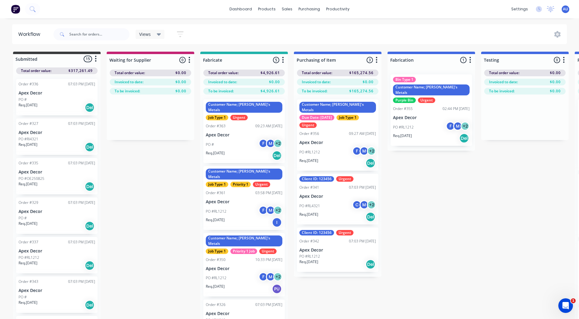
click at [227, 123] on div "Order #363 09:23 AM [DATE]" at bounding box center [244, 125] width 77 height 5
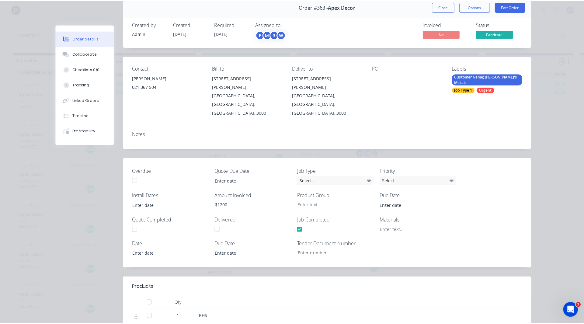
scroll to position [0, 0]
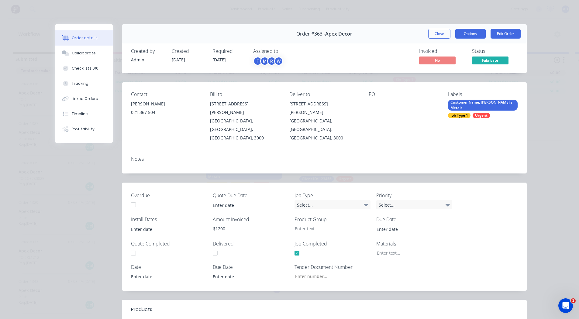
click at [470, 35] on button "Options" at bounding box center [471, 34] width 30 height 10
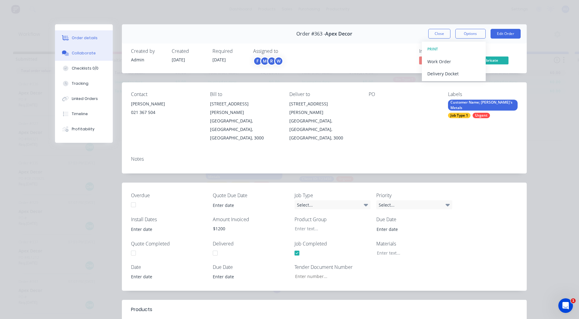
click at [73, 52] on div "Collaborate" at bounding box center [84, 52] width 24 height 5
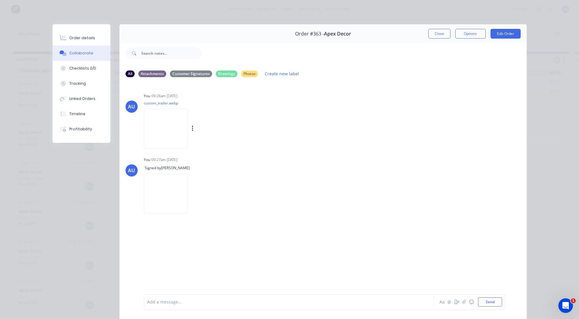
click at [149, 126] on img at bounding box center [166, 129] width 44 height 40
click at [184, 181] on img at bounding box center [166, 194] width 44 height 40
click at [79, 69] on div "Checklists 0/0" at bounding box center [82, 68] width 27 height 5
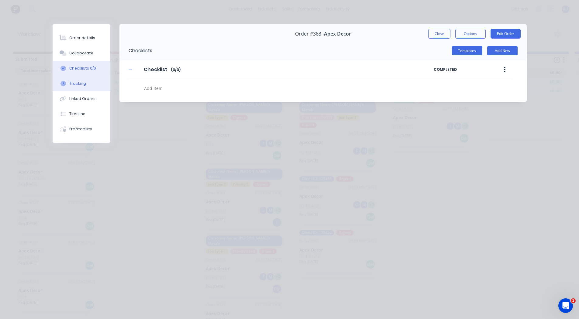
click at [74, 83] on div "Tracking" at bounding box center [77, 83] width 17 height 5
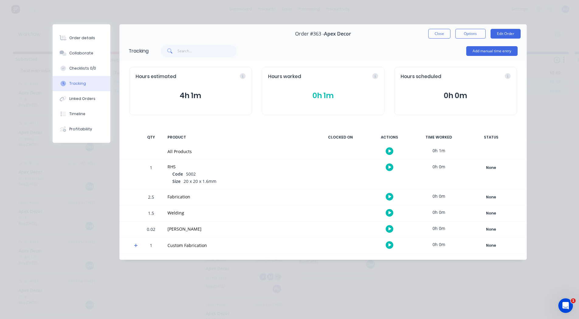
click at [391, 197] on icon "button" at bounding box center [390, 196] width 3 height 3
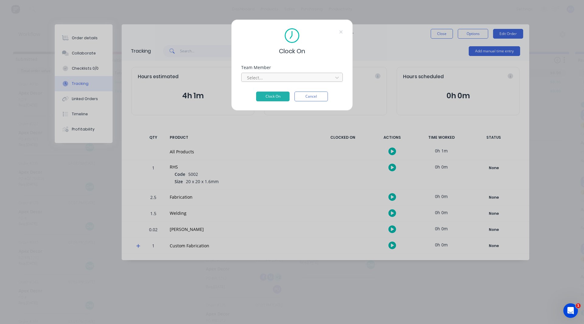
click at [265, 80] on div at bounding box center [287, 78] width 83 height 8
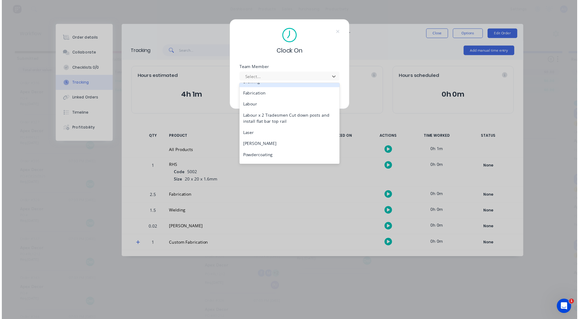
scroll to position [56, 0]
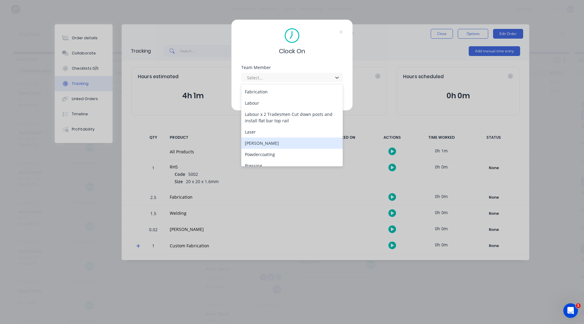
click at [260, 141] on div "[PERSON_NAME]" at bounding box center [292, 142] width 102 height 11
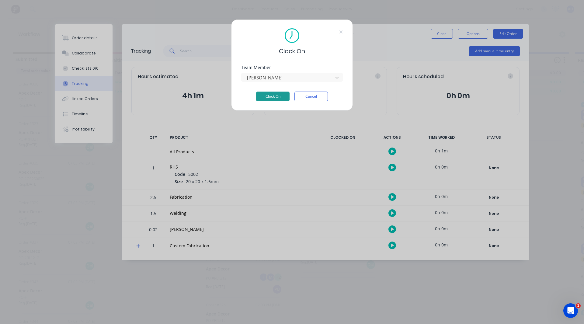
click at [271, 95] on button "Clock On" at bounding box center [272, 97] width 33 height 10
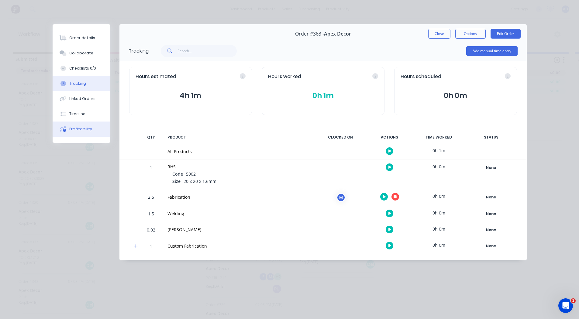
click at [89, 130] on div "Profitability" at bounding box center [80, 129] width 23 height 5
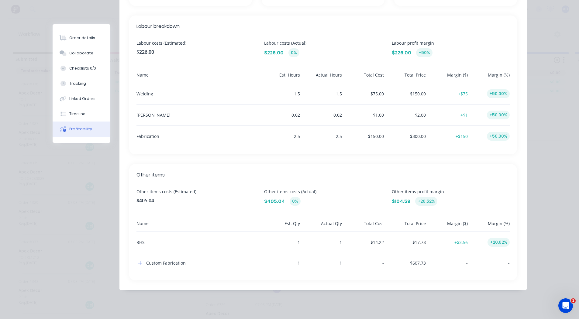
scroll to position [26, 0]
click at [138, 265] on icon "button" at bounding box center [140, 264] width 4 height 4
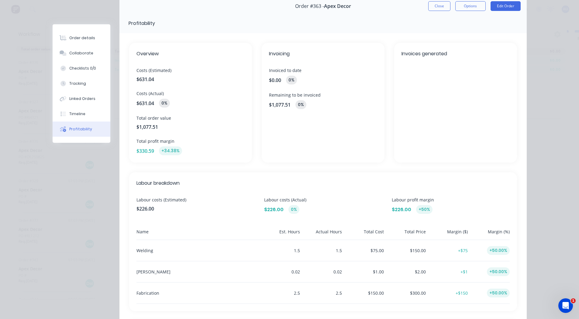
scroll to position [27, 0]
click at [91, 84] on button "Tracking" at bounding box center [82, 83] width 58 height 15
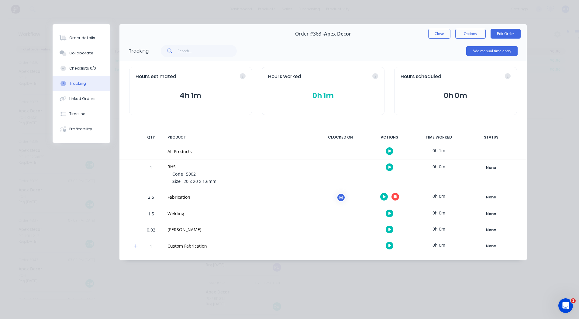
scroll to position [0, 0]
click at [135, 245] on icon at bounding box center [136, 246] width 4 height 4
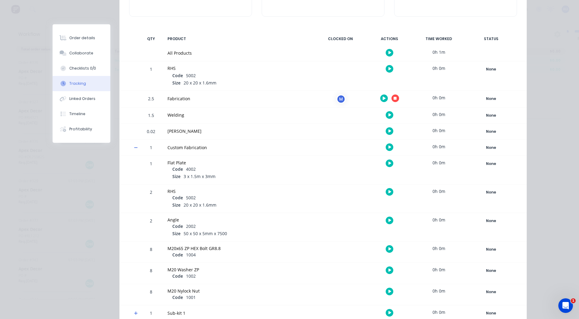
scroll to position [98, 0]
click at [392, 99] on button "button" at bounding box center [396, 99] width 8 height 8
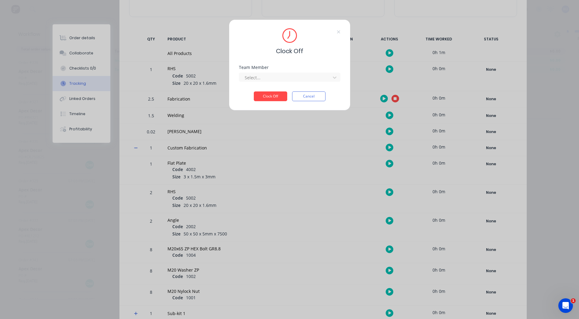
scroll to position [22, 0]
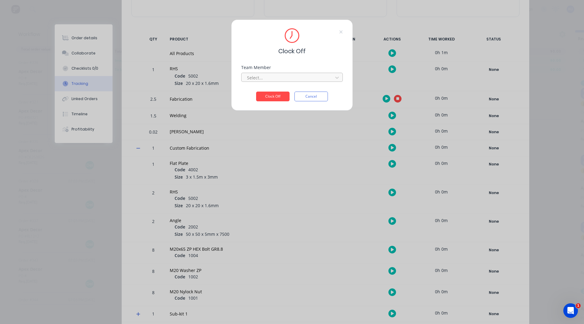
click at [276, 76] on div at bounding box center [287, 78] width 83 height 8
click at [270, 94] on div "[PERSON_NAME]" at bounding box center [292, 90] width 102 height 11
click at [271, 97] on button "Clock Off" at bounding box center [272, 97] width 33 height 10
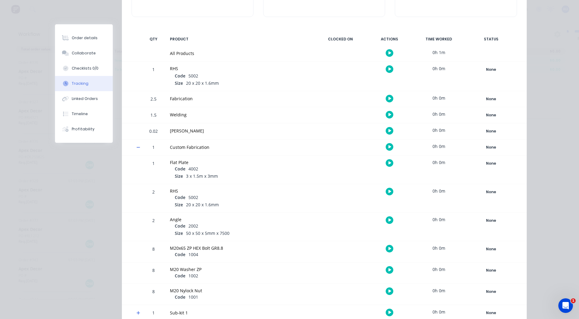
scroll to position [126, 0]
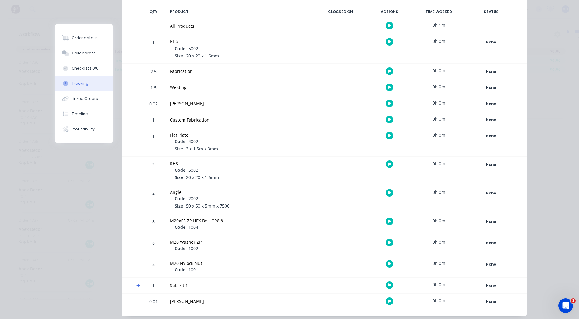
click at [151, 301] on div "0.01" at bounding box center [153, 302] width 18 height 15
click at [174, 302] on div "[PERSON_NAME]" at bounding box center [240, 301] width 140 height 6
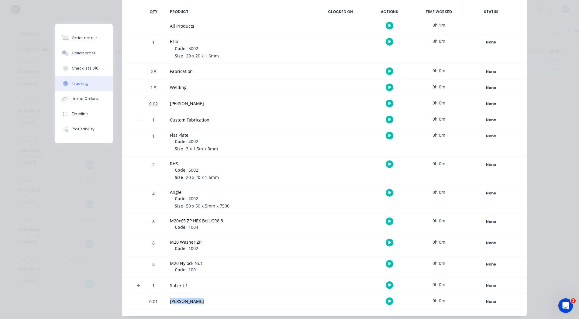
click at [174, 302] on div "[PERSON_NAME]" at bounding box center [240, 301] width 140 height 6
click at [152, 303] on div "0.01" at bounding box center [153, 302] width 18 height 15
click at [173, 296] on div "[PERSON_NAME]" at bounding box center [240, 302] width 148 height 16
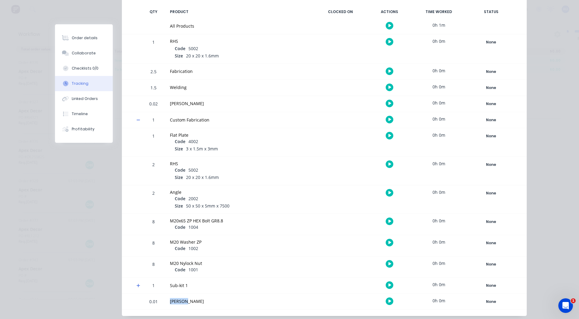
click at [173, 296] on div "[PERSON_NAME]" at bounding box center [240, 302] width 148 height 16
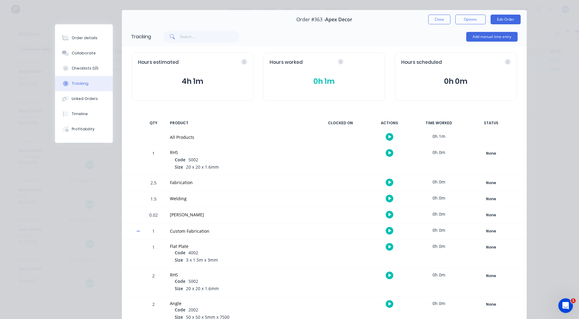
scroll to position [15, 0]
click at [75, 64] on button "Checklists 0/0" at bounding box center [84, 68] width 58 height 15
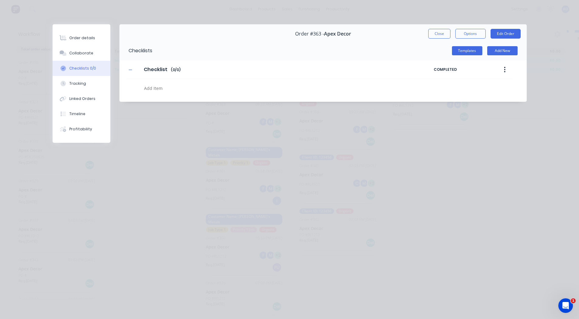
scroll to position [0, 0]
click at [470, 50] on button "Templates" at bounding box center [467, 50] width 30 height 9
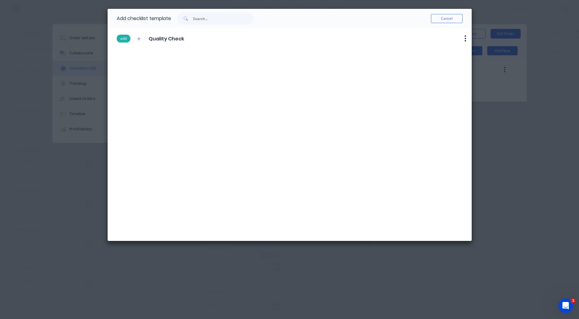
click at [125, 37] on button "add" at bounding box center [124, 39] width 14 height 8
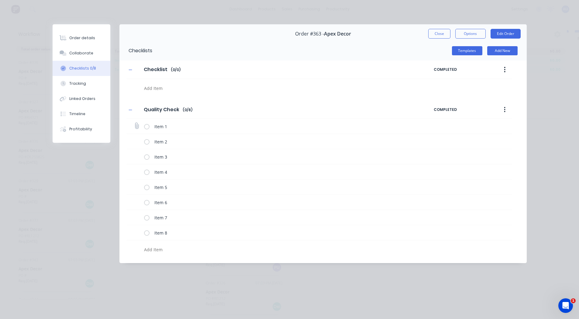
click at [146, 127] on label at bounding box center [146, 126] width 5 height 6
click at [0, 0] on input "checkbox" at bounding box center [0, 0] width 0 height 0
click at [148, 143] on label at bounding box center [146, 141] width 5 height 6
click at [0, 0] on input "checkbox" at bounding box center [0, 0] width 0 height 0
click at [147, 158] on label at bounding box center [146, 157] width 5 height 6
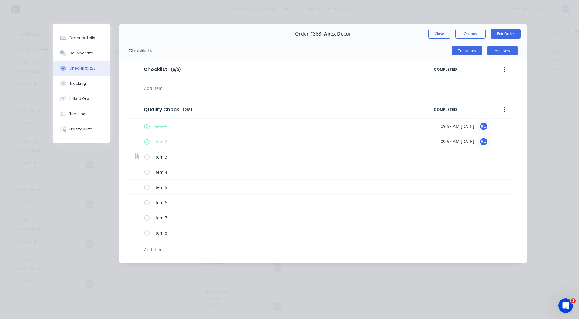
click at [0, 0] on input "checkbox" at bounding box center [0, 0] width 0 height 0
click at [147, 171] on label at bounding box center [146, 172] width 5 height 6
click at [0, 0] on input "checkbox" at bounding box center [0, 0] width 0 height 0
type textarea "x"
click at [71, 84] on div "Tracking" at bounding box center [77, 83] width 17 height 5
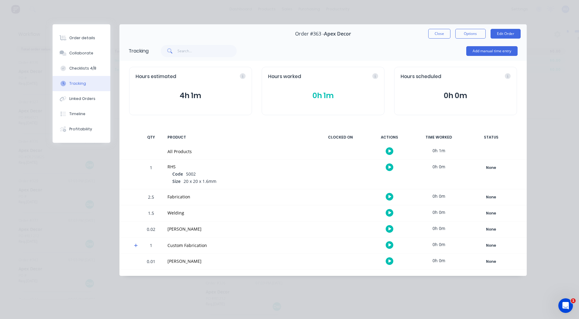
scroll to position [26, 0]
click at [75, 127] on div "Profitability" at bounding box center [80, 129] width 23 height 5
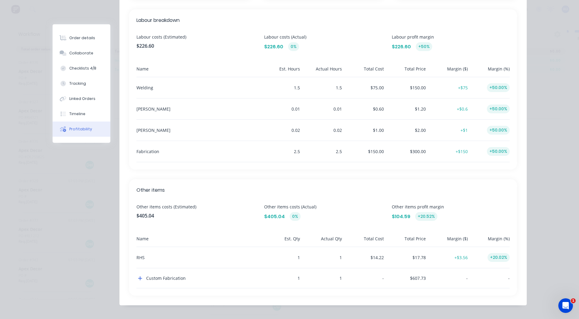
scroll to position [206, 0]
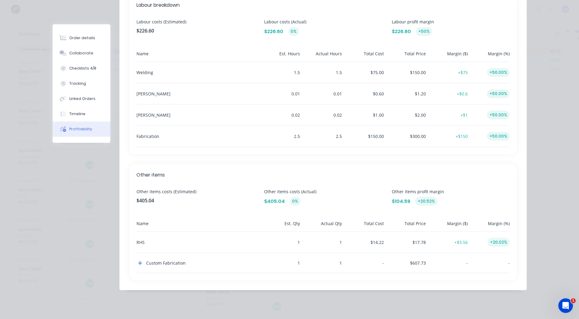
click at [141, 265] on div "Custom Fabrication" at bounding box center [198, 263] width 122 height 20
click at [137, 263] on button "button" at bounding box center [140, 263] width 7 height 7
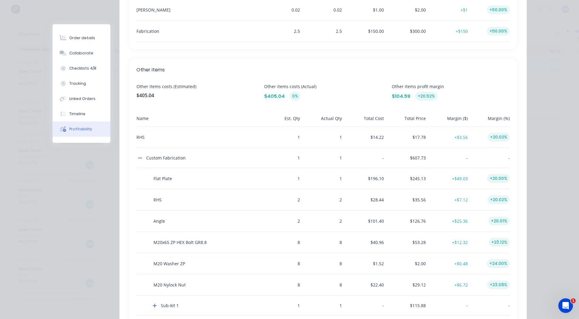
scroll to position [311, 0]
click at [297, 179] on div "1" at bounding box center [281, 178] width 40 height 21
click at [340, 177] on div "Flat Plate 1 1 $196.10 $245.13 +$49.03 +20.00%" at bounding box center [323, 178] width 373 height 21
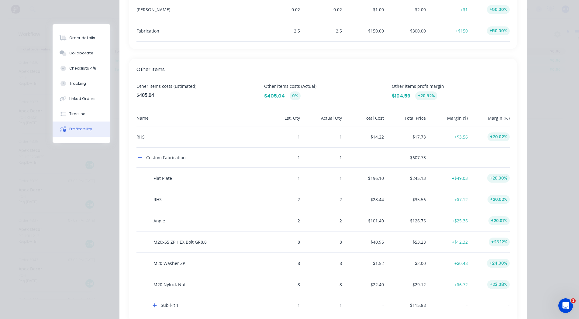
click at [340, 177] on div "Flat Plate 1 1 $196.10 $245.13 +$49.03 +20.00%" at bounding box center [323, 178] width 373 height 21
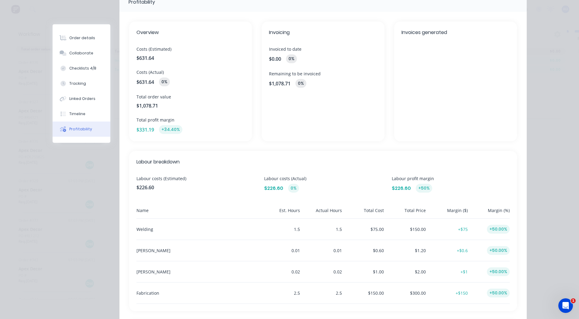
scroll to position [0, 0]
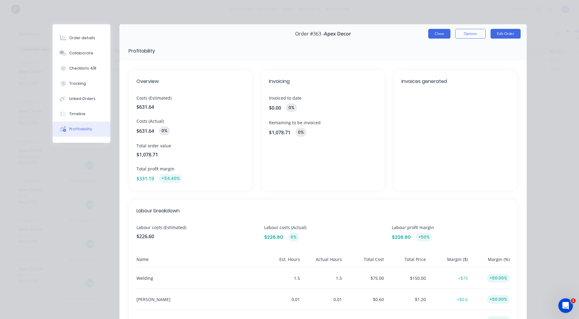
click at [437, 31] on button "Close" at bounding box center [439, 34] width 22 height 10
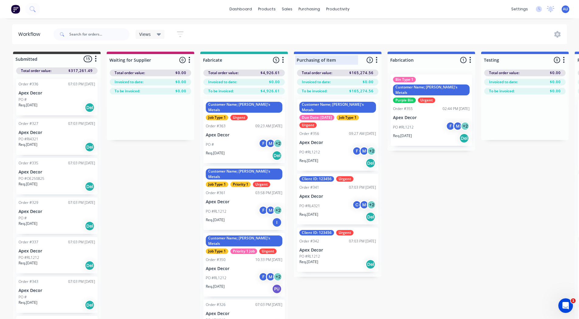
click at [309, 59] on div at bounding box center [338, 60] width 88 height 12
click at [309, 59] on input "Purchasing of Item" at bounding box center [327, 60] width 60 height 6
type input "Q"
type input "Welding"
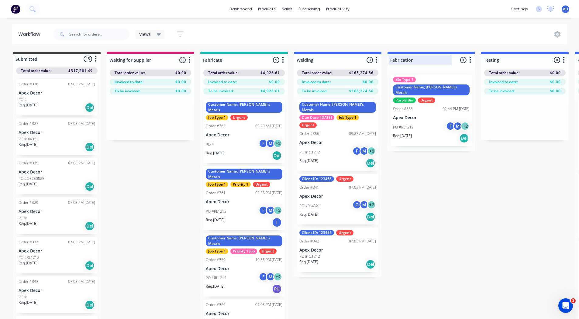
click at [415, 59] on div at bounding box center [432, 60] width 88 height 12
click at [415, 59] on input "Fabrication" at bounding box center [420, 60] width 60 height 6
type input "Powdercoating"
drag, startPoint x: 456, startPoint y: 208, endPoint x: 424, endPoint y: 181, distance: 42.3
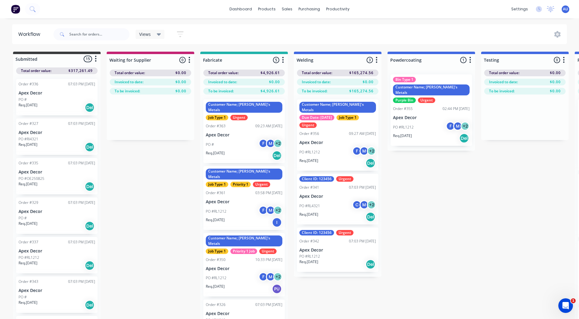
click at [424, 181] on div "Submitted 15 Status colour #3A3C3E hex #3A3C3E Save Cancel Summaries Total orde…" at bounding box center [458, 196] width 926 height 289
click at [211, 71] on span "Total order value:" at bounding box center [223, 72] width 30 height 5
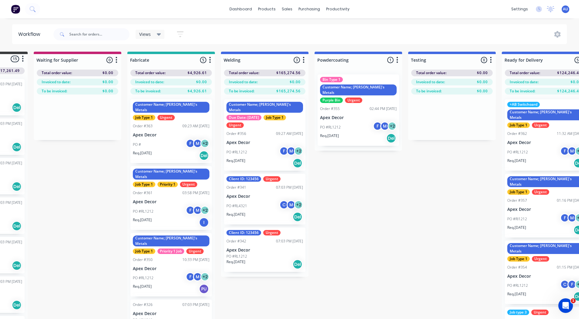
scroll to position [0, 76]
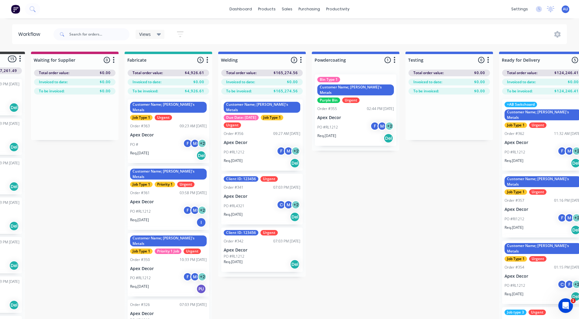
click at [490, 59] on button "button" at bounding box center [488, 60] width 7 height 7
click at [460, 103] on button "Delete" at bounding box center [461, 103] width 61 height 10
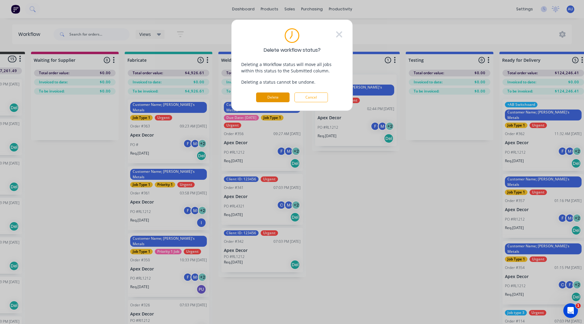
click at [274, 97] on button "Delete" at bounding box center [272, 97] width 33 height 10
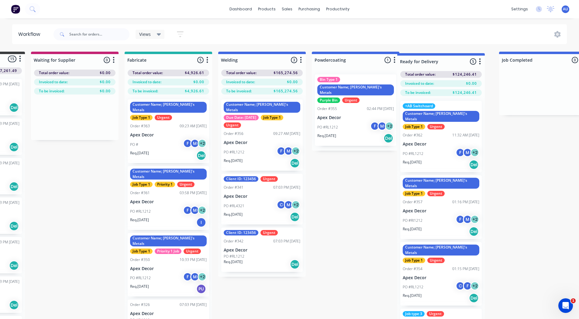
scroll to position [0, 76]
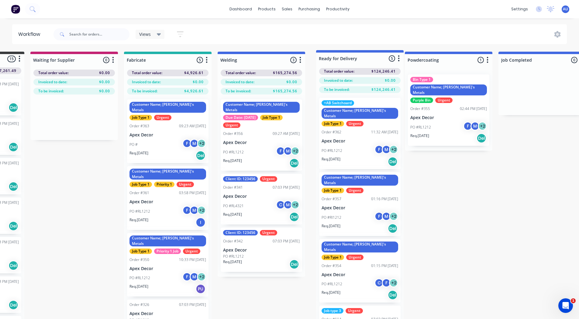
drag, startPoint x: 431, startPoint y: 60, endPoint x: 329, endPoint y: 58, distance: 101.6
click at [329, 58] on div "Submitted 15 Status colour #3A3C3E hex #3A3C3E Save Cancel Summaries Total orde…" at bounding box center [338, 199] width 838 height 294
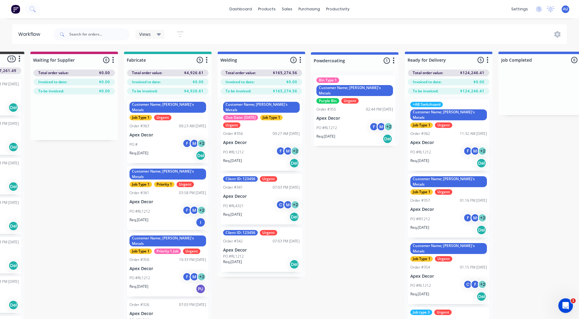
drag, startPoint x: 428, startPoint y: 56, endPoint x: 328, endPoint y: 56, distance: 99.1
click at [328, 56] on div "Submitted 15 Status colour #3A3C3E hex #3A3C3E Save Cancel Summaries Total orde…" at bounding box center [338, 196] width 838 height 289
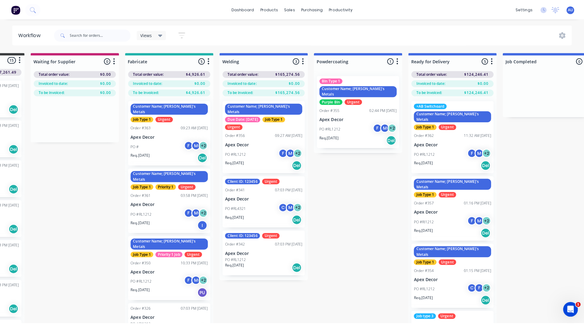
scroll to position [0, 0]
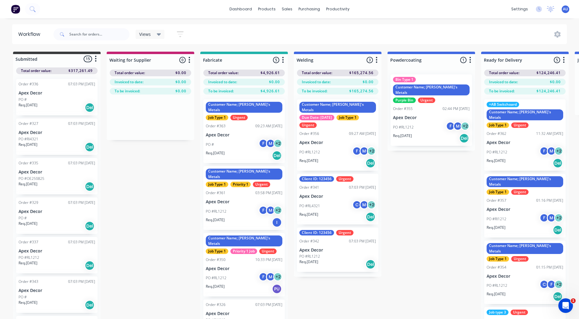
click at [148, 224] on div "Submitted 15 Status colour #3A3C3E hex #3A3C3E Save Cancel Summaries Total orde…" at bounding box center [414, 196] width 838 height 289
click at [130, 88] on div "Total order value: $0.00 Invoiced to date: $0.00 To be invoiced: $0.00" at bounding box center [151, 80] width 88 height 29
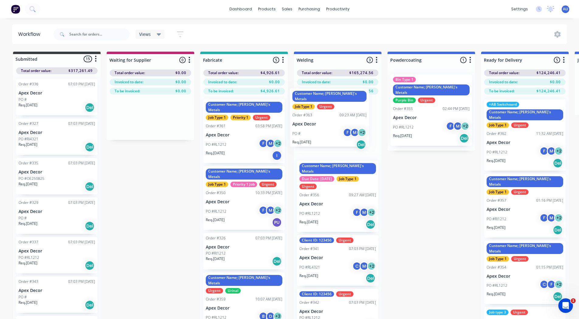
drag, startPoint x: 223, startPoint y: 126, endPoint x: 312, endPoint y: 115, distance: 89.2
click at [312, 115] on div "Submitted 15 Status colour #3A3C3E hex #3A3C3E Save Cancel Summaries Total orde…" at bounding box center [414, 196] width 838 height 289
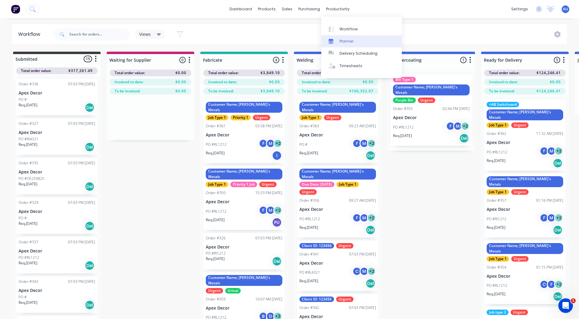
click at [346, 37] on link "Planner" at bounding box center [361, 41] width 81 height 12
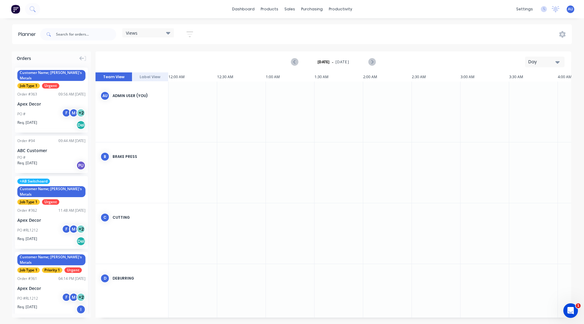
scroll to position [0, 973]
click at [530, 62] on div "Day" at bounding box center [542, 62] width 28 height 6
click at [522, 88] on div "Week" at bounding box center [534, 90] width 60 height 12
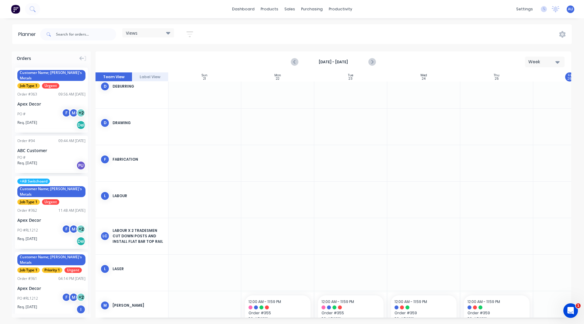
scroll to position [127, 0]
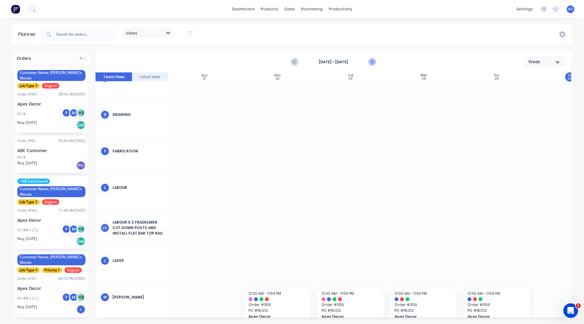
click at [375, 61] on icon "Next page" at bounding box center [371, 61] width 7 height 7
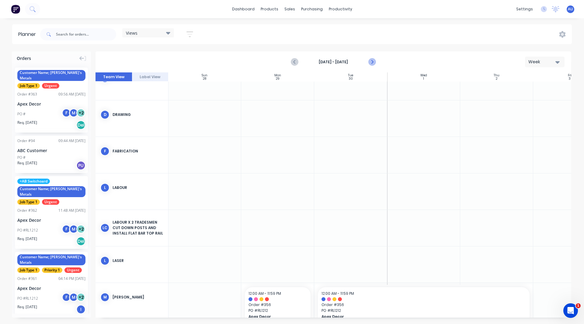
click at [375, 61] on icon "Next page" at bounding box center [371, 61] width 7 height 7
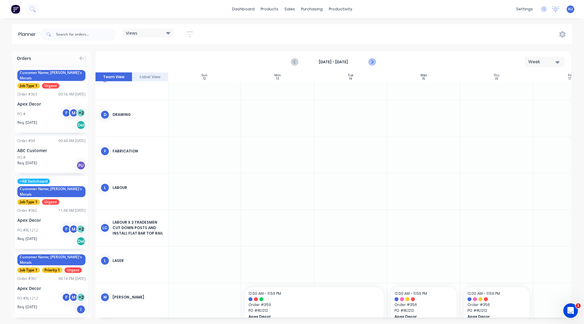
click at [375, 61] on icon "Next page" at bounding box center [371, 61] width 7 height 7
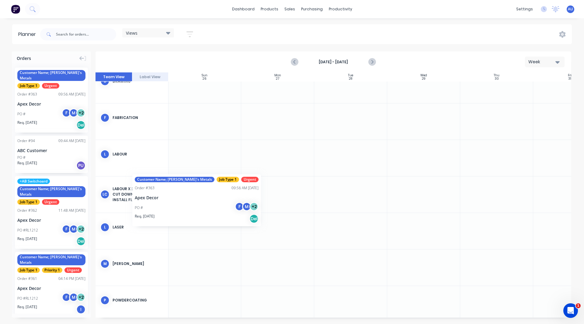
scroll to position [161, 0]
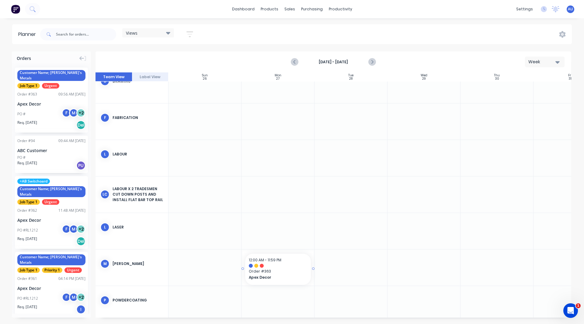
drag, startPoint x: 37, startPoint y: 102, endPoint x: 273, endPoint y: 266, distance: 287.1
drag, startPoint x: 44, startPoint y: 109, endPoint x: 328, endPoint y: 270, distance: 326.4
drag, startPoint x: 31, startPoint y: 110, endPoint x: 391, endPoint y: 268, distance: 393.1
drag, startPoint x: 28, startPoint y: 111, endPoint x: 482, endPoint y: 269, distance: 481.0
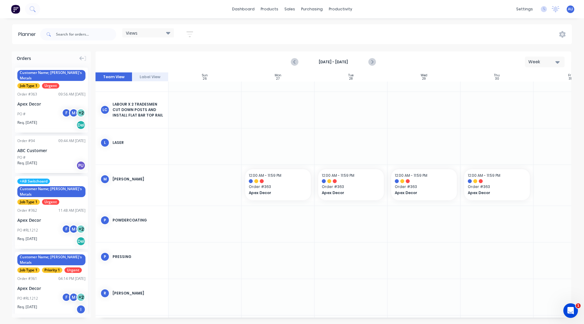
scroll to position [257, 0]
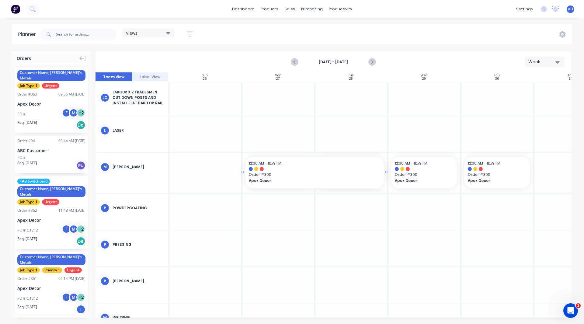
drag, startPoint x: 313, startPoint y: 172, endPoint x: 339, endPoint y: 170, distance: 26.2
click at [539, 59] on div "Week" at bounding box center [542, 62] width 28 height 6
click at [526, 100] on div "Month" at bounding box center [534, 102] width 60 height 12
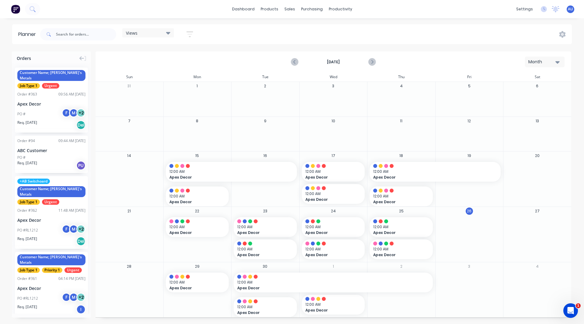
scroll to position [2, 0]
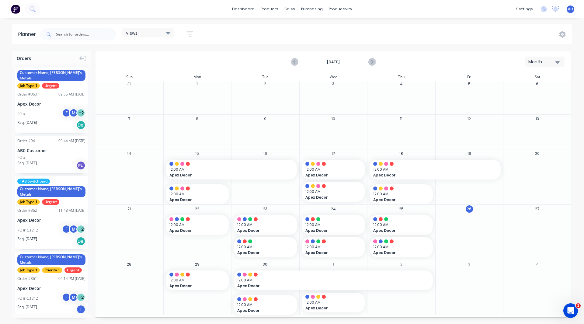
drag, startPoint x: 535, startPoint y: 64, endPoint x: 539, endPoint y: 62, distance: 4.9
drag, startPoint x: 539, startPoint y: 62, endPoint x: 550, endPoint y: 60, distance: 10.6
click at [550, 60] on div "Month" at bounding box center [542, 62] width 28 height 6
click at [530, 88] on div "Week" at bounding box center [534, 90] width 60 height 12
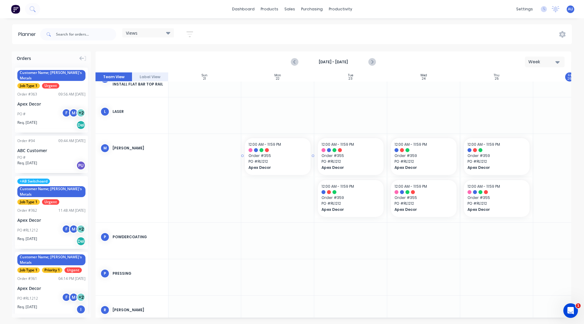
scroll to position [286, 0]
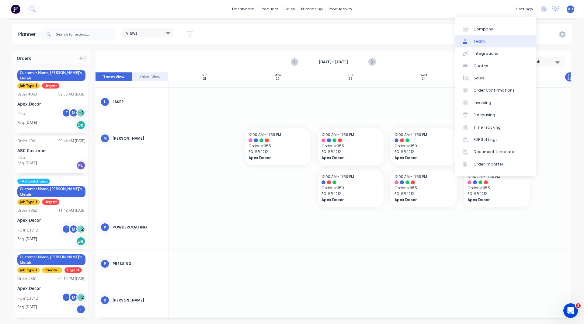
click at [487, 39] on link "Team" at bounding box center [495, 41] width 81 height 12
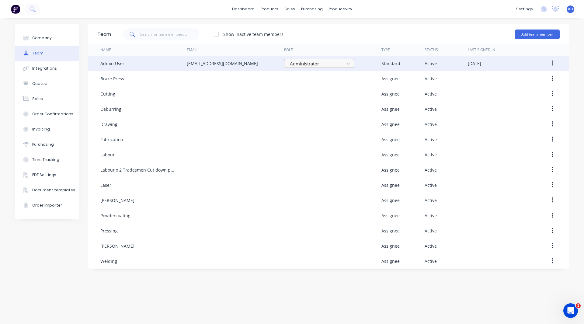
click at [320, 63] on div at bounding box center [315, 64] width 52 height 8
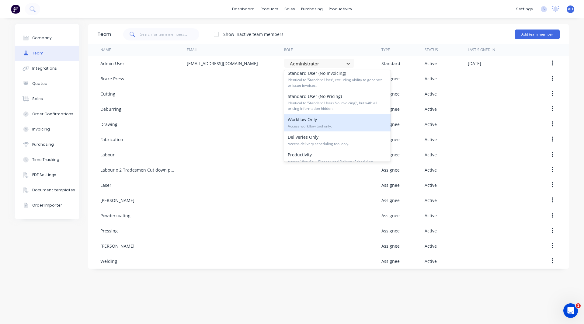
scroll to position [92, 0]
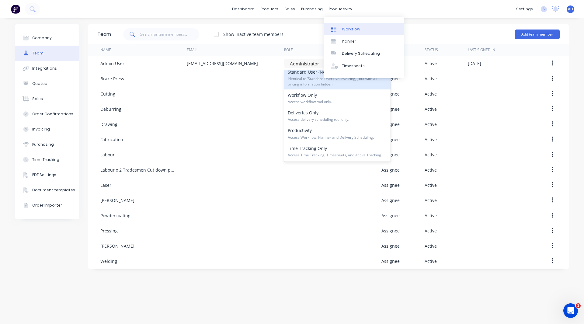
click at [346, 28] on div "Workflow" at bounding box center [351, 28] width 18 height 5
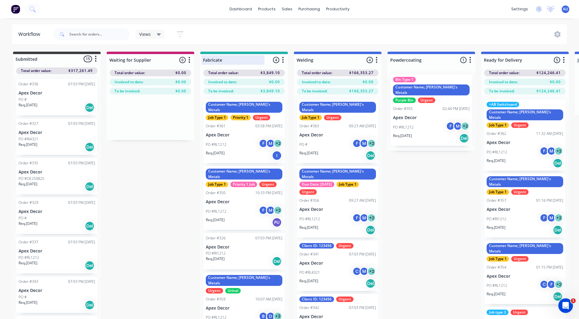
click at [217, 59] on div at bounding box center [244, 60] width 88 height 12
click at [217, 59] on input "Fabricate" at bounding box center [233, 60] width 60 height 6
type input "Nesting"
click at [469, 223] on div "Submitted 15 Status colour #3A3C3E hex #3A3C3E Save Cancel Summaries Total orde…" at bounding box center [414, 196] width 838 height 289
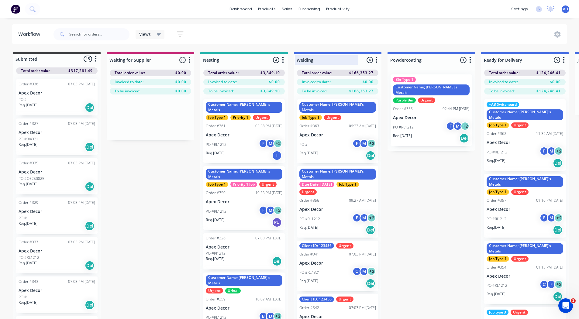
click at [319, 61] on div at bounding box center [338, 60] width 88 height 12
click at [319, 61] on input "Welding" at bounding box center [327, 60] width 60 height 6
type input "Laser"
click at [162, 177] on div "Submitted 15 Status colour #3A3C3E hex #3A3C3E Save Cancel Summaries Total orde…" at bounding box center [414, 196] width 838 height 289
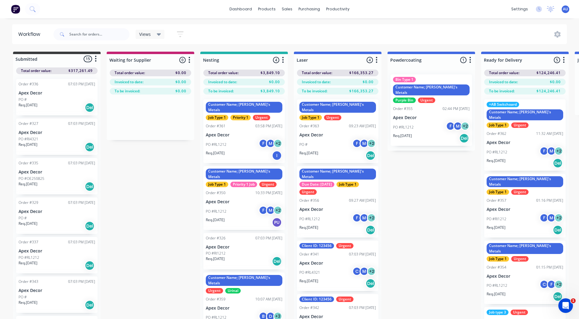
click at [235, 139] on div "PO #RL1212 F M + 2" at bounding box center [244, 145] width 77 height 12
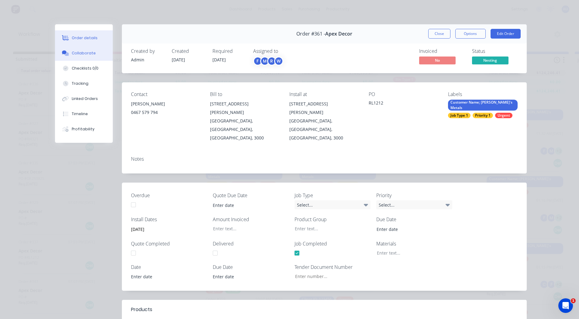
click at [63, 51] on icon at bounding box center [64, 52] width 5 height 4
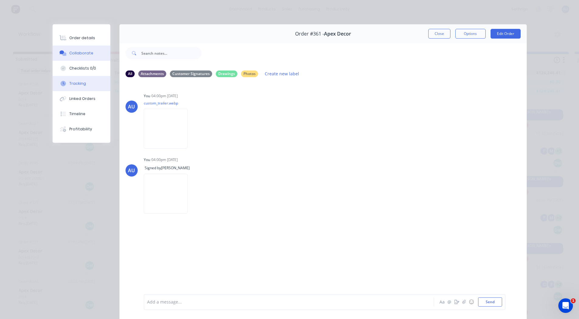
click at [76, 84] on div "Tracking" at bounding box center [77, 83] width 17 height 5
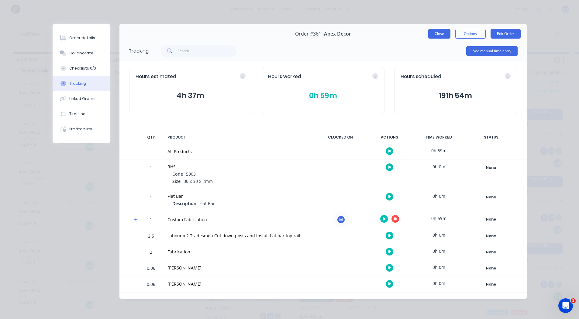
click at [446, 34] on button "Close" at bounding box center [439, 34] width 22 height 10
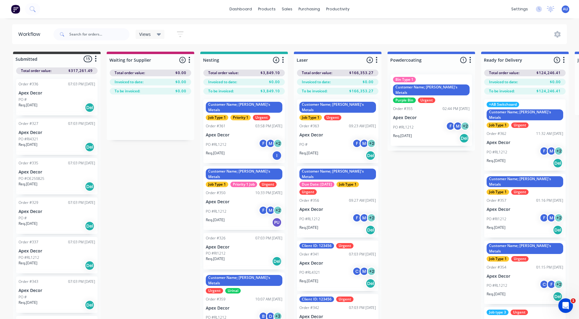
click at [186, 158] on div "Submitted 15 Status colour #3A3C3E hex #3A3C3E Save Cancel Summaries Total orde…" at bounding box center [414, 196] width 838 height 289
click at [347, 67] on div "Timesheets" at bounding box center [351, 65] width 23 height 5
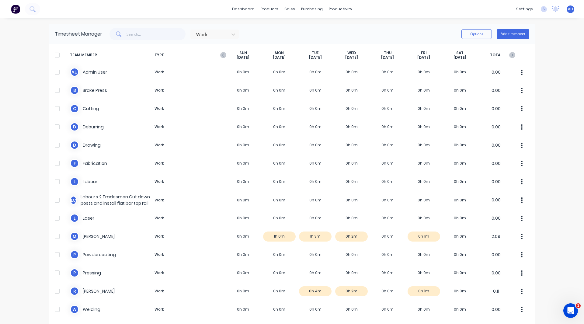
click at [15, 8] on img at bounding box center [15, 9] width 9 height 9
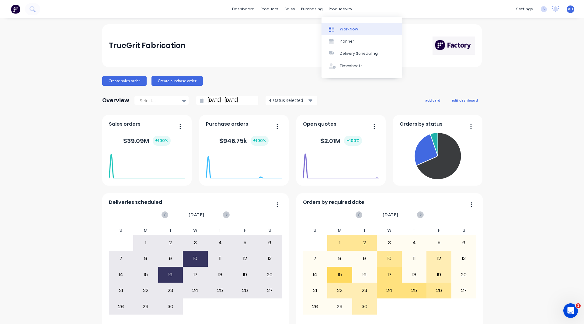
click at [353, 27] on div "Workflow" at bounding box center [349, 28] width 18 height 5
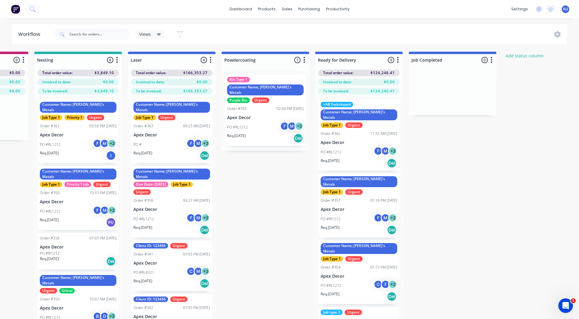
scroll to position [0, 258]
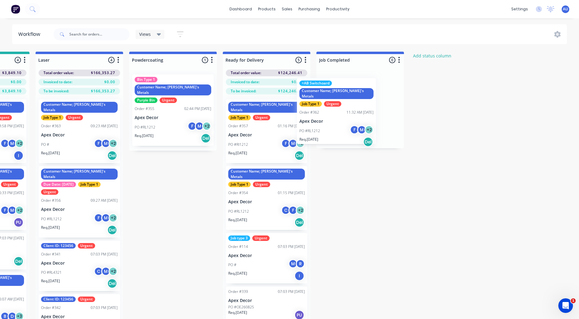
drag, startPoint x: 290, startPoint y: 113, endPoint x: 375, endPoint y: 77, distance: 93.3
click at [375, 77] on div "Submitted 15 Status colour #3A3C3E hex #3A3C3E Save Cancel Summaries Total orde…" at bounding box center [156, 196] width 838 height 289
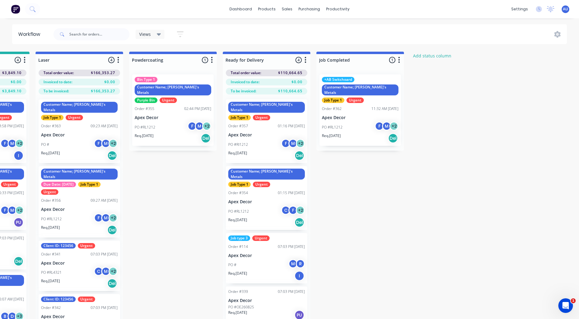
click at [370, 106] on div "+AB Switchoard Customer Name; [PERSON_NAME]'s Metals Job Type 1 Urgent Order #3…" at bounding box center [361, 110] width 82 height 71
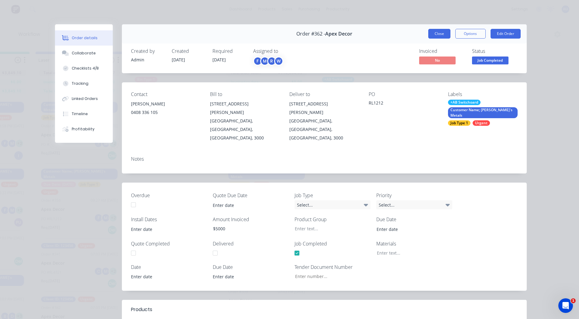
click at [432, 33] on button "Close" at bounding box center [439, 34] width 22 height 10
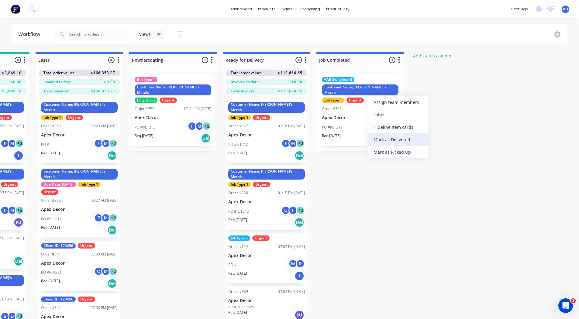
click at [383, 140] on div "Mark as Delivered" at bounding box center [398, 140] width 61 height 12
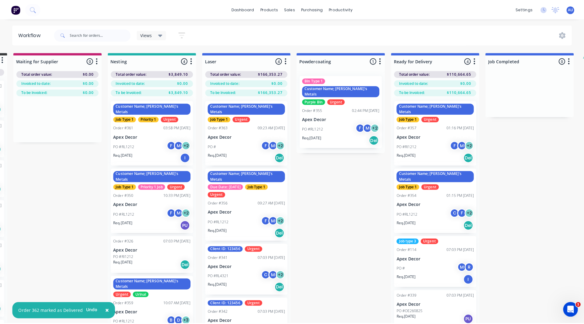
scroll to position [0, 0]
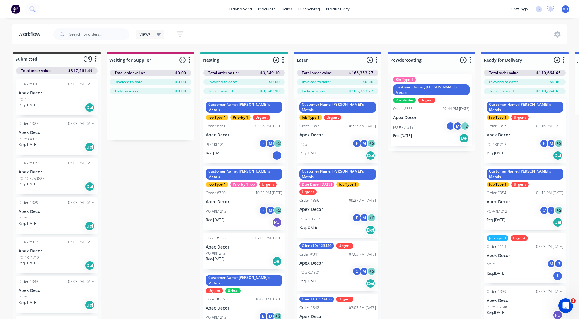
click at [241, 139] on div "PO #RL1212 F M + 2" at bounding box center [244, 145] width 77 height 12
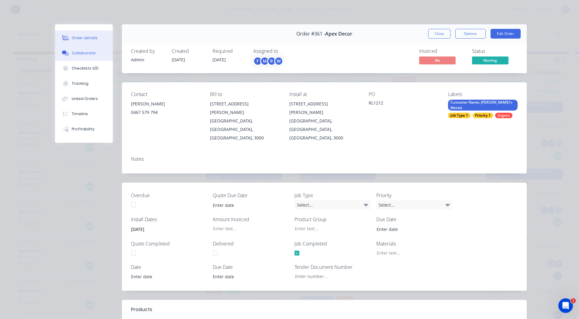
click at [78, 53] on div "Collaborate" at bounding box center [84, 52] width 24 height 5
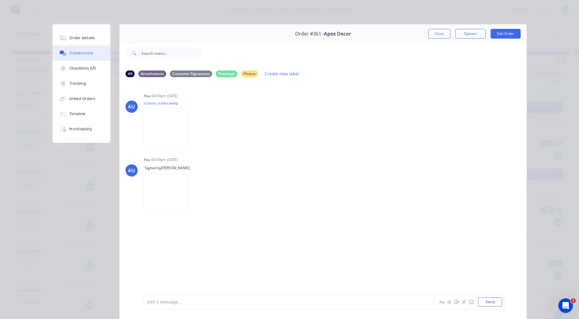
click at [433, 33] on button "Close" at bounding box center [439, 34] width 22 height 10
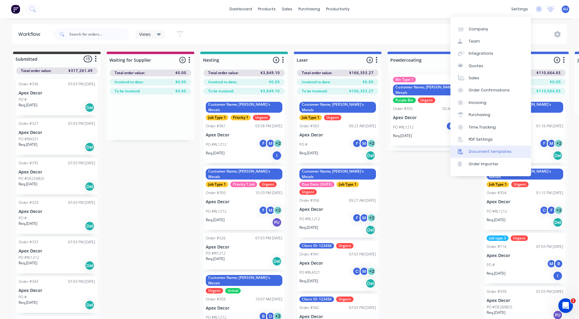
click at [478, 150] on div "Document templates" at bounding box center [490, 151] width 43 height 5
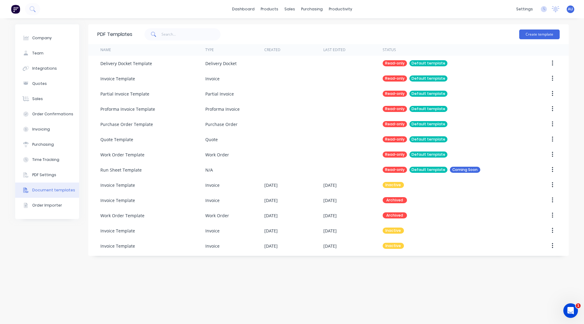
click at [17, 9] on img at bounding box center [15, 9] width 9 height 9
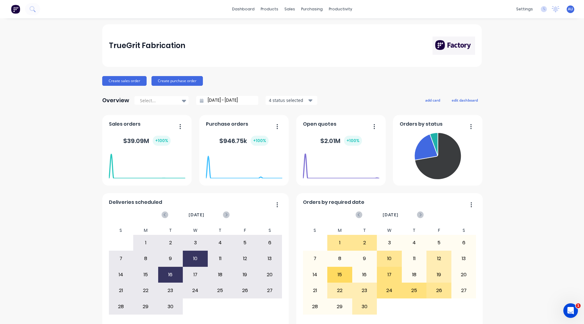
click at [50, 167] on div "TrueGrit Fabrication Create sales order Create purchase order Overview Select..…" at bounding box center [292, 182] width 584 height 317
click at [292, 29] on div "Product Catalogue" at bounding box center [294, 28] width 38 height 5
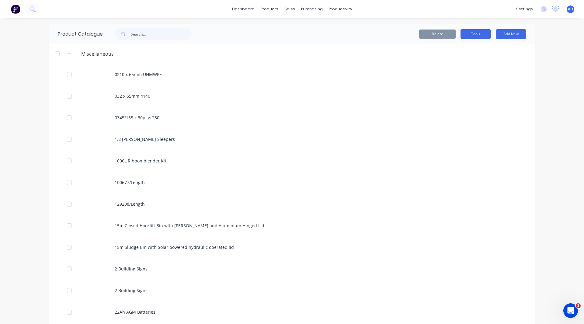
click at [476, 36] on button "Tools" at bounding box center [475, 34] width 30 height 10
click at [448, 60] on div "Stocktake" at bounding box center [462, 61] width 47 height 9
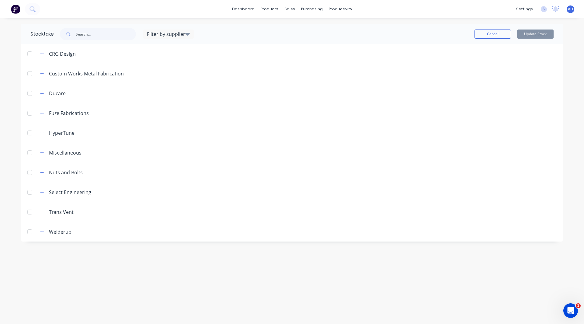
click at [30, 54] on div at bounding box center [30, 54] width 12 height 12
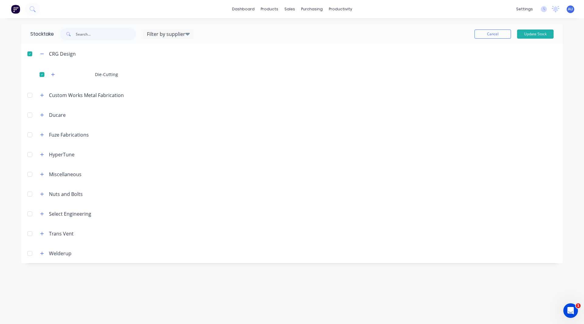
click at [28, 94] on div at bounding box center [30, 95] width 12 height 12
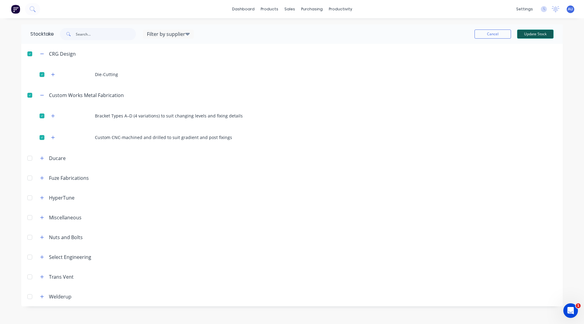
click at [542, 34] on button "Update Stock" at bounding box center [535, 33] width 36 height 9
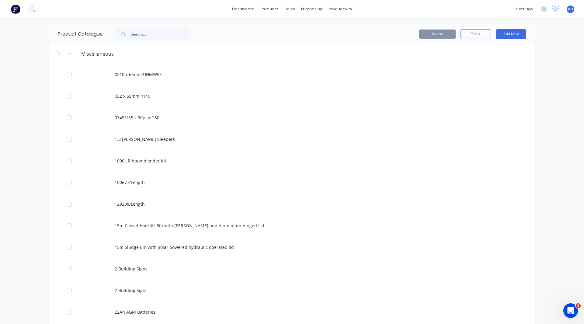
click at [40, 84] on div "dashboard products sales purchasing productivity dashboard products Product Cat…" at bounding box center [292, 162] width 584 height 324
click at [320, 26] on div "Purchase Orders" at bounding box center [329, 28] width 32 height 5
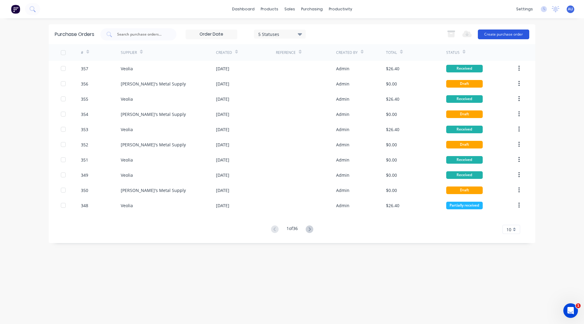
click at [517, 36] on button "Create purchase order" at bounding box center [503, 34] width 51 height 10
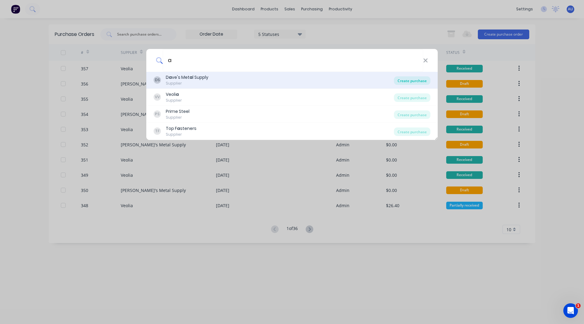
type input "a"
click at [403, 81] on div "Create purchase" at bounding box center [412, 80] width 36 height 9
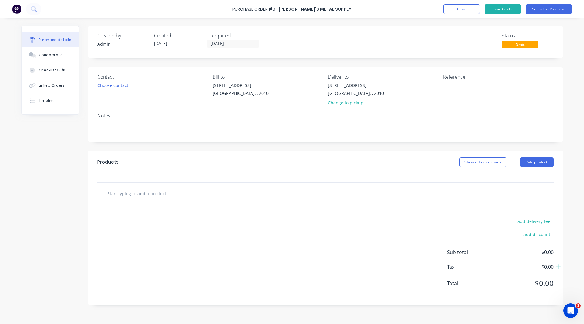
drag, startPoint x: 113, startPoint y: 179, endPoint x: 115, endPoint y: 194, distance: 15.7
click at [115, 194] on div "Products Show / Hide columns Add product add delivery fee add discount Sub tota…" at bounding box center [325, 228] width 474 height 154
click at [115, 194] on input "text" at bounding box center [168, 193] width 122 height 12
click at [534, 165] on button "Add product" at bounding box center [536, 162] width 33 height 10
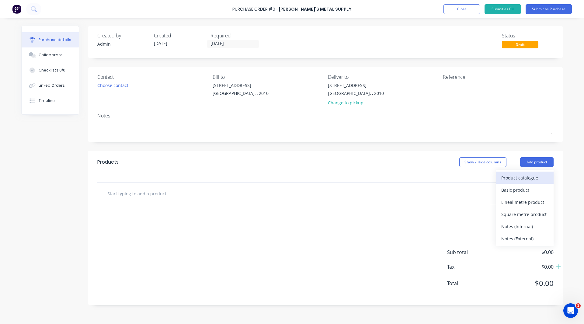
click at [531, 180] on div "Product catalogue" at bounding box center [524, 177] width 47 height 9
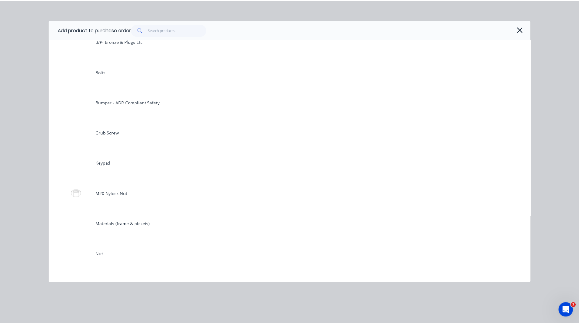
scroll to position [237, 0]
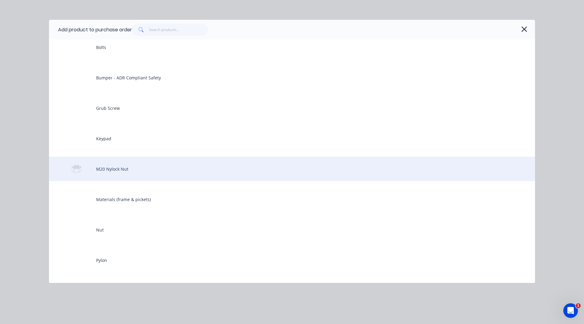
click at [124, 169] on div "M20 Nylock Nut" at bounding box center [292, 169] width 486 height 24
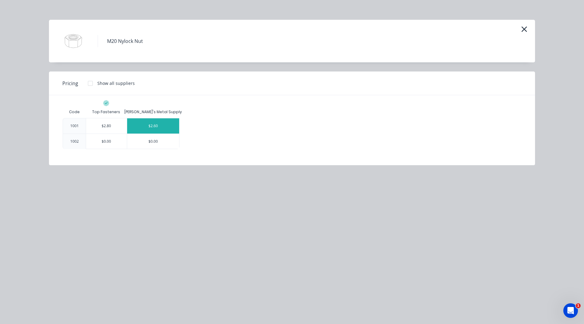
click at [157, 126] on div "$2.60" at bounding box center [153, 125] width 52 height 15
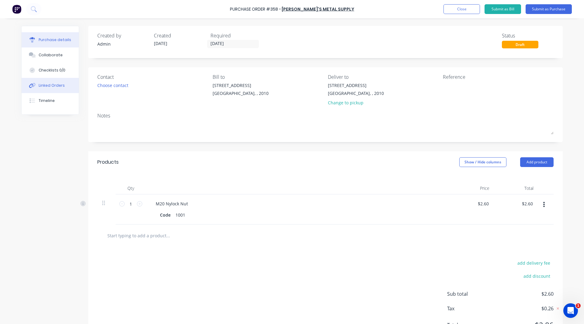
click at [61, 86] on button "Linked Orders" at bounding box center [50, 85] width 57 height 15
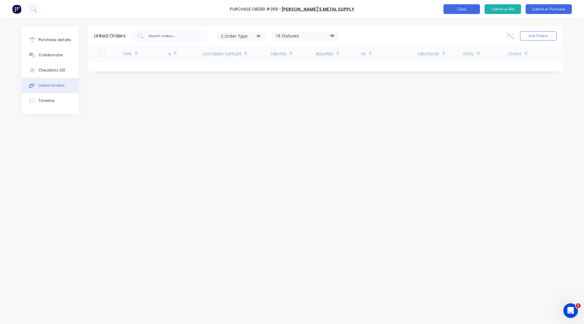
click at [455, 10] on button "Close" at bounding box center [461, 9] width 36 height 10
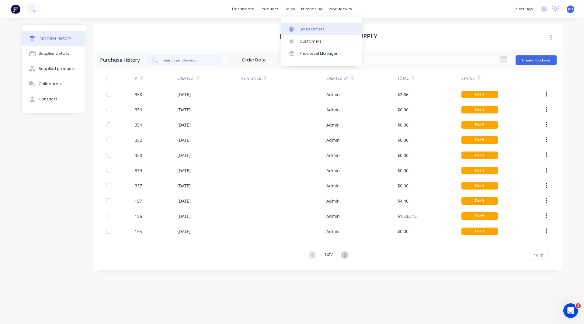
click at [304, 30] on div "Sales Orders" at bounding box center [312, 28] width 25 height 5
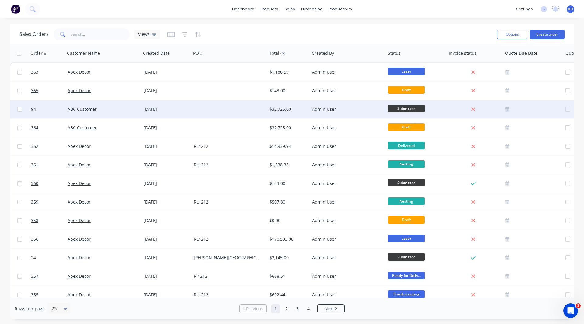
click at [379, 108] on div "Admin User" at bounding box center [346, 109] width 68 height 6
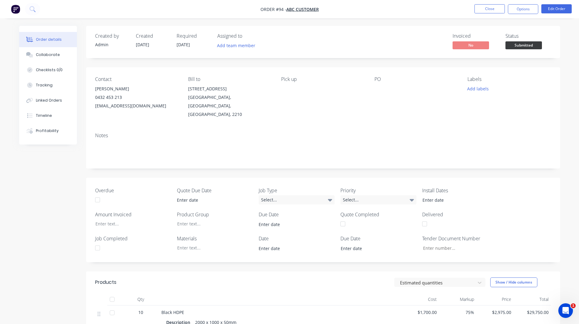
scroll to position [114, 0]
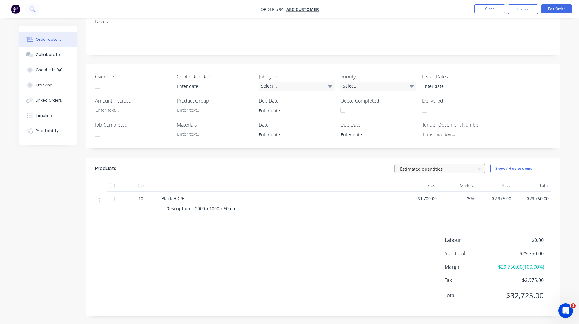
click at [424, 165] on div at bounding box center [436, 169] width 73 height 8
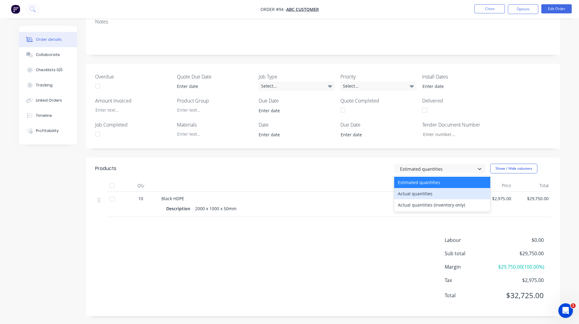
click at [420, 188] on div "Actual quantities" at bounding box center [442, 193] width 96 height 11
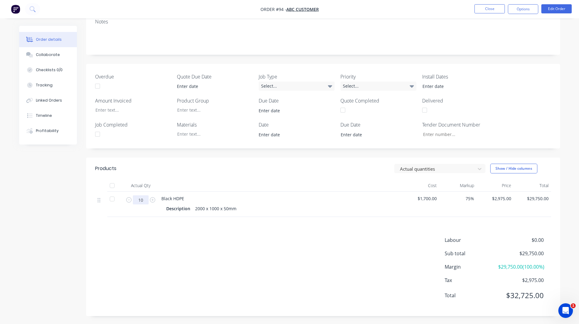
click at [142, 195] on input "10" at bounding box center [141, 199] width 16 height 9
type input "8"
click at [270, 252] on div "Labour $0.00 Sub total $29,750.00 Margin $16,150.00 ( 54.29 %) Tax $2,975.00 To…" at bounding box center [323, 271] width 456 height 71
click at [429, 165] on div at bounding box center [436, 169] width 73 height 8
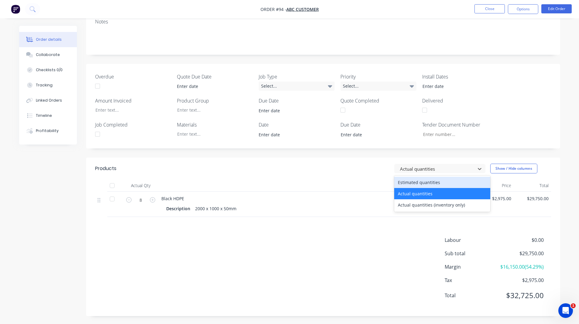
click at [425, 178] on div "Estimated quantities" at bounding box center [442, 182] width 96 height 11
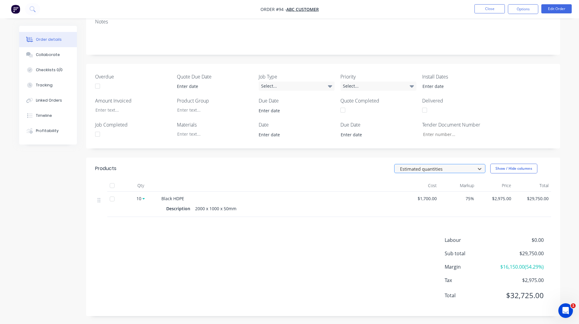
click at [403, 165] on div at bounding box center [436, 169] width 73 height 8
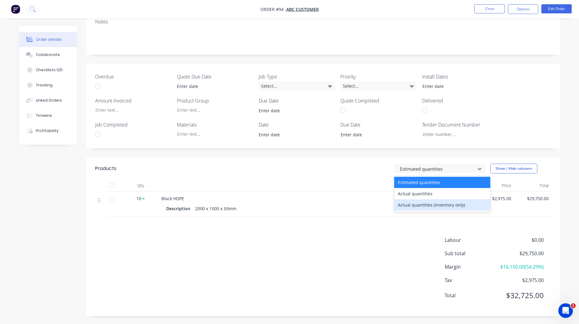
click at [298, 226] on div "Products option Estimated quantities, selected. 3 results available. Use Up and…" at bounding box center [323, 237] width 474 height 158
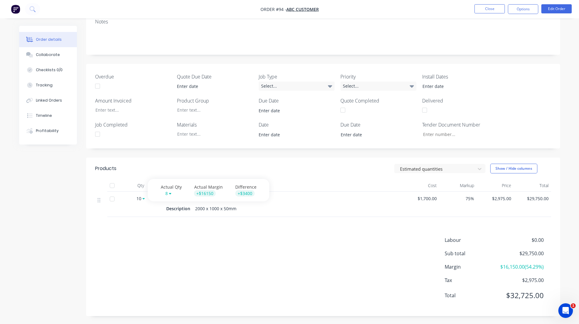
click at [149, 223] on div "Products Estimated quantities Show / Hide columns Qty Cost Markup Price Total 1…" at bounding box center [323, 237] width 474 height 158
click at [491, 12] on button "Close" at bounding box center [490, 8] width 30 height 9
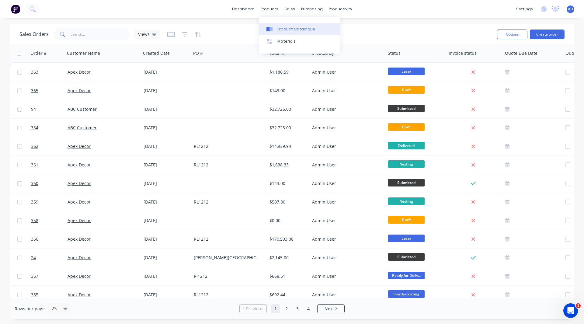
click at [284, 31] on div "Product Catalogue" at bounding box center [296, 28] width 38 height 5
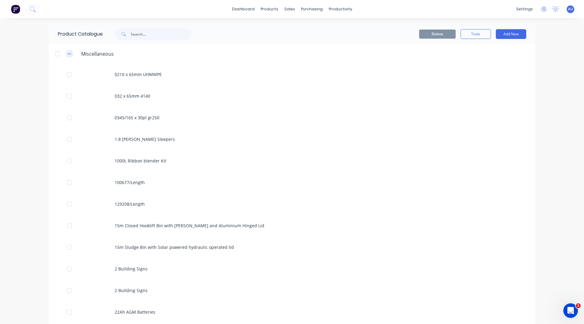
click at [69, 53] on icon "button" at bounding box center [70, 54] width 4 height 4
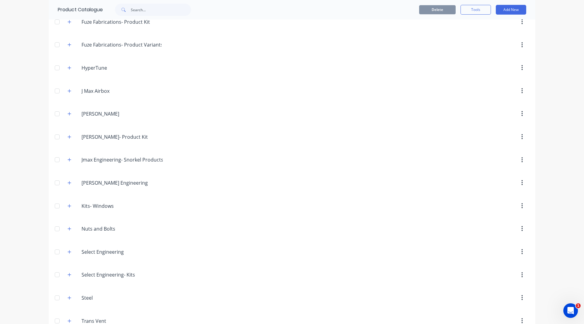
scroll to position [444, 0]
click at [68, 230] on icon "button" at bounding box center [70, 229] width 4 height 4
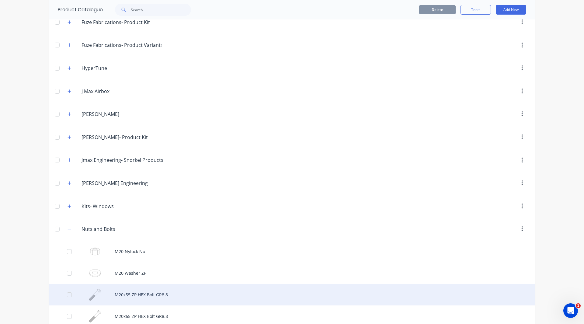
click at [143, 294] on div "M20x55 ZP HEX Bolt GR8.8" at bounding box center [292, 295] width 487 height 22
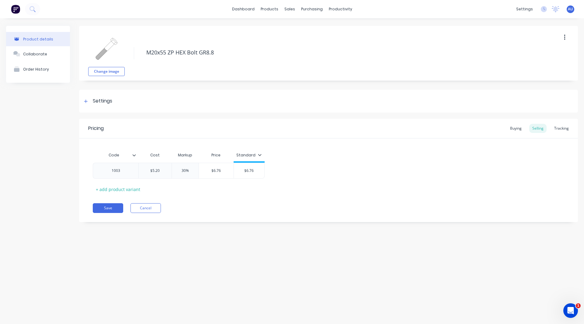
type textarea "x"
click at [565, 128] on div "Tracking" at bounding box center [561, 128] width 21 height 9
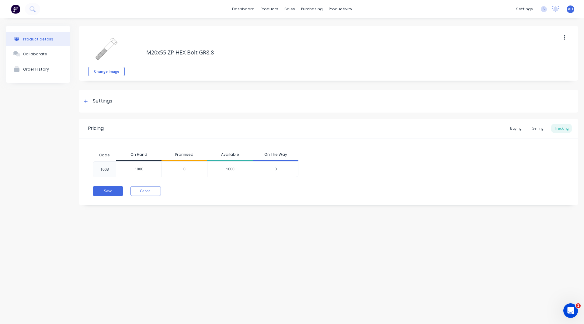
click at [144, 170] on input "1000" at bounding box center [138, 168] width 45 height 5
click at [137, 168] on input "1000" at bounding box center [138, 168] width 45 height 5
type input "9"
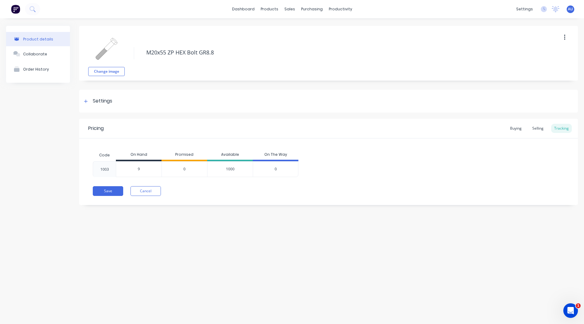
type textarea "x"
type input "994"
type textarea "x"
type input "994"
click at [303, 232] on div "Product details Collaborate Order History Change image M20x55 ZP HEX Bolt GR8.8…" at bounding box center [292, 164] width 584 height 293
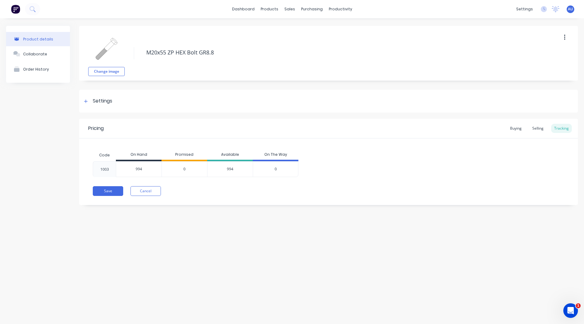
click at [116, 222] on div "Product details Collaborate Order History Change image M20x55 ZP HEX Bolt GR8.8…" at bounding box center [292, 164] width 584 height 293
click at [17, 10] on img at bounding box center [15, 9] width 9 height 9
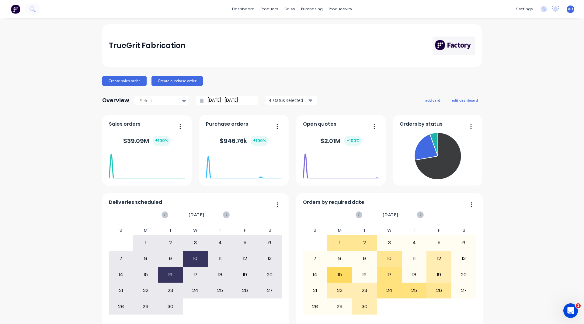
click at [545, 177] on div "TrueGrit Fabrication Create sales order Create purchase order Overview Select..…" at bounding box center [292, 182] width 584 height 317
click at [279, 28] on div "Product Catalogue" at bounding box center [294, 28] width 38 height 5
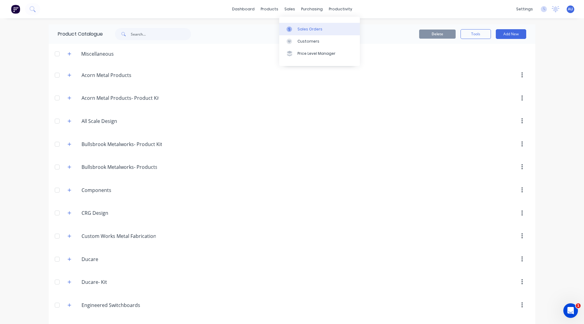
click at [302, 24] on link "Sales Orders" at bounding box center [319, 29] width 81 height 12
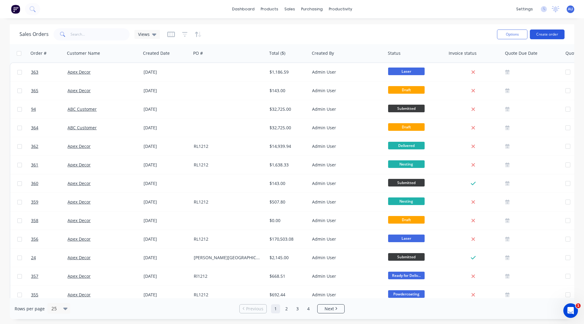
click at [545, 33] on button "Create order" at bounding box center [547, 34] width 35 height 10
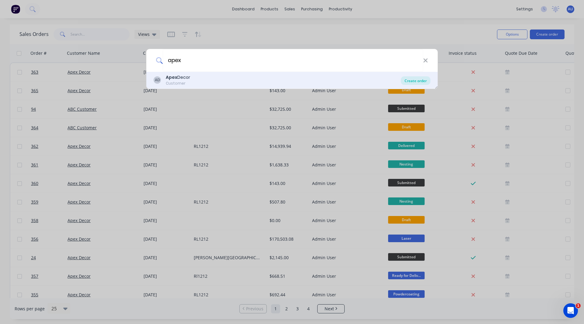
type input "apex"
click at [412, 84] on div "Create order" at bounding box center [415, 80] width 29 height 9
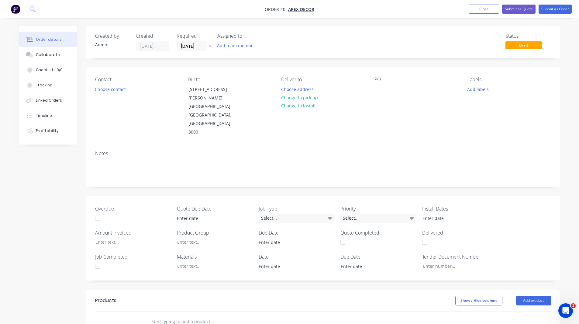
scroll to position [137, 0]
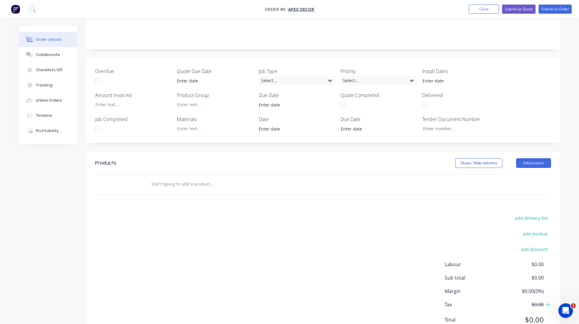
click at [200, 178] on input "text" at bounding box center [212, 184] width 122 height 12
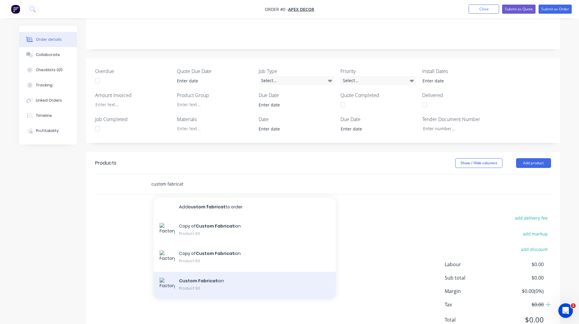
type input "custom fabricat"
click at [198, 272] on div "Custom Fabricat ion Product Kit" at bounding box center [245, 285] width 182 height 27
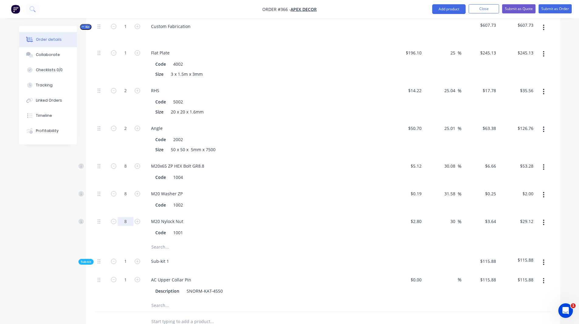
scroll to position [306, 0]
click at [127, 189] on input "8" at bounding box center [126, 193] width 16 height 9
type input "0.5"
click at [128, 217] on input "8" at bounding box center [126, 221] width 16 height 9
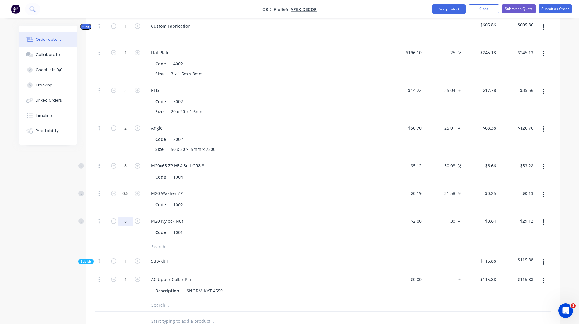
type input "$0.13"
click at [128, 217] on input "8" at bounding box center [126, 221] width 16 height 9
type input "0.25"
click at [0, 208] on div "Order details Collaborate Checklists 0/0 Tracking Linked Orders Timeline Profit…" at bounding box center [289, 90] width 579 height 792
type input "$0.91"
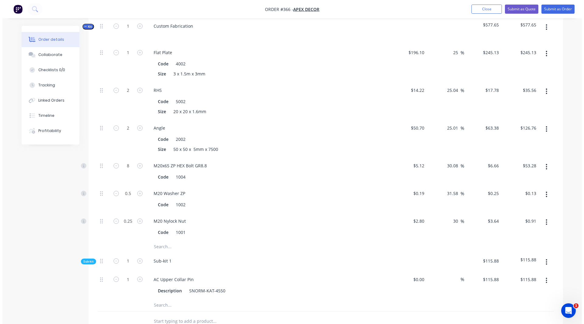
scroll to position [0, 0]
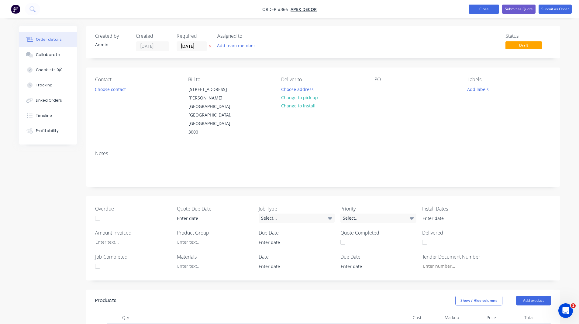
drag, startPoint x: 483, startPoint y: 5, endPoint x: 488, endPoint y: 7, distance: 5.8
click at [490, 7] on button "Close" at bounding box center [484, 9] width 30 height 9
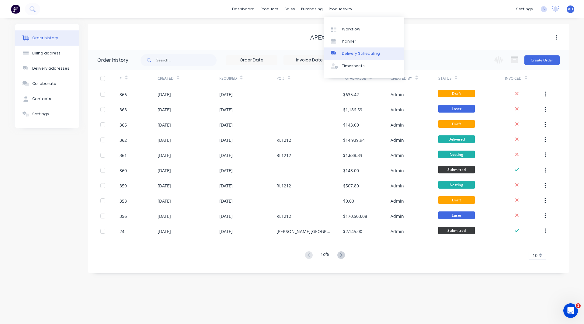
click at [351, 52] on div "Delivery Scheduling" at bounding box center [361, 53] width 38 height 5
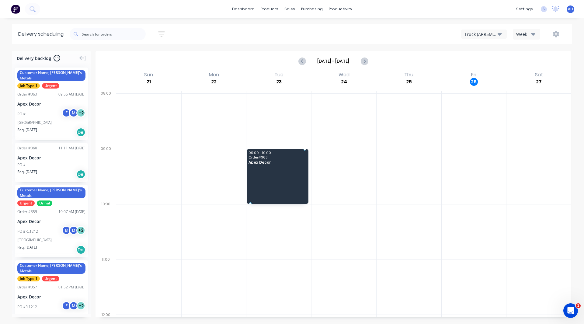
drag, startPoint x: 44, startPoint y: 97, endPoint x: 282, endPoint y: 153, distance: 244.9
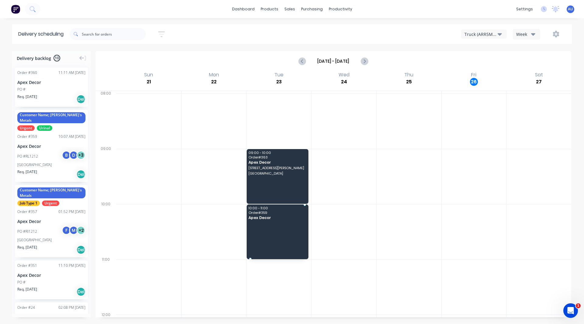
drag, startPoint x: 61, startPoint y: 128, endPoint x: 293, endPoint y: 217, distance: 248.8
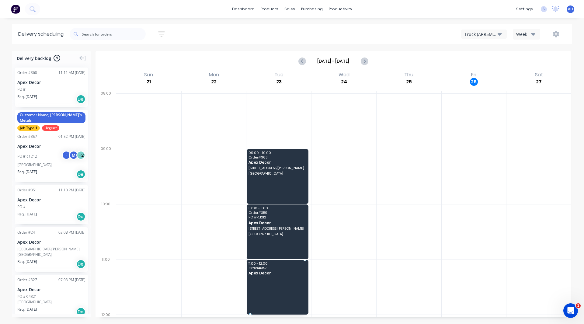
drag, startPoint x: 41, startPoint y: 139, endPoint x: 267, endPoint y: 272, distance: 262.2
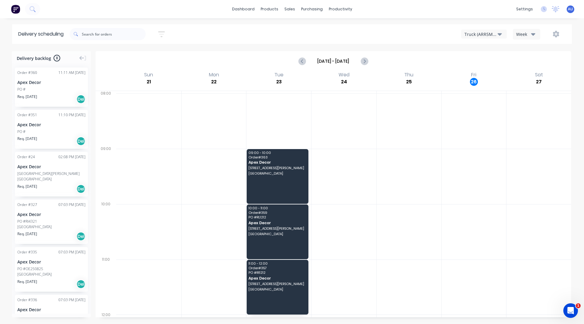
drag, startPoint x: 492, startPoint y: 36, endPoint x: 496, endPoint y: 37, distance: 4.4
click at [496, 37] on button "Truck (ARR5MM)" at bounding box center [484, 33] width 46 height 9
click at [431, 43] on div "Sort by Most recent Created date Required date Order number Customer name Most …" at bounding box center [321, 33] width 502 height 19
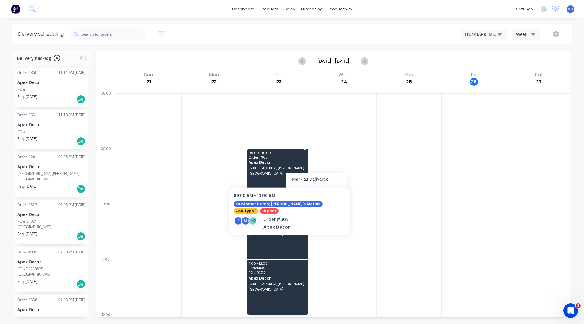
click at [286, 171] on div "09:00 - 10:00 Order # 363 Apex Decor [STREET_ADDRESS][PERSON_NAME]" at bounding box center [278, 176] width 62 height 55
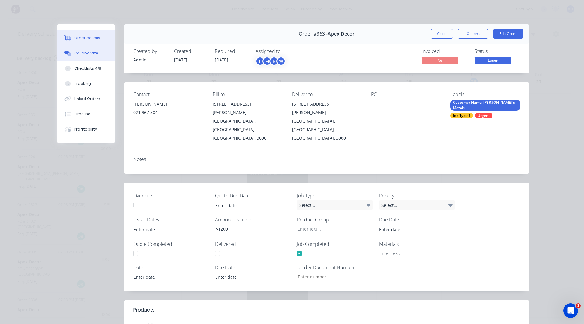
click at [89, 54] on div "Collaborate" at bounding box center [86, 52] width 24 height 5
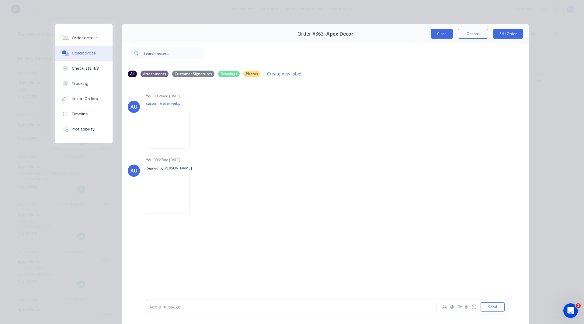
click at [435, 33] on button "Close" at bounding box center [442, 34] width 22 height 10
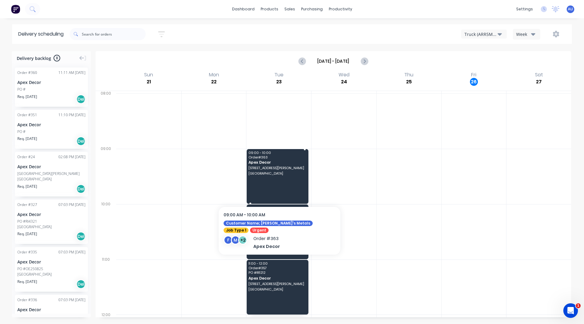
click at [276, 185] on div "09:00 - 10:00 Order # 363 Apex Decor [STREET_ADDRESS][PERSON_NAME]" at bounding box center [278, 176] width 62 height 55
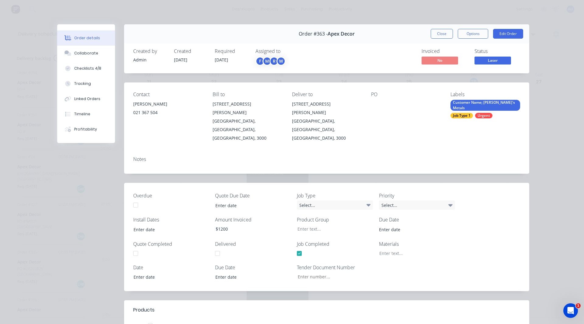
click at [454, 102] on div "Customer Name; [PERSON_NAME]'s Metals" at bounding box center [485, 105] width 70 height 11
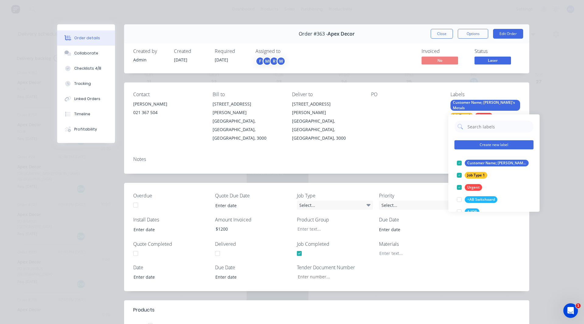
click at [466, 144] on button "Create new label" at bounding box center [493, 144] width 79 height 9
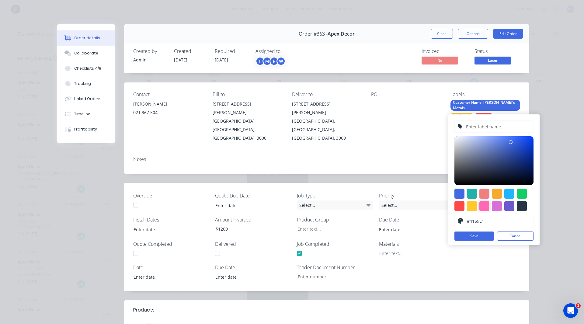
click at [487, 205] on div at bounding box center [484, 206] width 10 height 10
type input "#FF69B4"
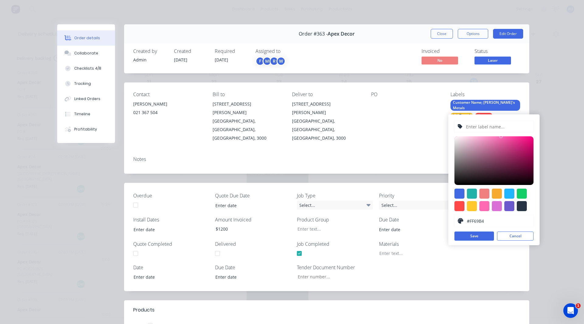
click at [485, 130] on input "text" at bounding box center [497, 127] width 65 height 12
type input "Pick up job"
click at [469, 236] on button "Save" at bounding box center [474, 235] width 40 height 9
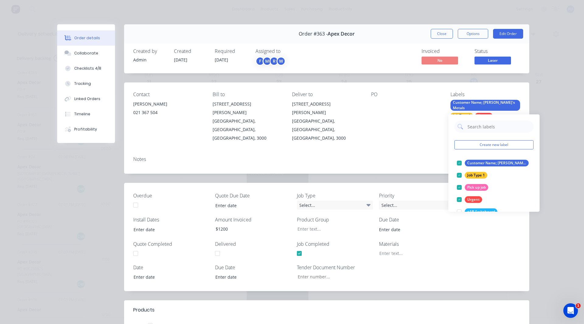
click at [429, 156] on div "Notes" at bounding box center [326, 159] width 387 height 6
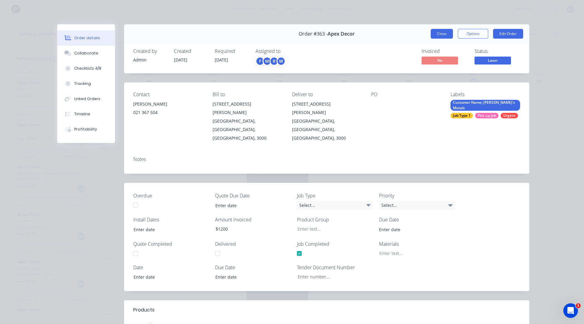
click at [444, 37] on button "Close" at bounding box center [442, 34] width 22 height 10
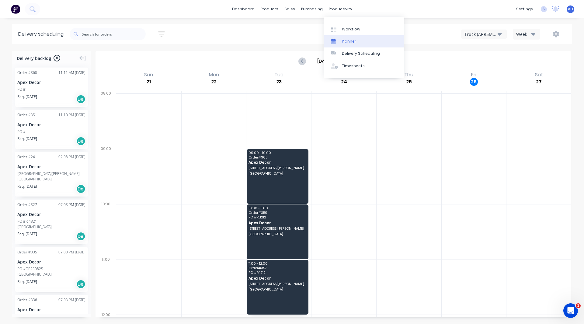
click at [342, 40] on div "Planner" at bounding box center [349, 41] width 14 height 5
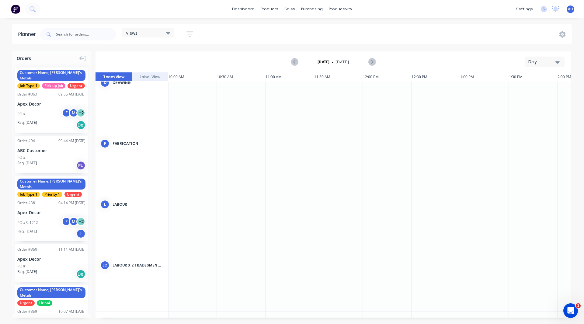
scroll to position [257, 973]
click at [371, 63] on icon "Next page" at bounding box center [371, 61] width 7 height 7
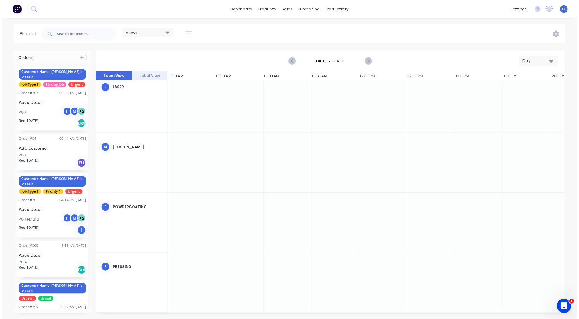
scroll to position [503, 973]
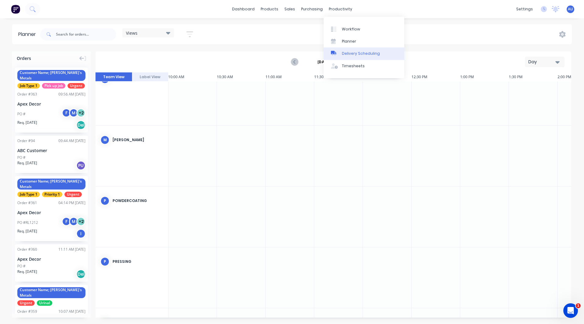
click at [349, 52] on div "Delivery Scheduling" at bounding box center [361, 53] width 38 height 5
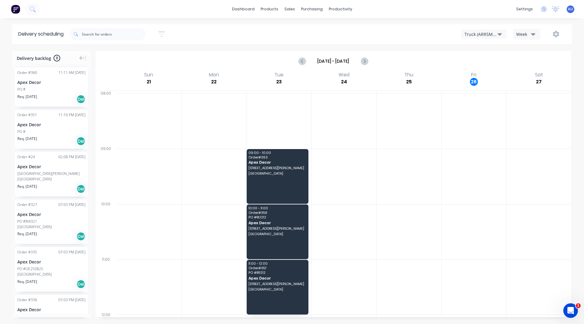
click at [415, 21] on div "dashboard products sales purchasing productivity dashboard products Product Cat…" at bounding box center [292, 162] width 584 height 324
click at [352, 28] on div "Workflow" at bounding box center [351, 28] width 18 height 5
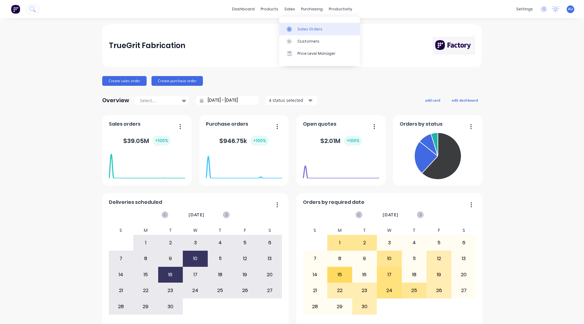
click at [298, 26] on div "Sales Orders" at bounding box center [309, 28] width 25 height 5
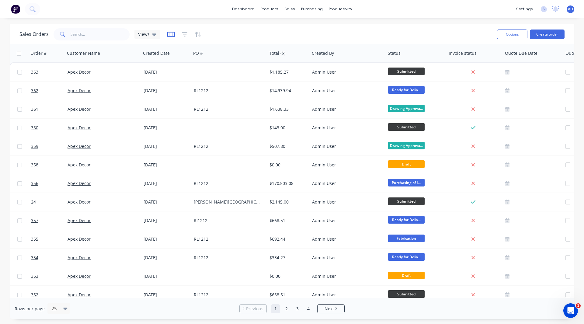
click at [172, 33] on icon "button" at bounding box center [170, 34] width 3 height 4
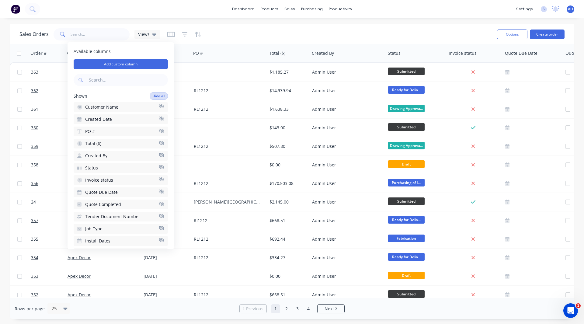
click at [151, 96] on button "Hide all" at bounding box center [159, 96] width 18 height 8
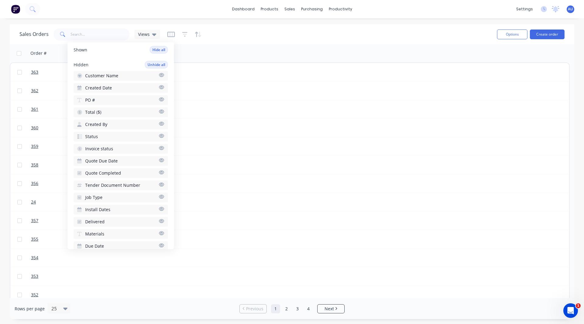
scroll to position [47, 0]
click at [96, 147] on span "Invoice status" at bounding box center [99, 148] width 28 height 6
click at [266, 24] on div "Sales Orders Views Options Create order" at bounding box center [292, 34] width 564 height 20
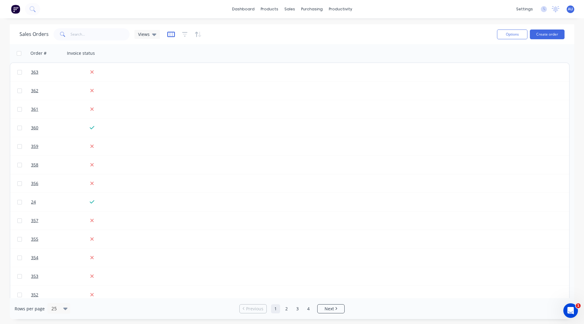
click at [171, 36] on icon "button" at bounding box center [171, 34] width 8 height 6
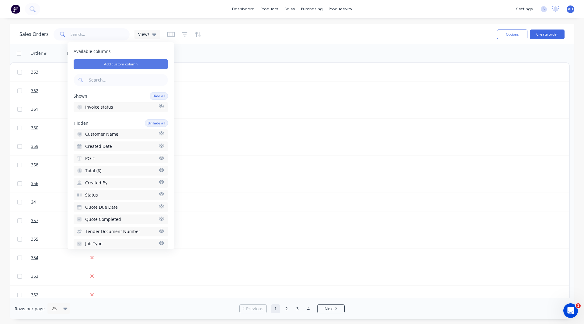
click at [130, 63] on button "Add custom column" at bounding box center [121, 64] width 94 height 10
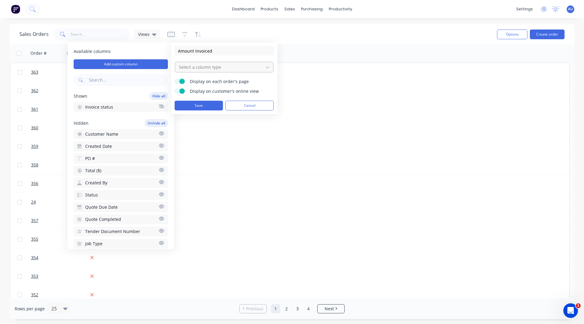
type input "Amount Invoiced"
click at [196, 68] on div at bounding box center [219, 67] width 82 height 8
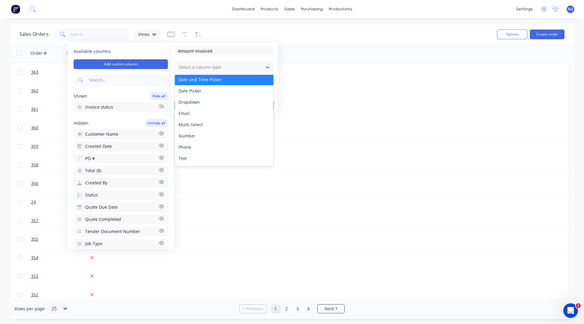
scroll to position [35, 0]
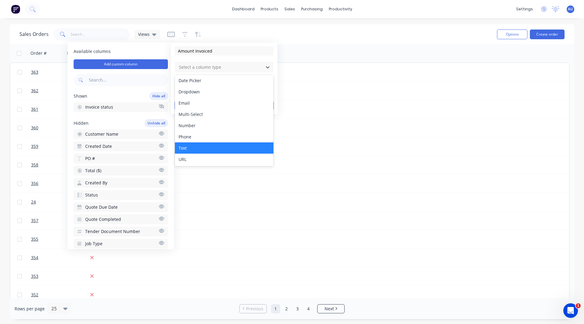
click at [190, 147] on div "Text" at bounding box center [224, 147] width 99 height 11
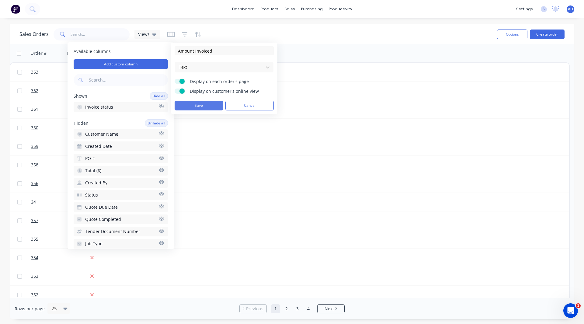
click at [190, 104] on button "Save" at bounding box center [199, 106] width 48 height 10
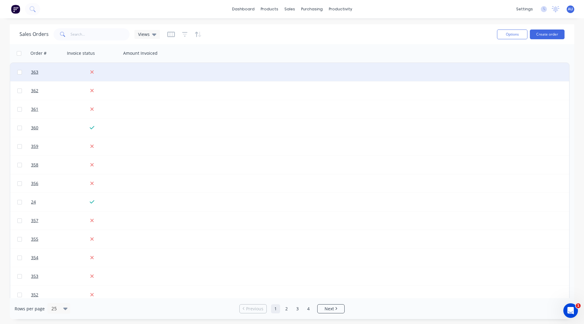
click at [141, 70] on div at bounding box center [153, 72] width 64 height 18
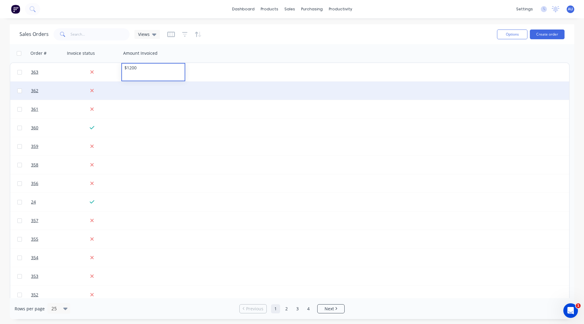
click at [138, 96] on div at bounding box center [153, 91] width 64 height 18
click at [132, 87] on div at bounding box center [153, 91] width 64 height 18
click at [132, 87] on div at bounding box center [153, 86] width 63 height 9
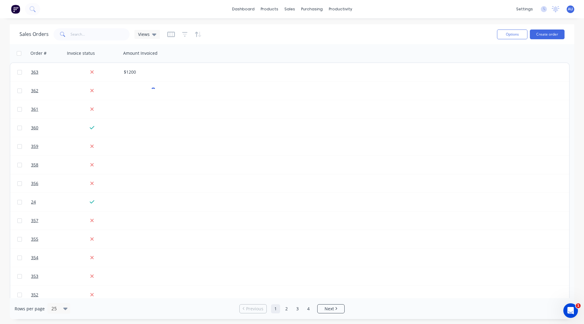
click at [242, 40] on div "Sales Orders Views" at bounding box center [255, 34] width 473 height 15
click at [219, 31] on div "Sales Orders Views" at bounding box center [255, 34] width 473 height 15
click at [172, 32] on icon "button" at bounding box center [171, 34] width 8 height 5
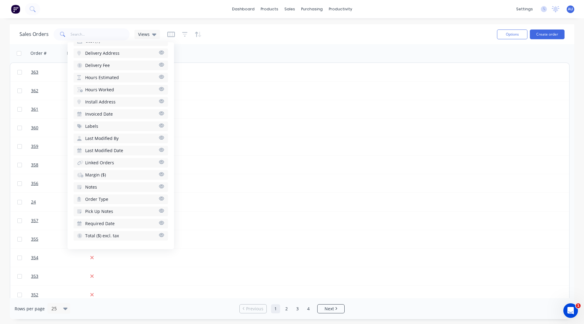
scroll to position [368, 0]
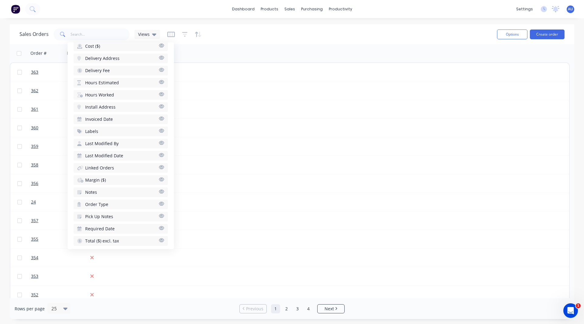
click at [107, 84] on span "Hours Estimated" at bounding box center [102, 83] width 34 height 6
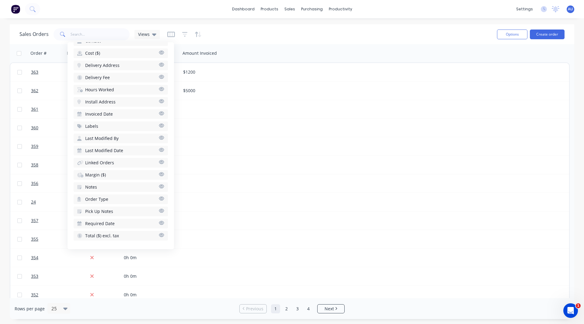
click at [101, 90] on span "Hours Worked" at bounding box center [99, 90] width 29 height 6
click at [95, 175] on span "Margin ($)" at bounding box center [95, 175] width 21 height 6
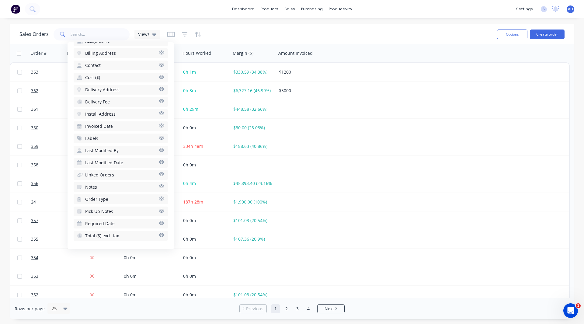
click at [279, 36] on div "Sales Orders Views" at bounding box center [255, 34] width 473 height 15
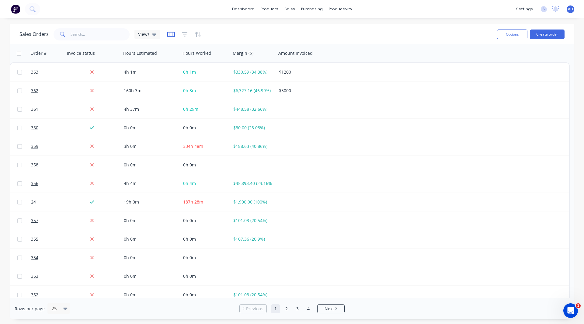
click at [170, 32] on icon "button" at bounding box center [171, 34] width 8 height 5
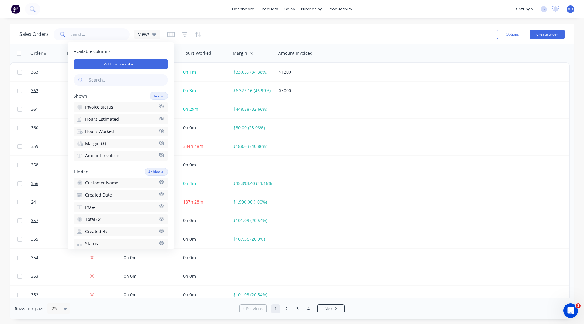
click at [113, 79] on input "text" at bounding box center [128, 80] width 80 height 12
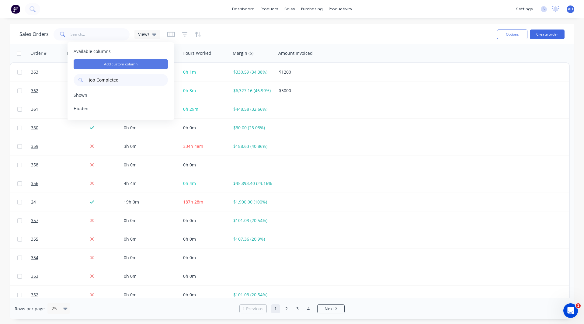
type input "Job Completed"
click at [126, 64] on button "Add custom column" at bounding box center [121, 64] width 94 height 10
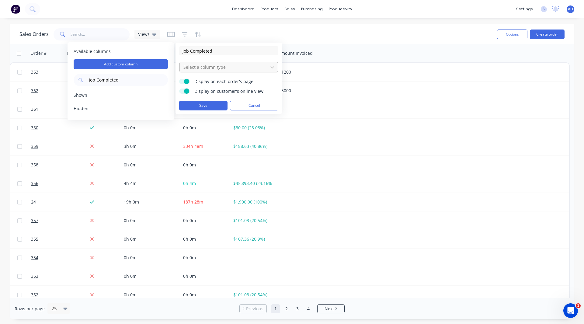
type input "Job Completed"
click at [204, 69] on div at bounding box center [224, 67] width 82 height 8
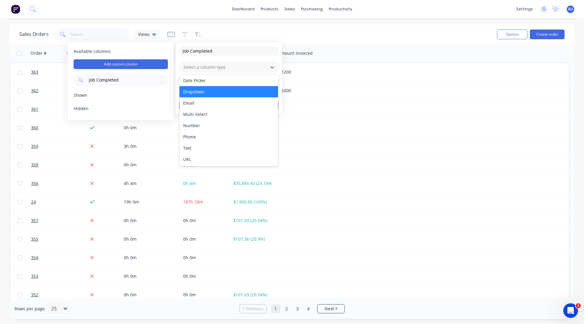
scroll to position [0, 0]
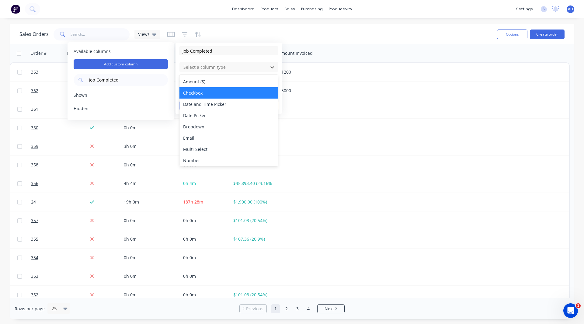
click at [195, 94] on div "Checkbox" at bounding box center [228, 92] width 99 height 11
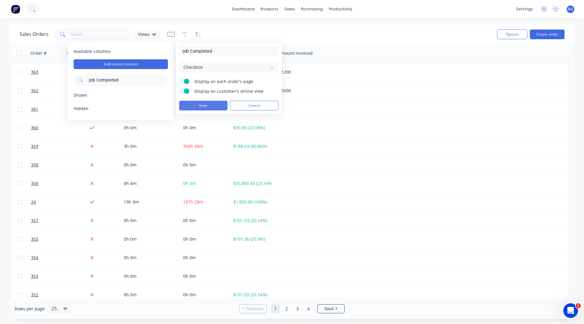
click at [195, 104] on button "Save" at bounding box center [203, 106] width 48 height 10
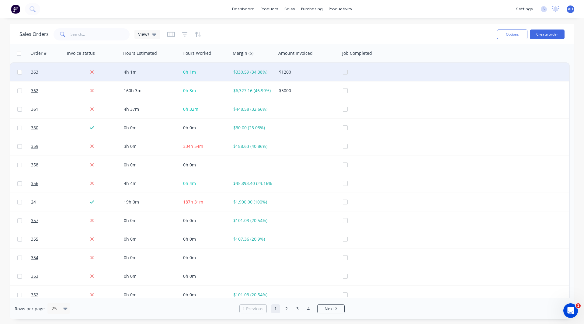
click at [345, 72] on div at bounding box center [371, 72] width 57 height 18
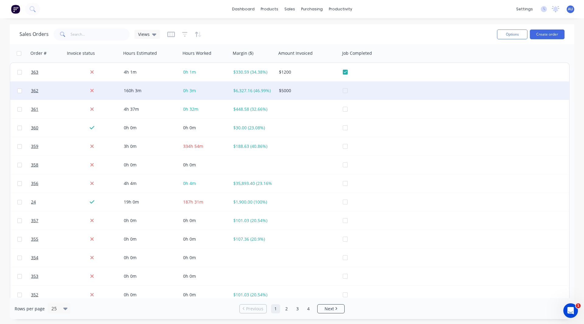
click at [345, 92] on div at bounding box center [371, 91] width 57 height 18
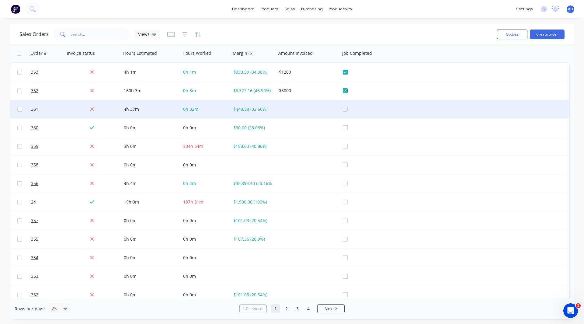
click at [345, 106] on div at bounding box center [371, 109] width 57 height 18
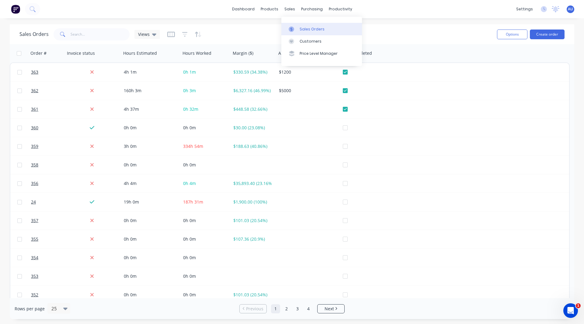
click at [301, 28] on div "Sales Orders" at bounding box center [312, 28] width 25 height 5
